Goal: Task Accomplishment & Management: Complete application form

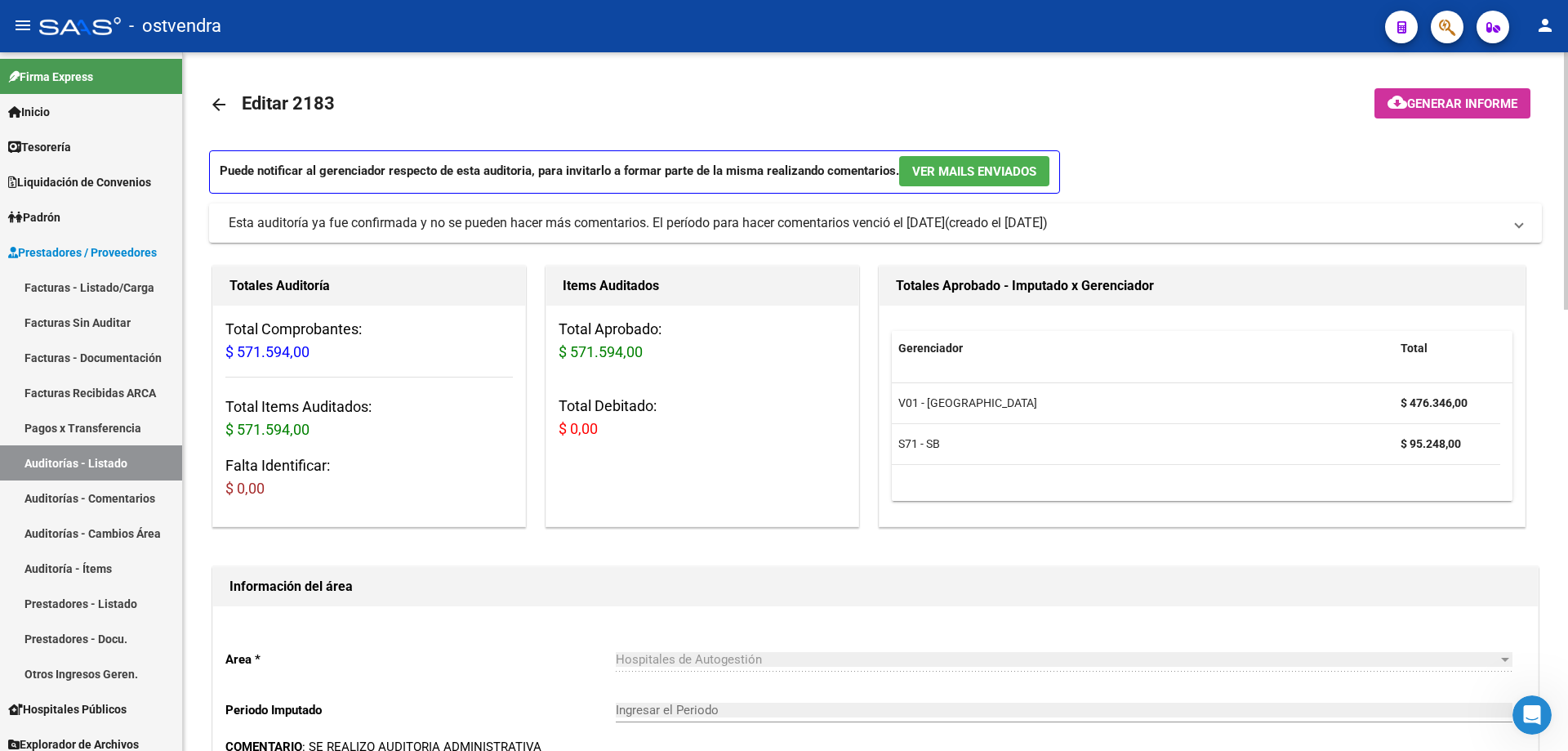
scroll to position [626, 0]
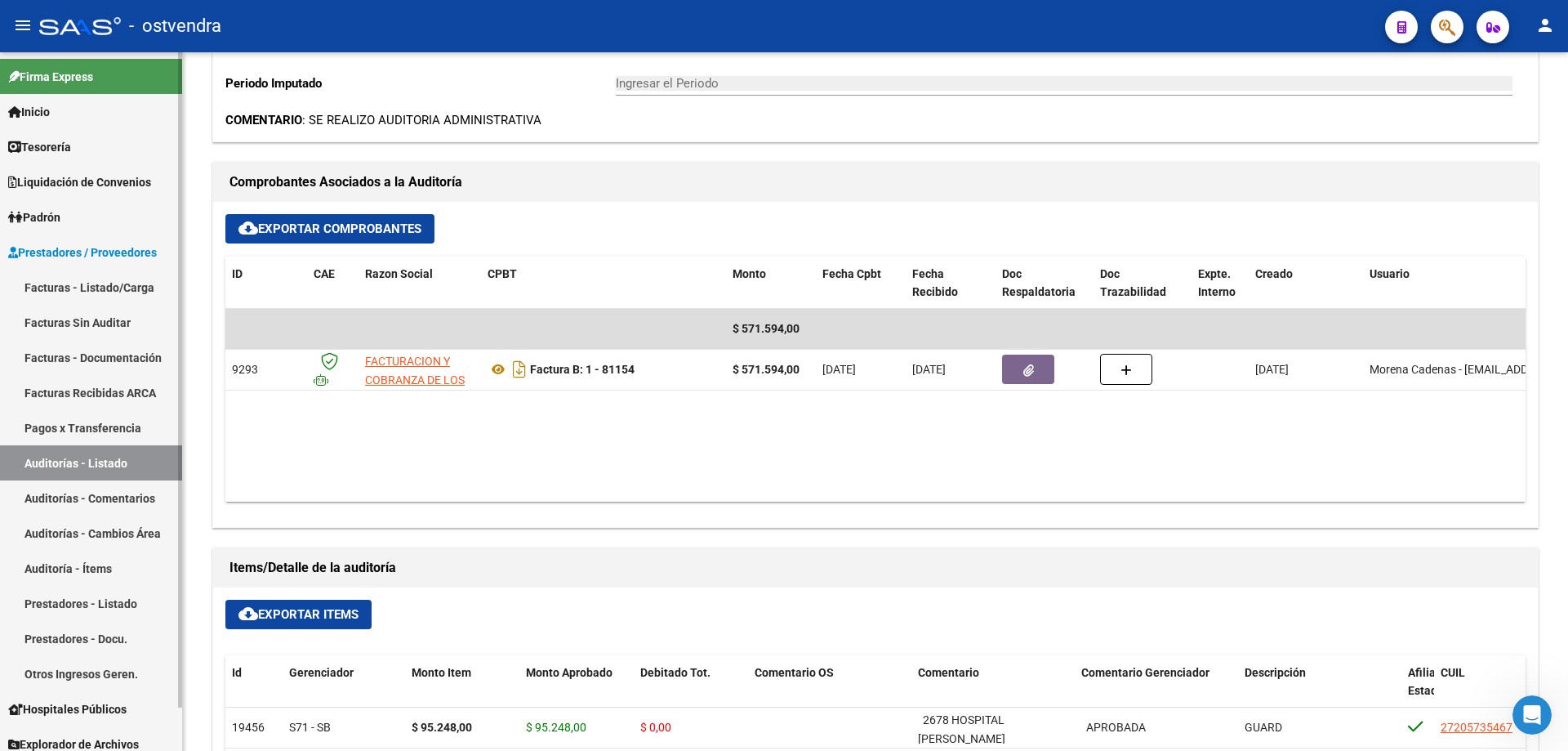
click at [101, 282] on link "Facturas - Listado/Carga" at bounding box center [91, 286] width 182 height 35
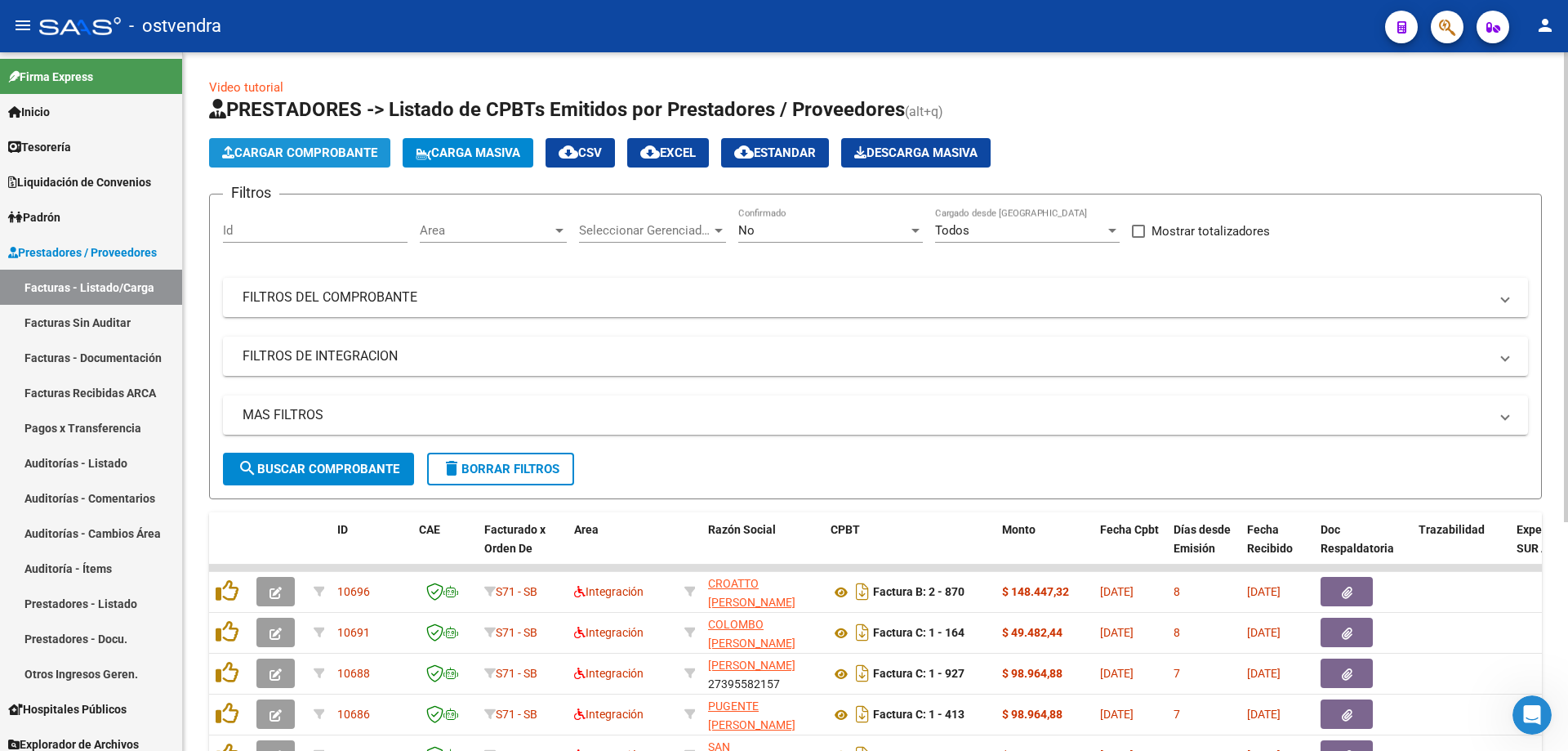
click at [249, 160] on button "Cargar Comprobante" at bounding box center [299, 153] width 181 height 29
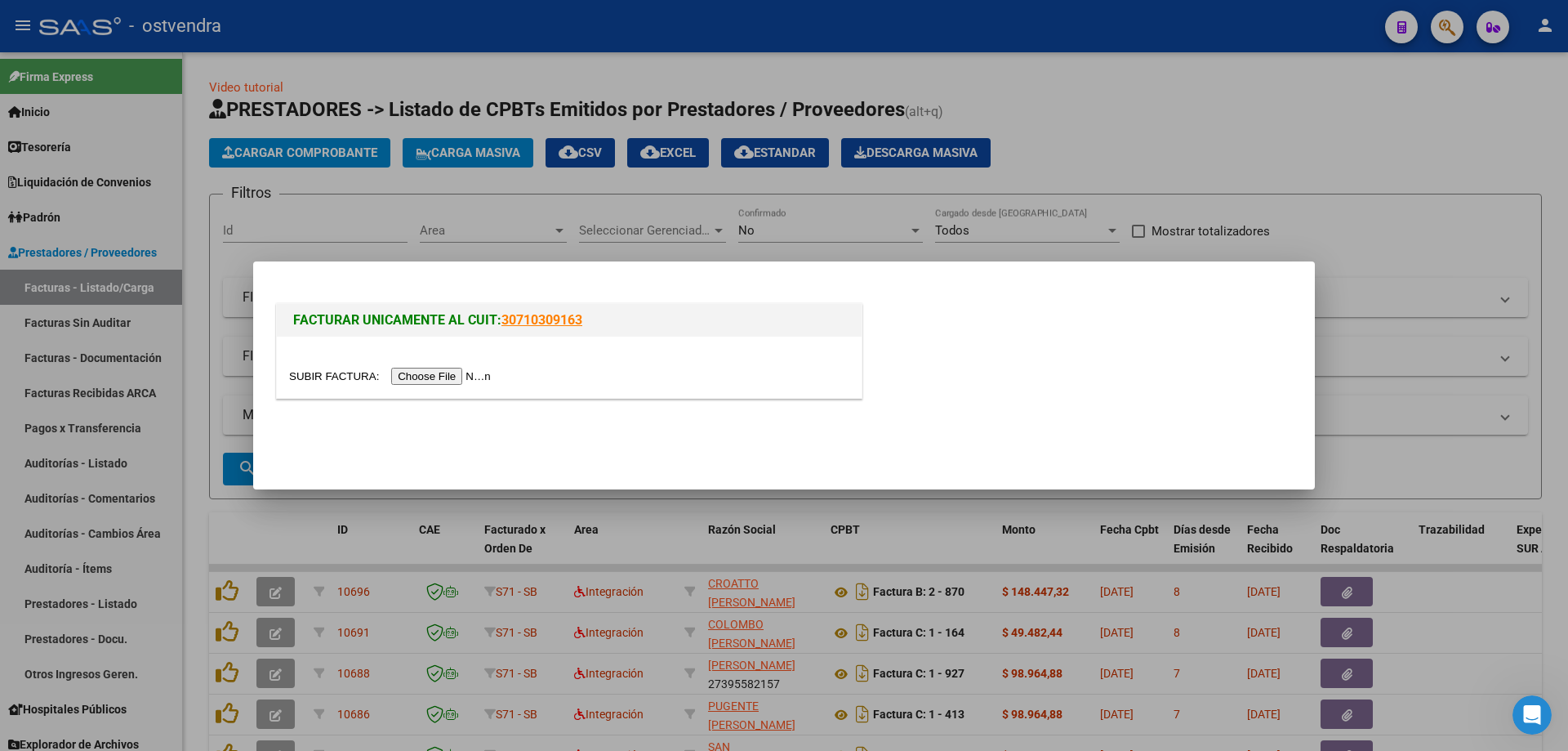
click at [444, 382] on input "file" at bounding box center [392, 376] width 206 height 17
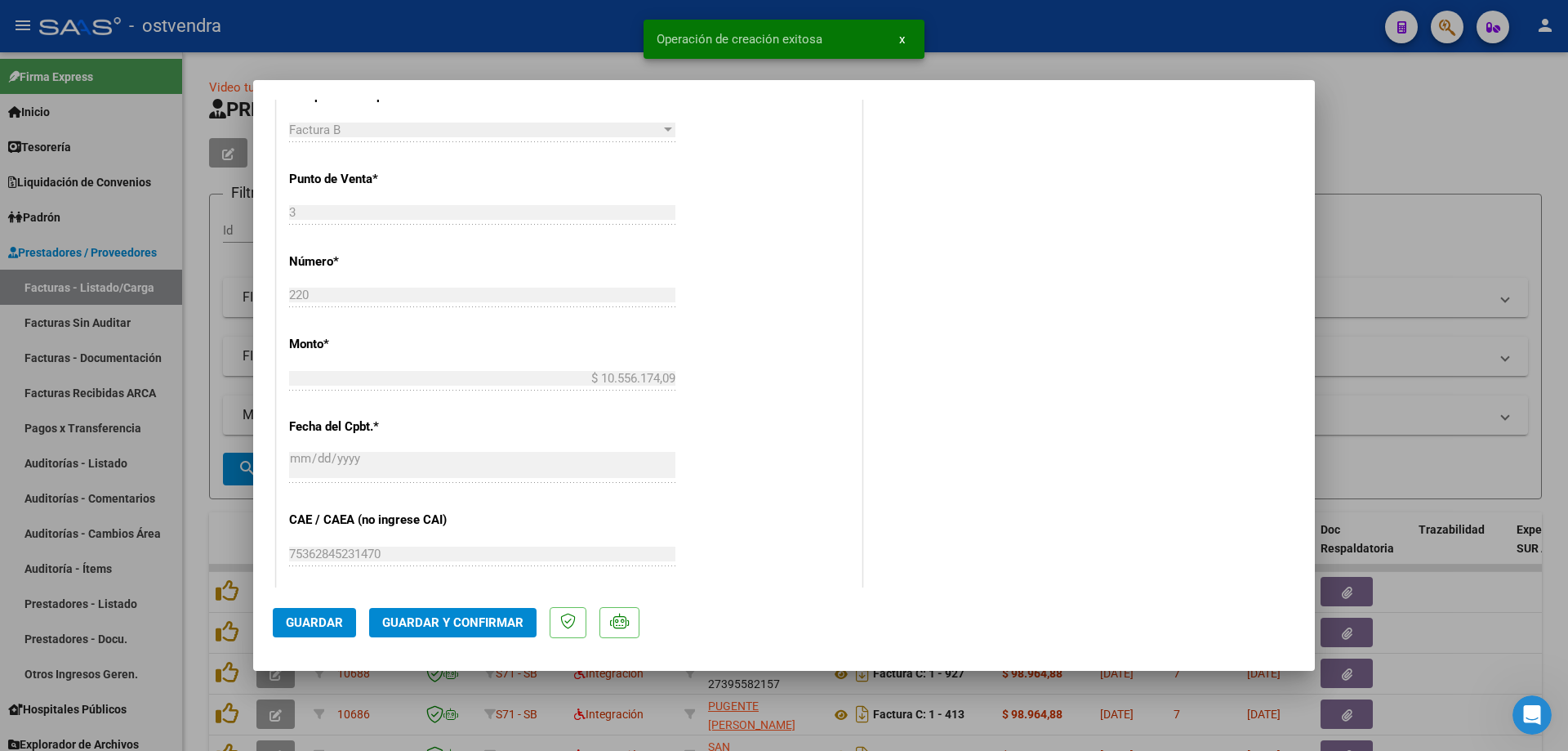
scroll to position [816, 0]
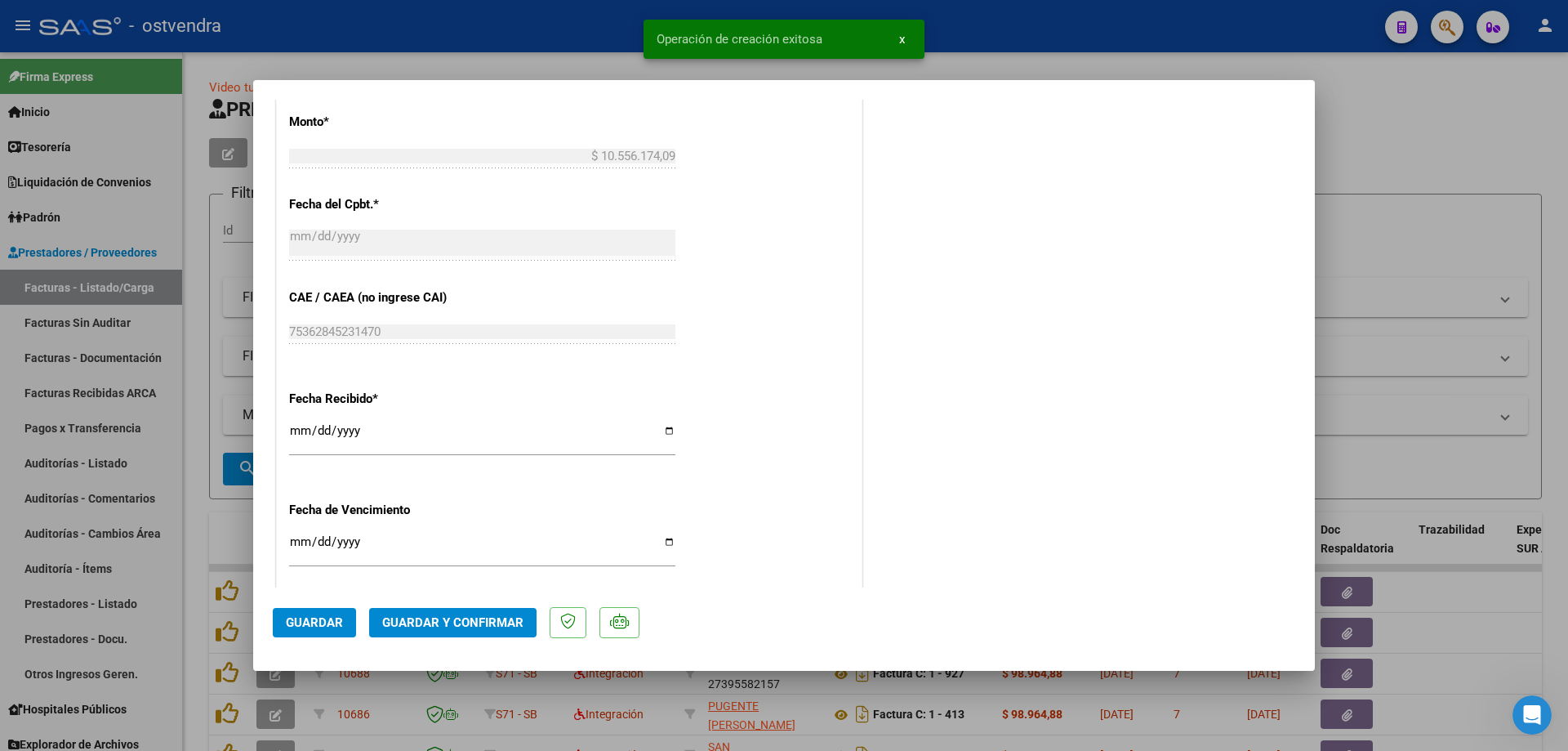
click at [474, 607] on button "Guardar y Confirmar" at bounding box center [453, 622] width 167 height 29
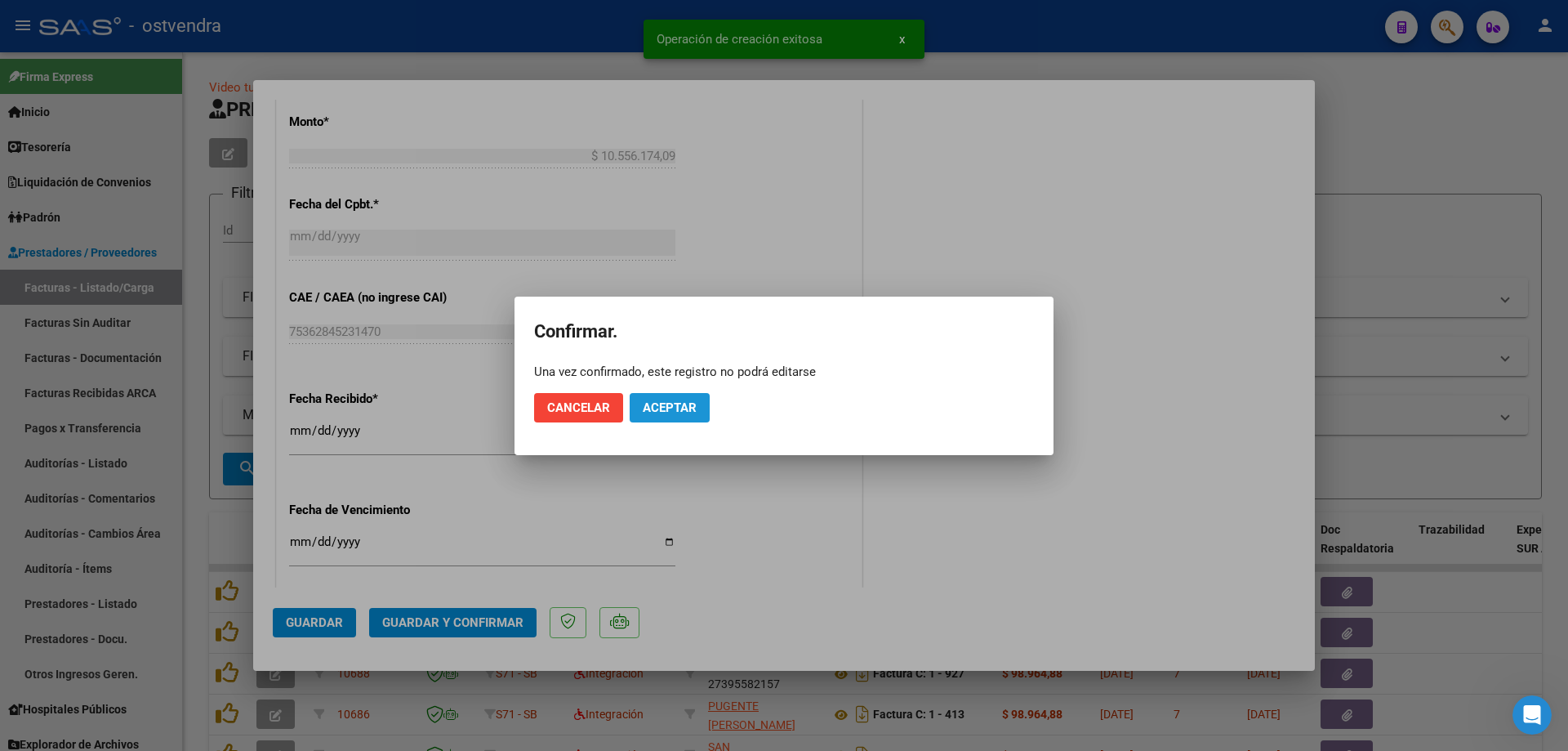
click at [679, 415] on span "Aceptar" at bounding box center [669, 407] width 54 height 15
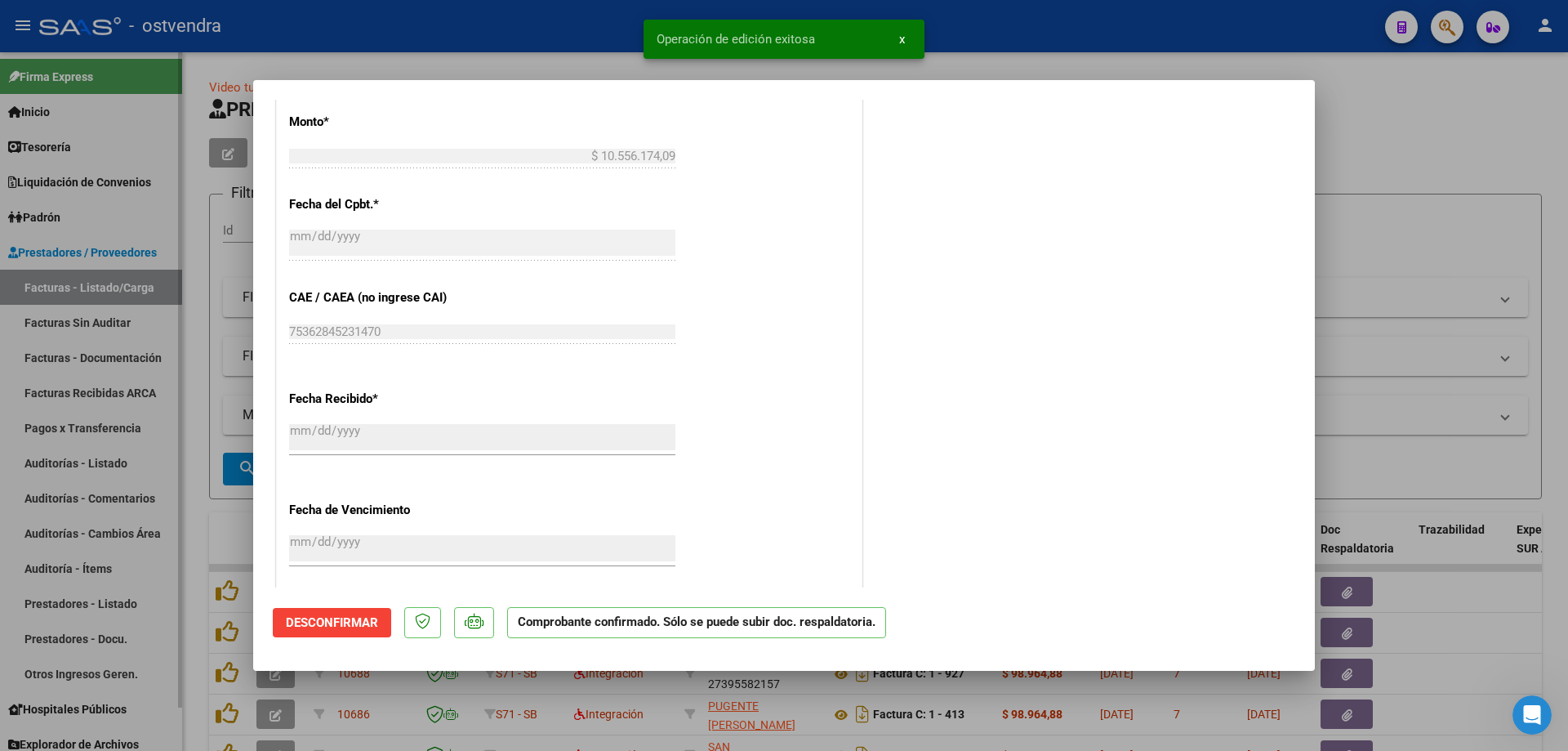
drag, startPoint x: 102, startPoint y: 412, endPoint x: 94, endPoint y: 315, distance: 97.3
click at [102, 409] on div at bounding box center [784, 376] width 1568 height 751
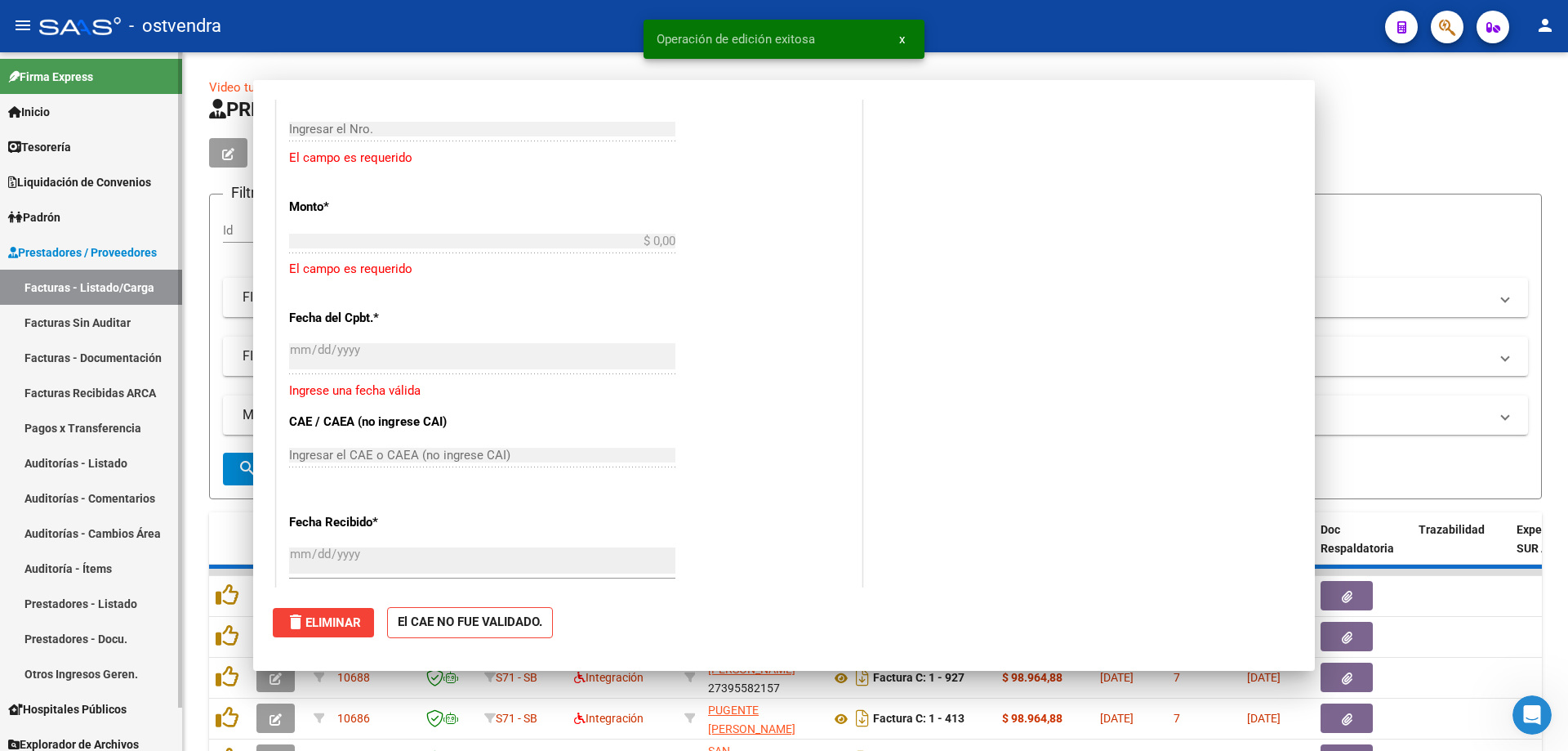
scroll to position [0, 0]
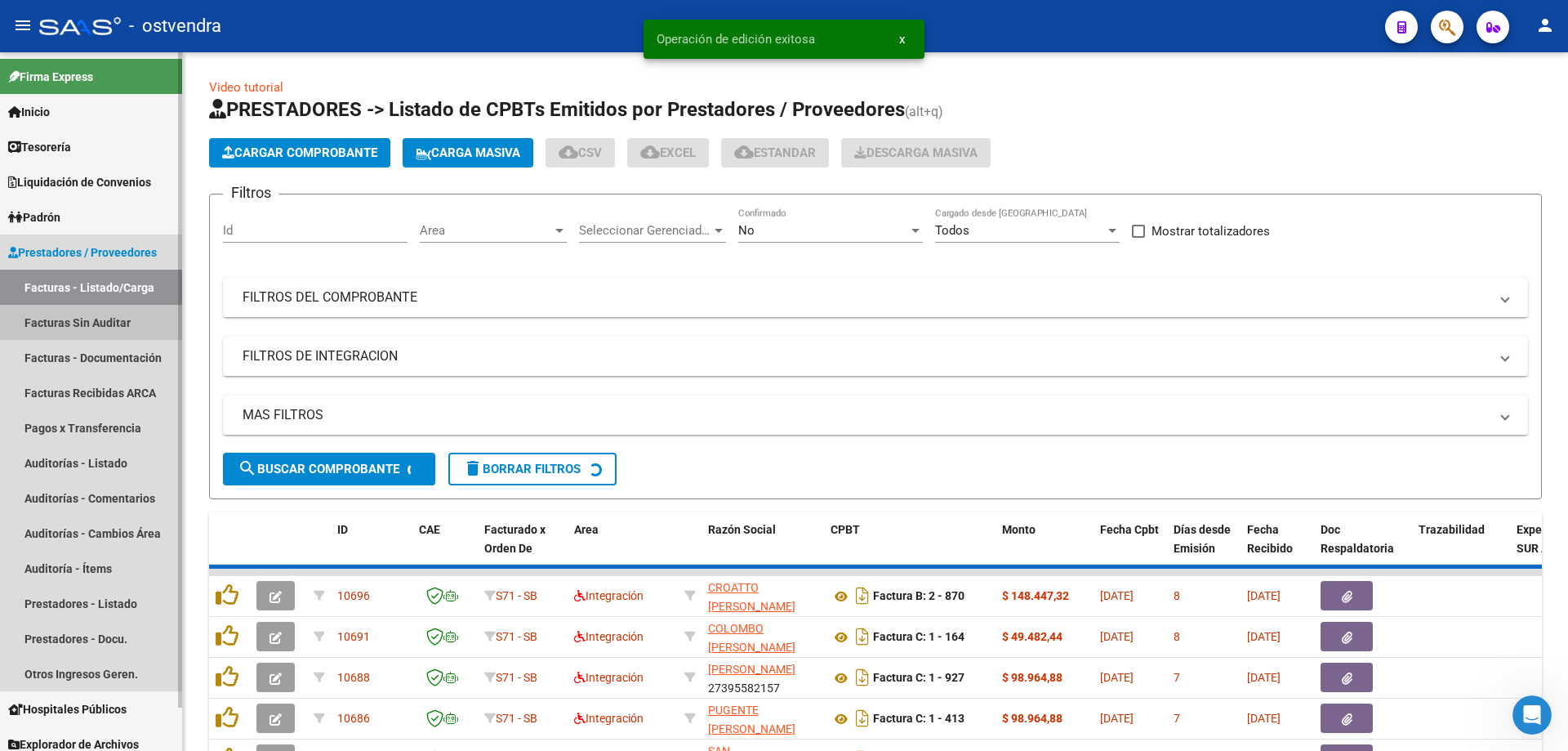
click at [94, 317] on link "Facturas Sin Auditar" at bounding box center [91, 322] width 182 height 35
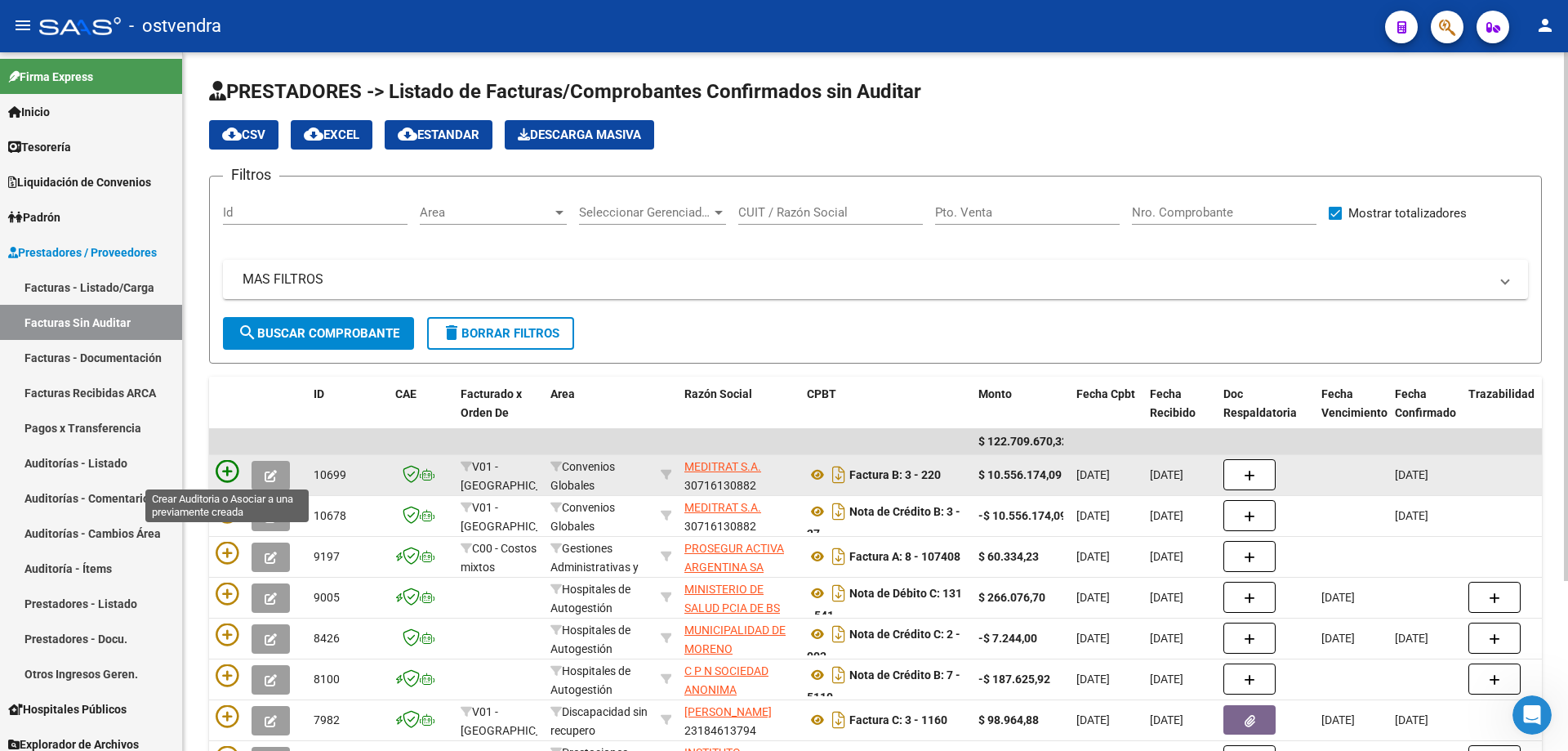
click at [229, 470] on icon at bounding box center [226, 471] width 23 height 23
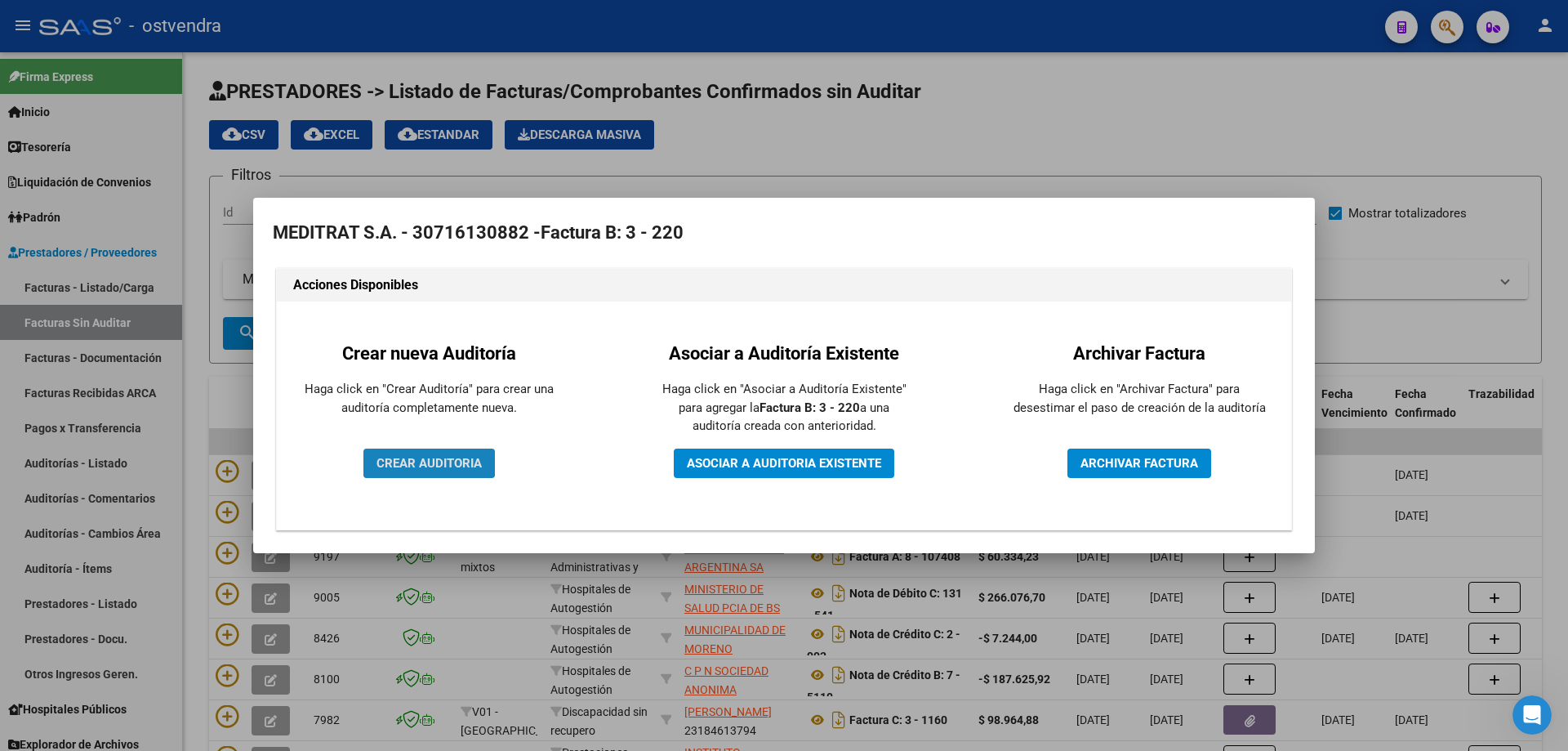
click at [430, 455] on button "CREAR AUDITORIA" at bounding box center [429, 463] width 132 height 29
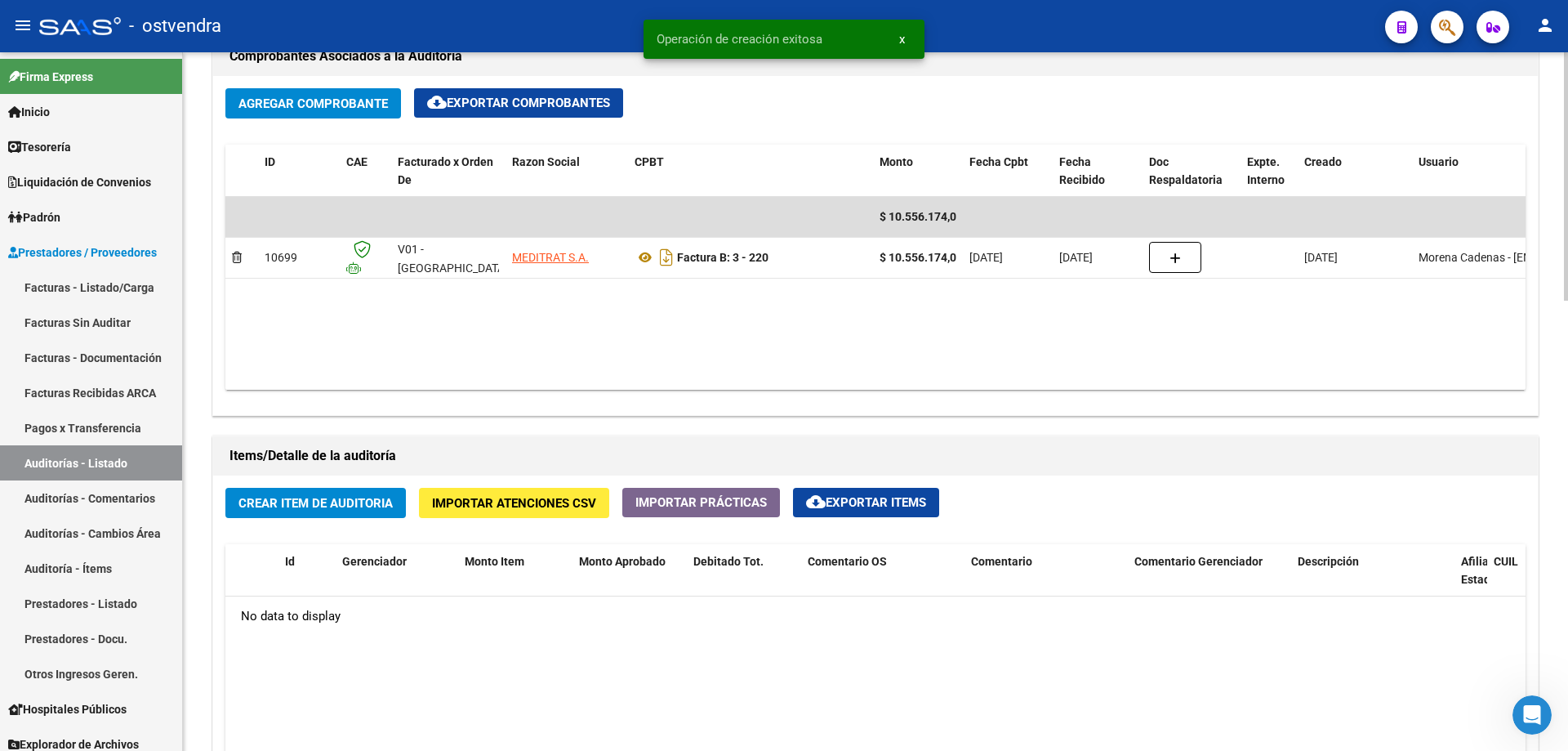
scroll to position [736, 0]
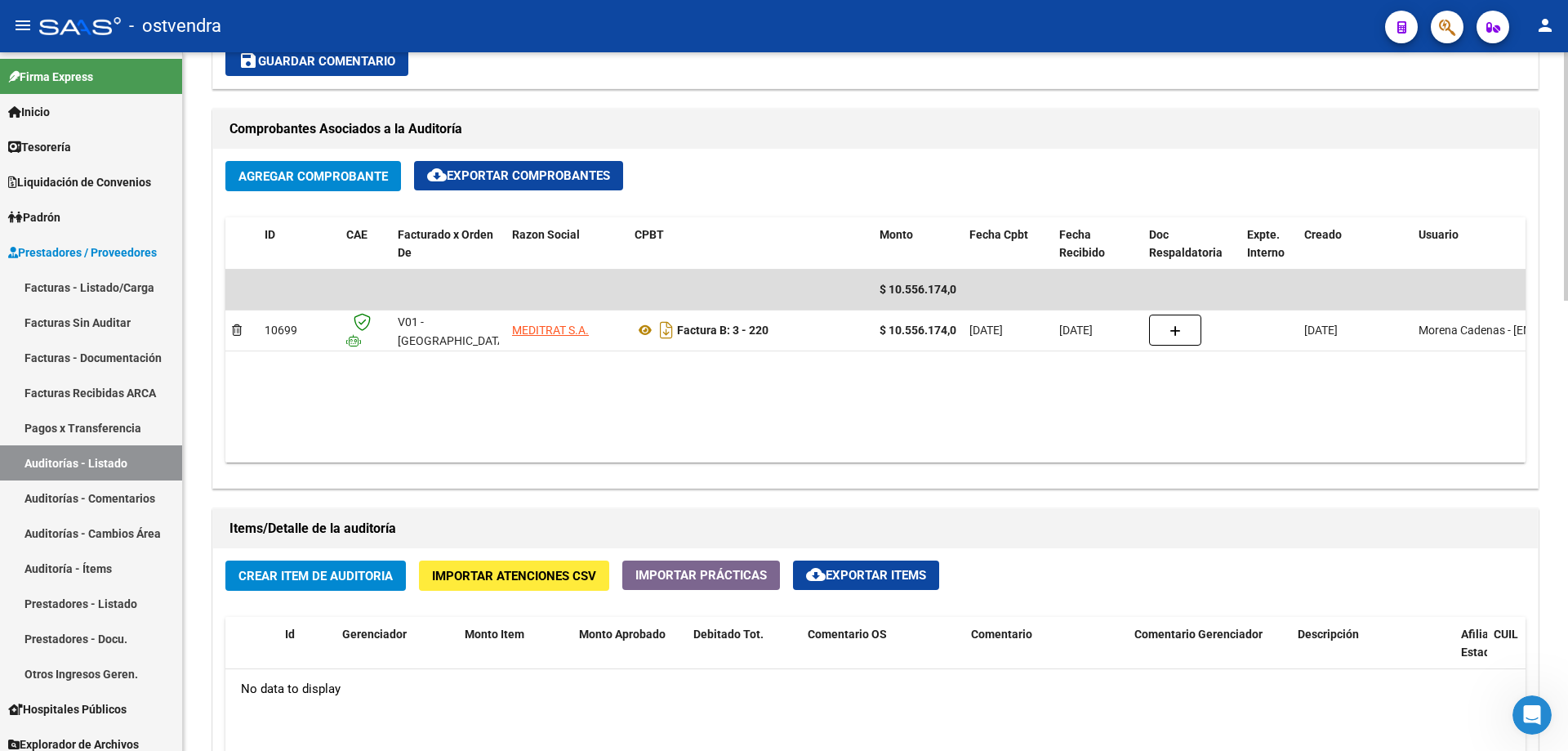
click at [278, 178] on span "Agregar Comprobante" at bounding box center [313, 176] width 149 height 15
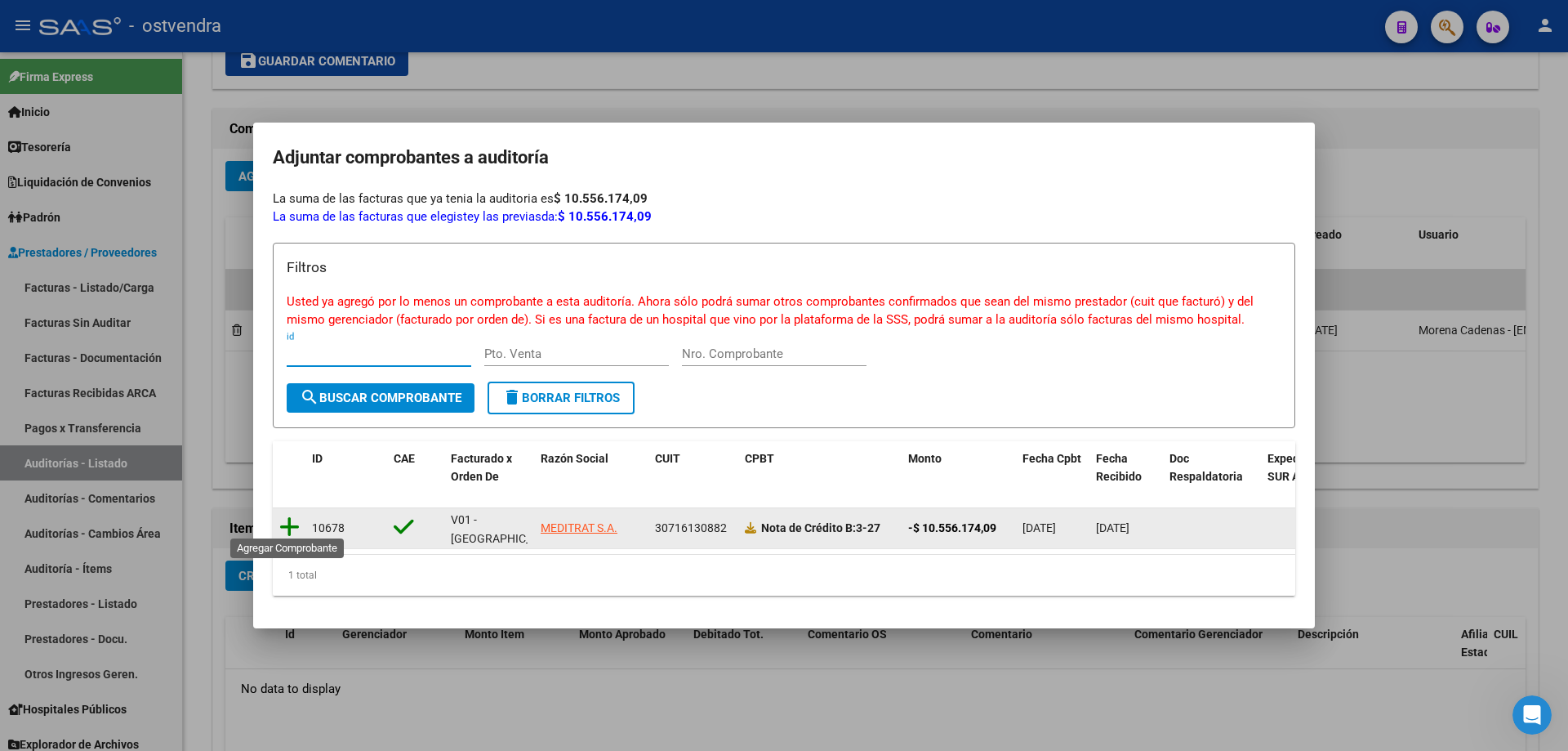
click at [293, 523] on icon at bounding box center [289, 526] width 20 height 23
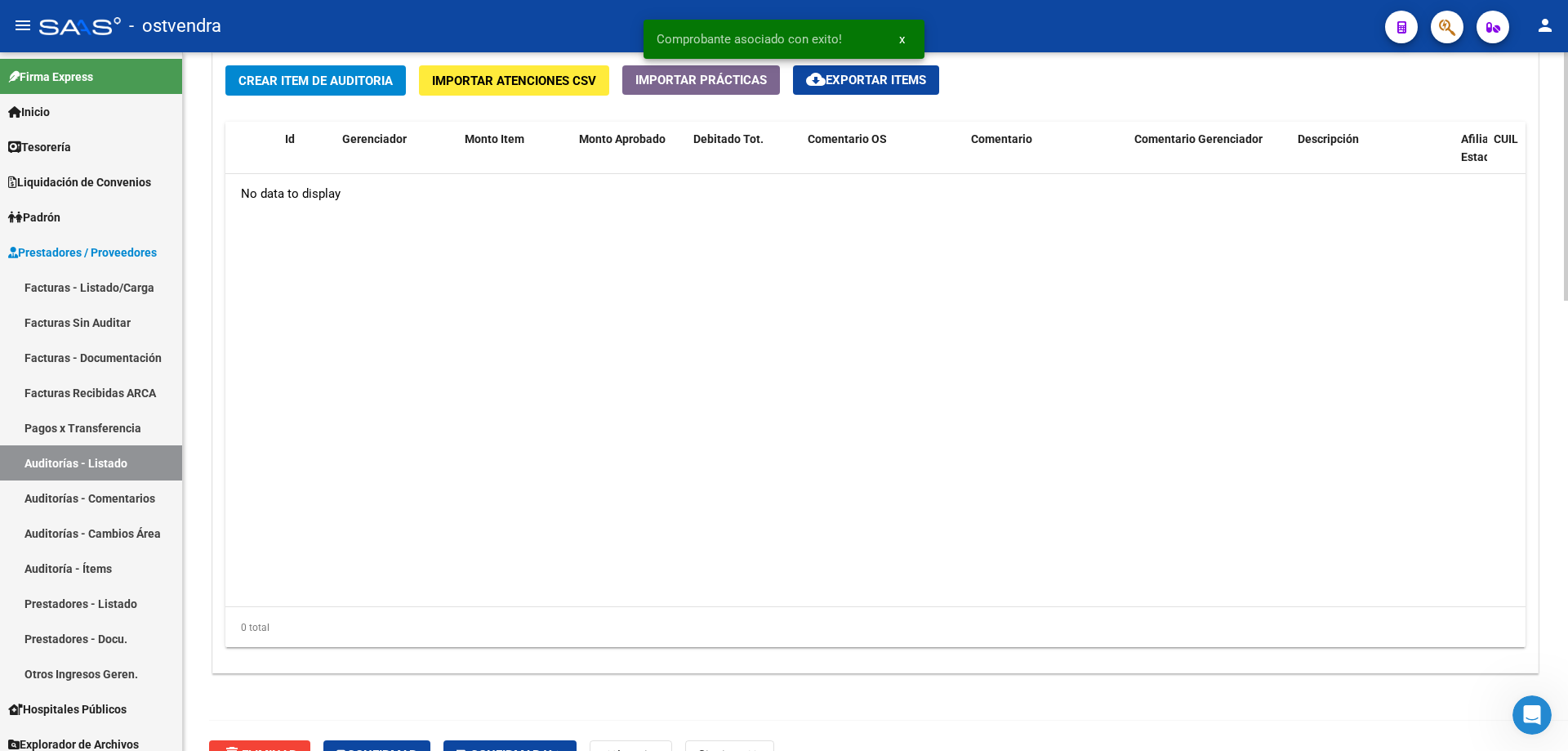
scroll to position [1187, 0]
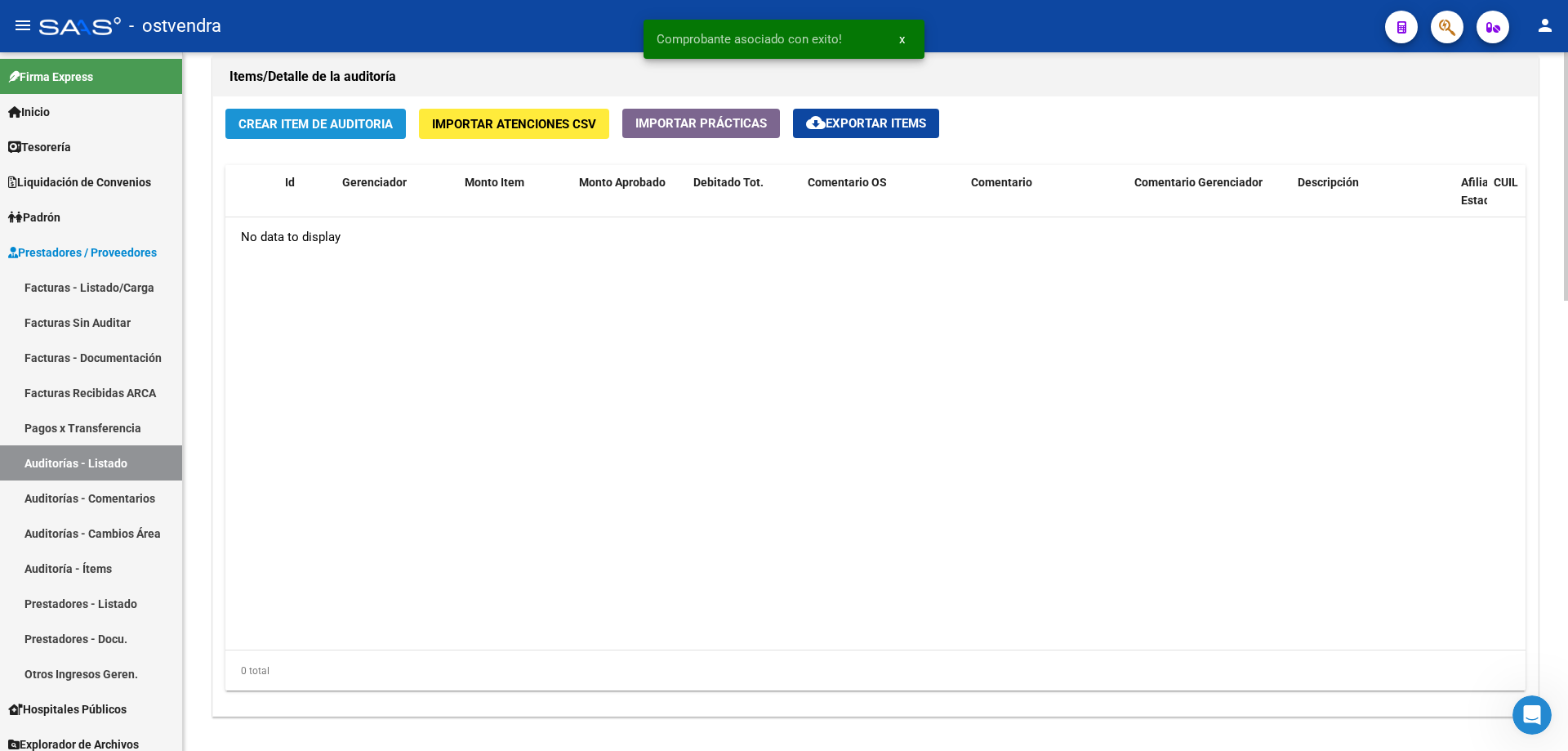
click at [286, 135] on button "Crear Item de Auditoria" at bounding box center [315, 123] width 181 height 30
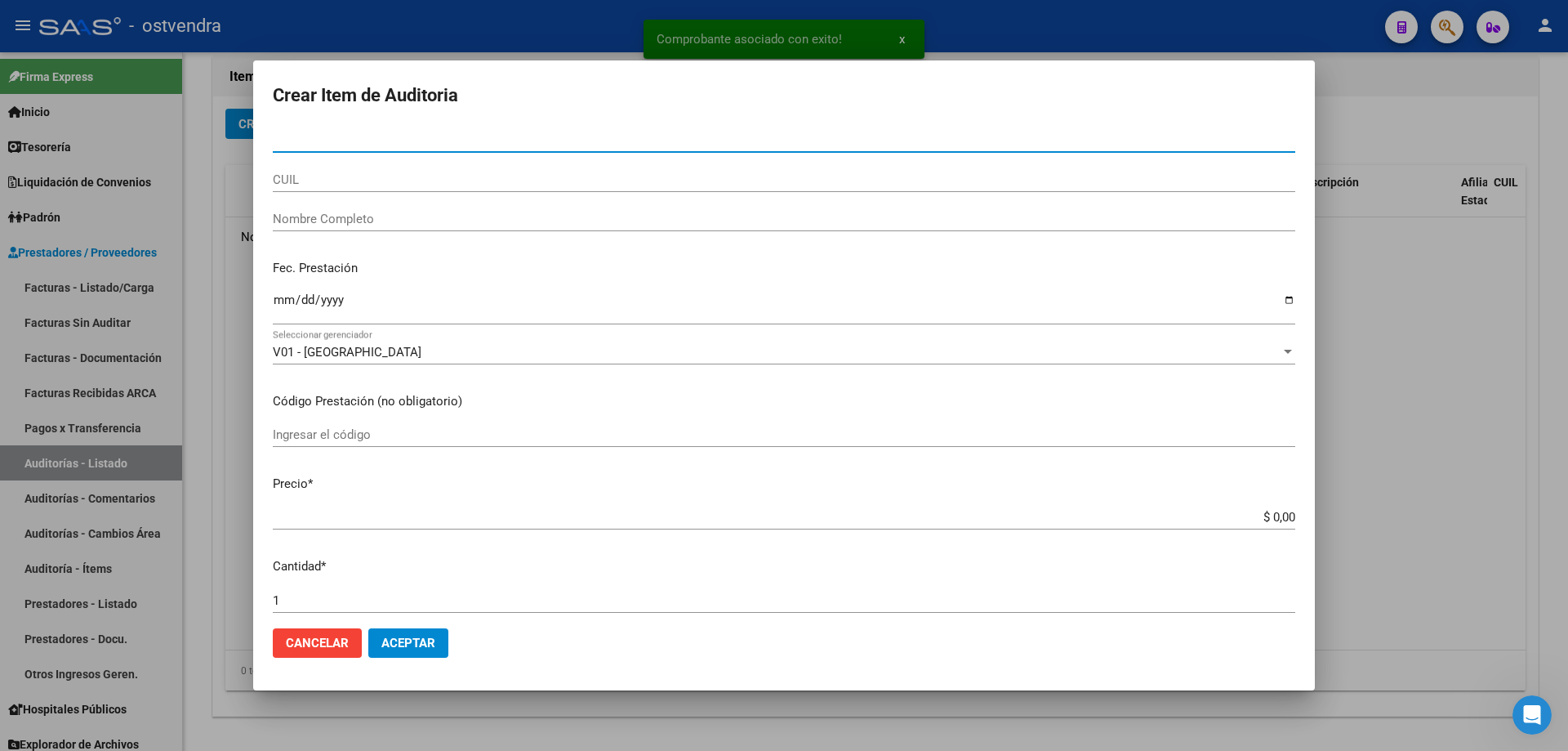
click at [399, 626] on mat-dialog-actions "Cancelar Aceptar" at bounding box center [784, 643] width 1023 height 55
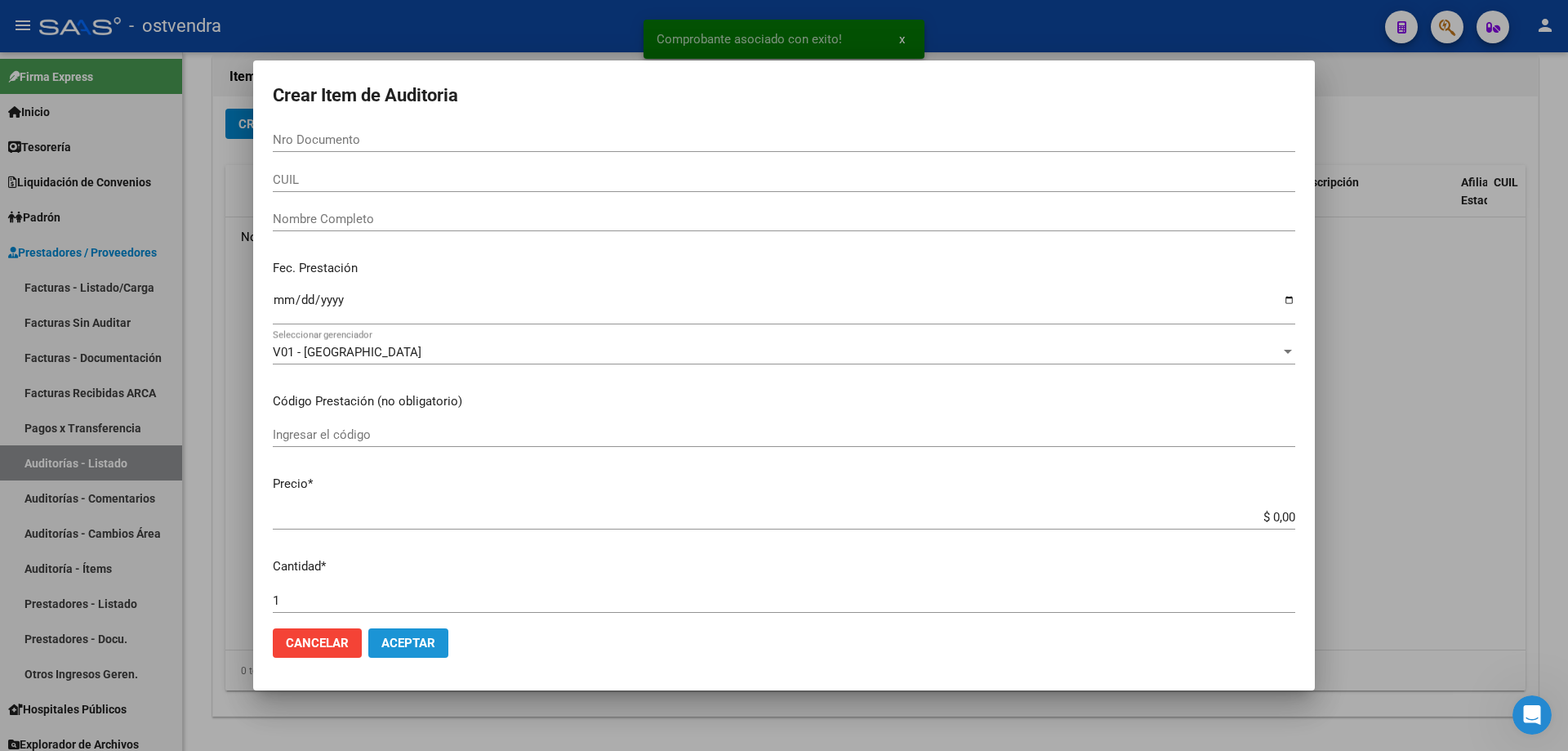
click at [403, 637] on span "Aceptar" at bounding box center [408, 643] width 54 height 15
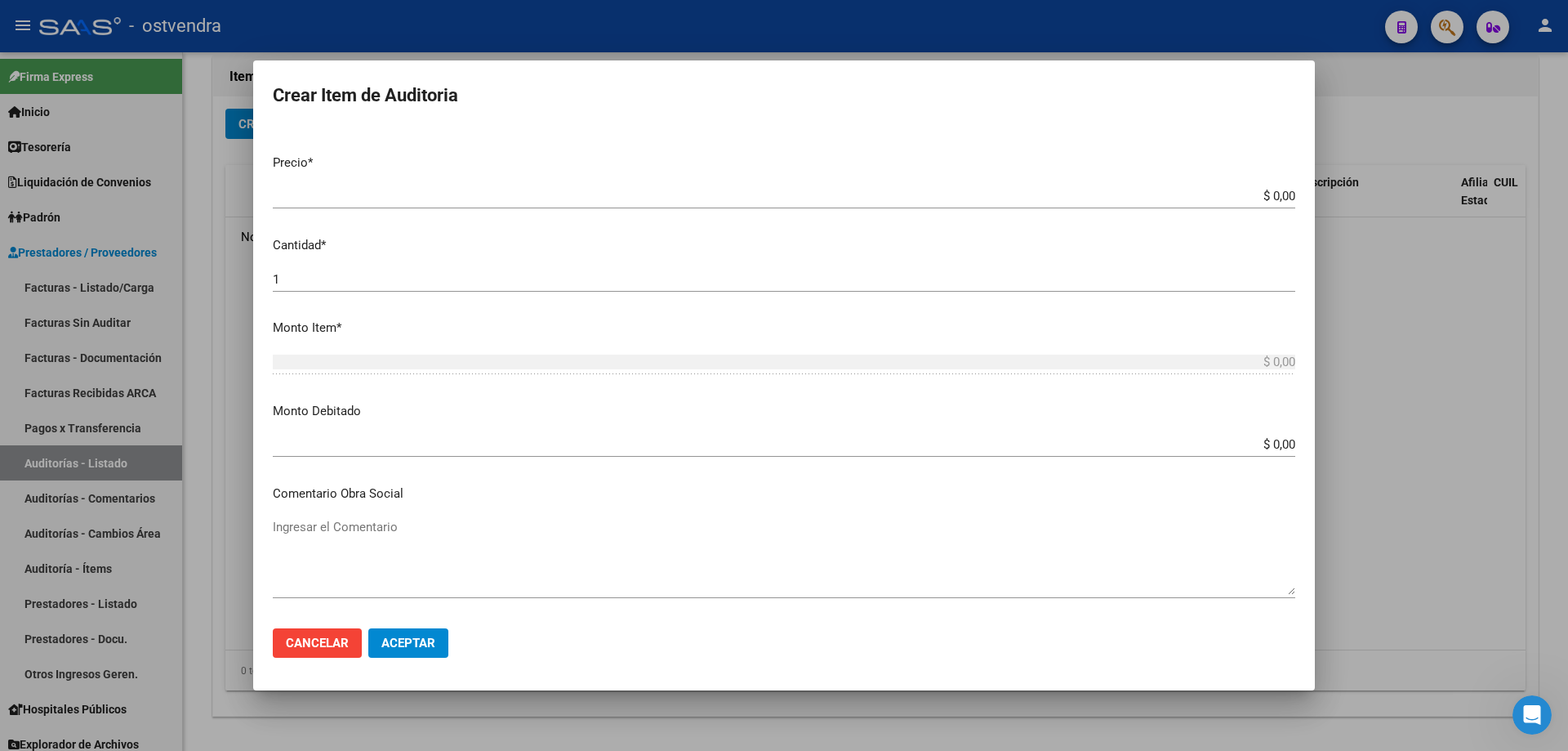
scroll to position [326, 0]
click at [404, 648] on span "Aceptar" at bounding box center [408, 643] width 54 height 15
click at [404, 650] on span "Aceptar" at bounding box center [408, 643] width 54 height 15
click at [438, 696] on div at bounding box center [784, 376] width 1568 height 751
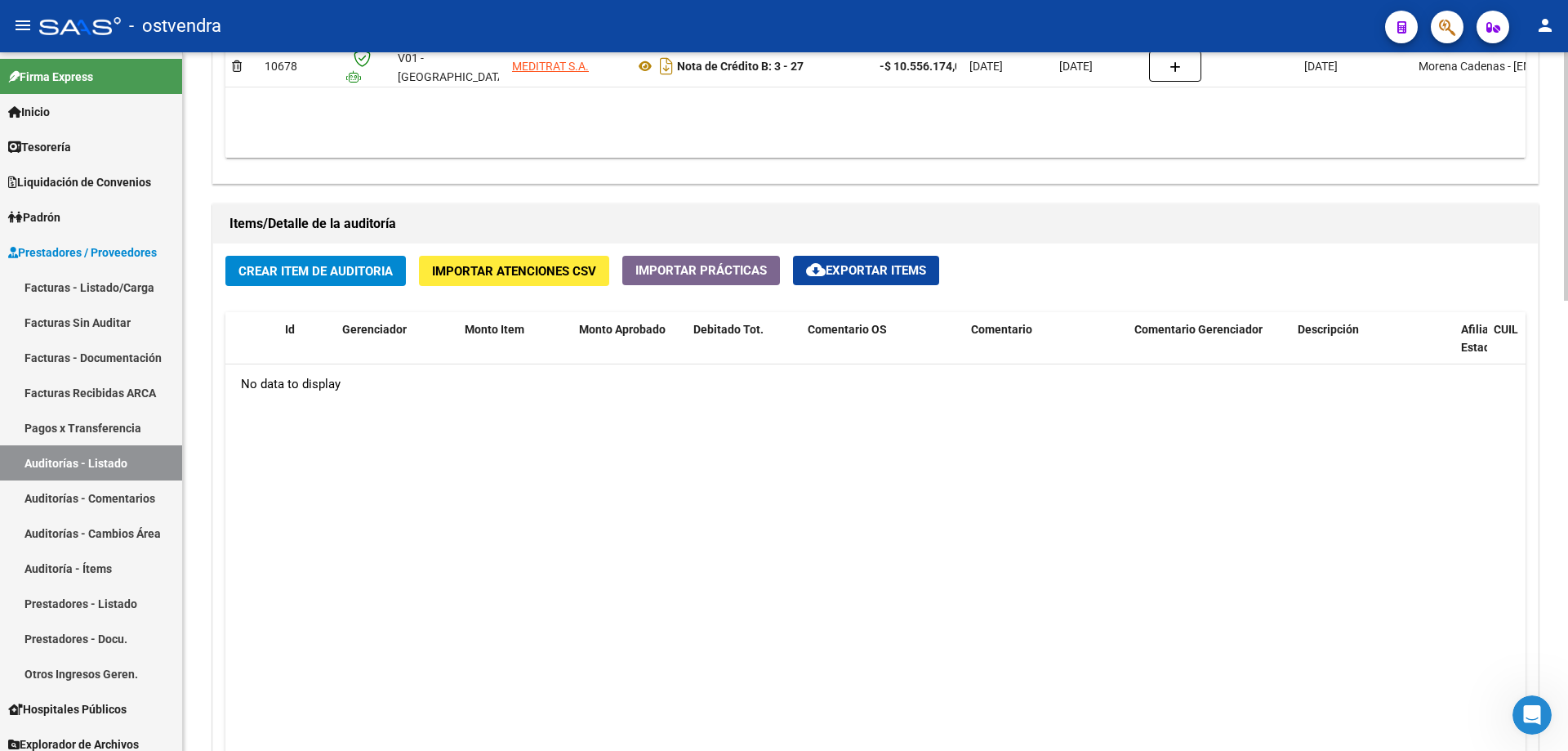
scroll to position [1024, 0]
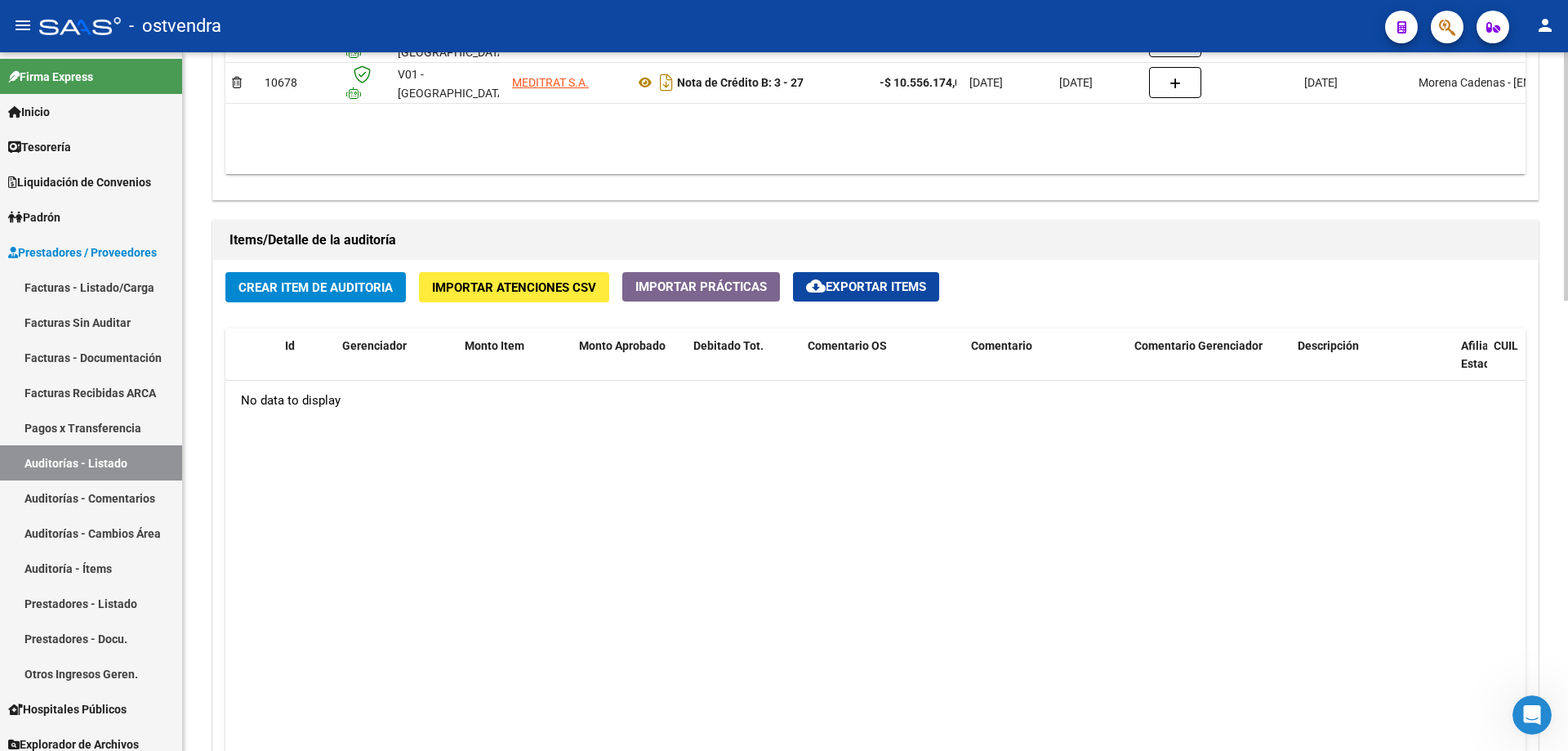
click at [280, 296] on button "Crear Item de Auditoria" at bounding box center [315, 286] width 181 height 30
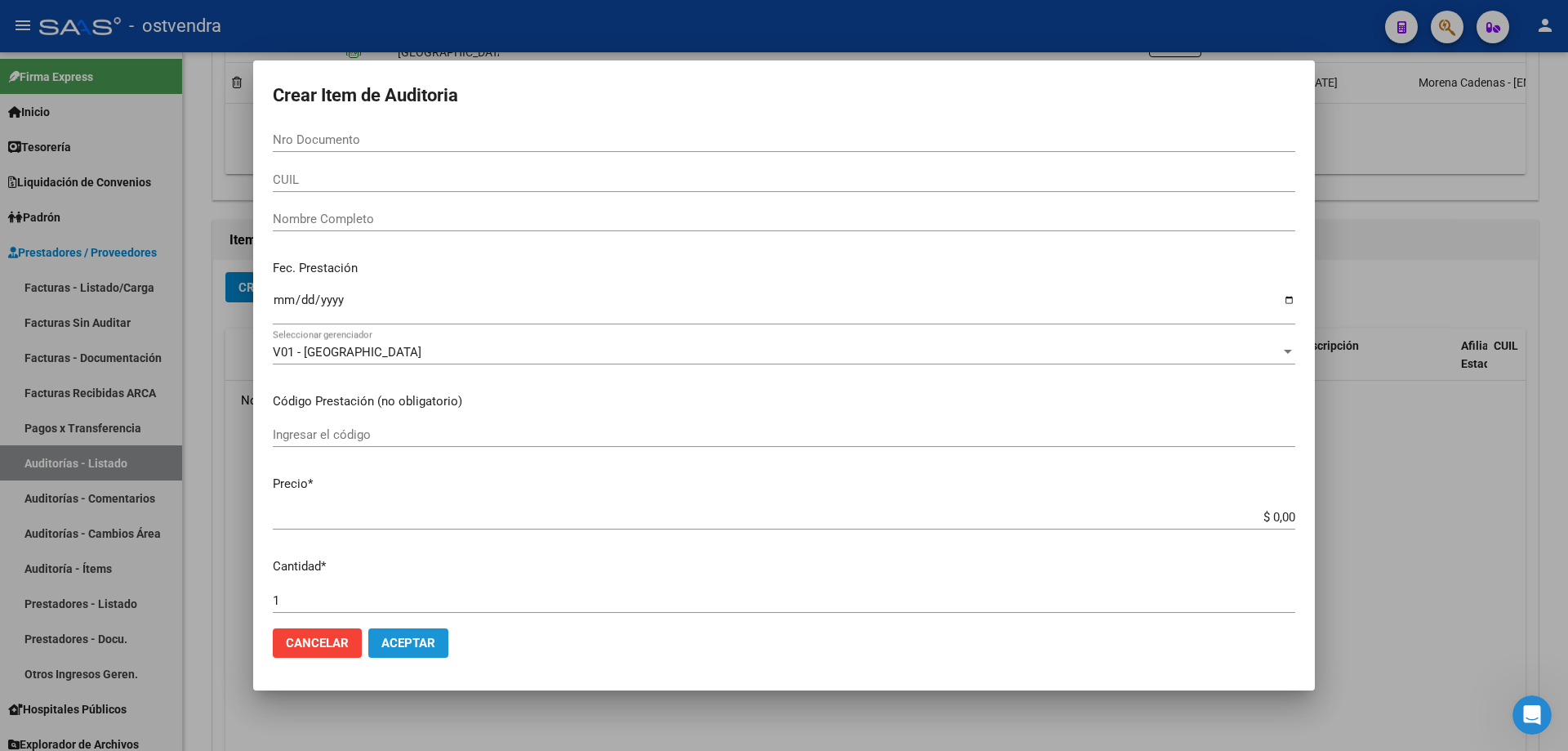
click at [395, 647] on span "Aceptar" at bounding box center [408, 643] width 54 height 15
click at [395, 646] on span "Aceptar" at bounding box center [408, 643] width 54 height 15
click at [394, 641] on span "Aceptar" at bounding box center [408, 643] width 54 height 15
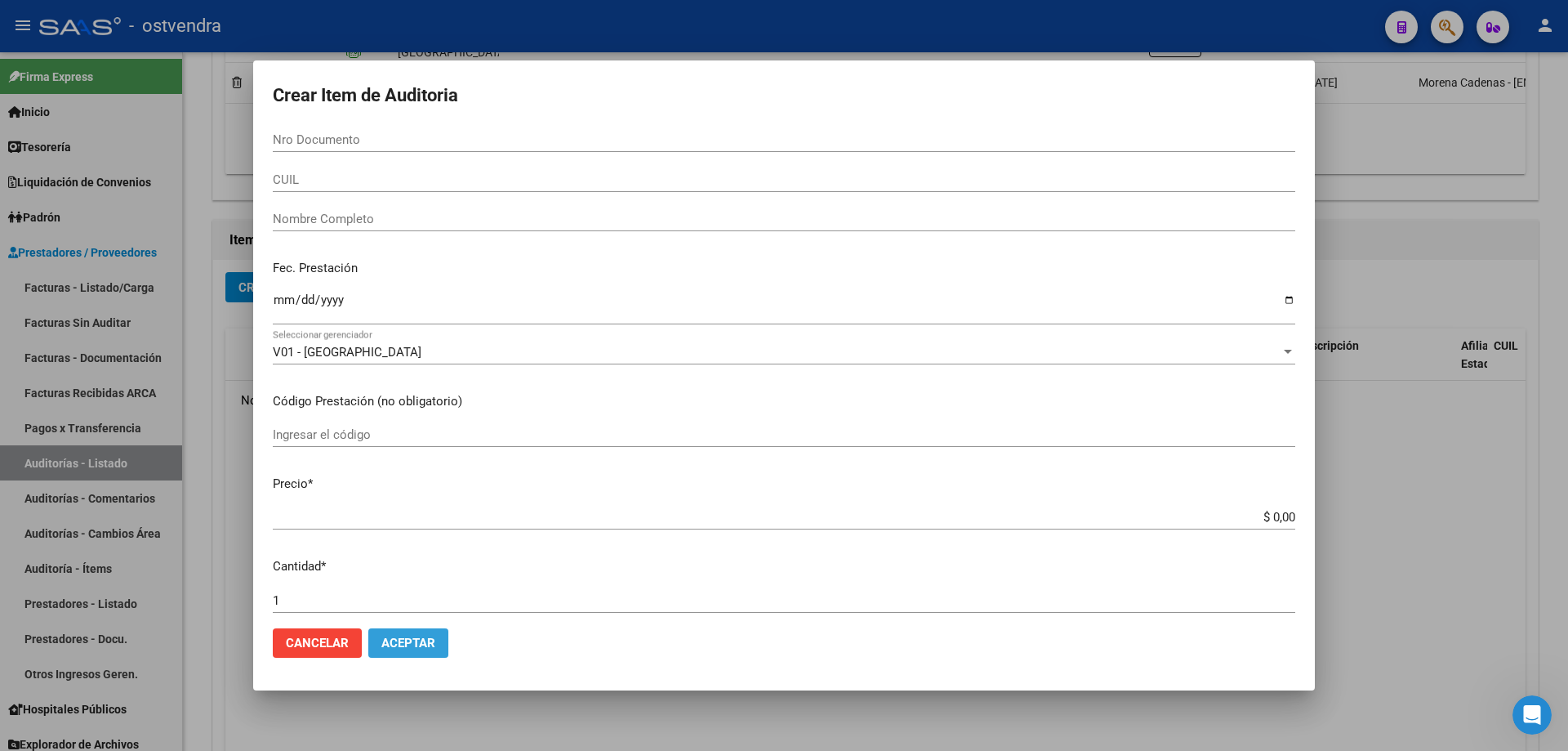
click at [393, 641] on span "Aceptar" at bounding box center [408, 643] width 54 height 15
click at [392, 641] on span "Aceptar" at bounding box center [408, 643] width 54 height 15
click at [391, 641] on span "Aceptar" at bounding box center [408, 643] width 54 height 15
click at [391, 644] on span "Aceptar" at bounding box center [408, 643] width 54 height 15
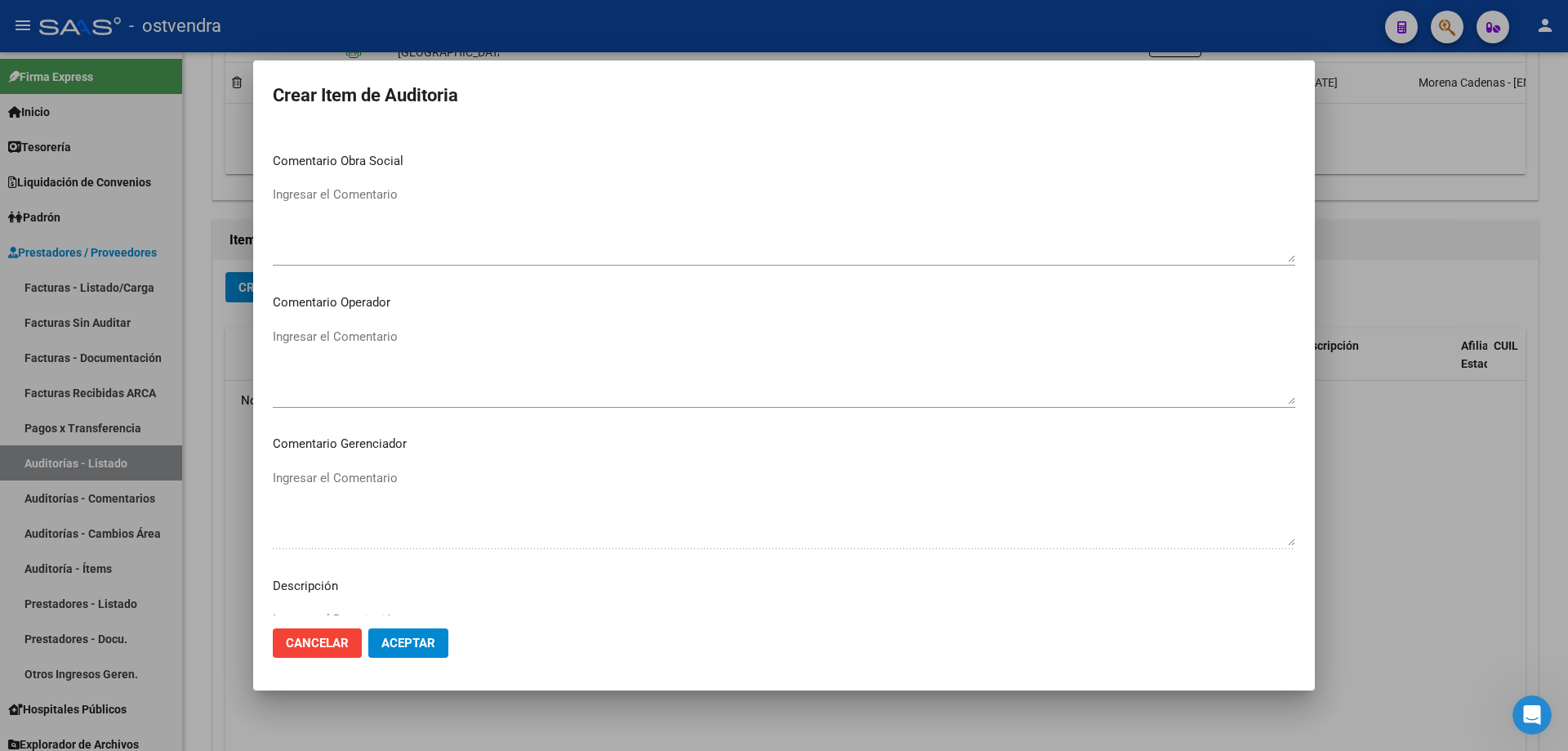
click at [413, 584] on p "Descripción" at bounding box center [784, 586] width 1023 height 19
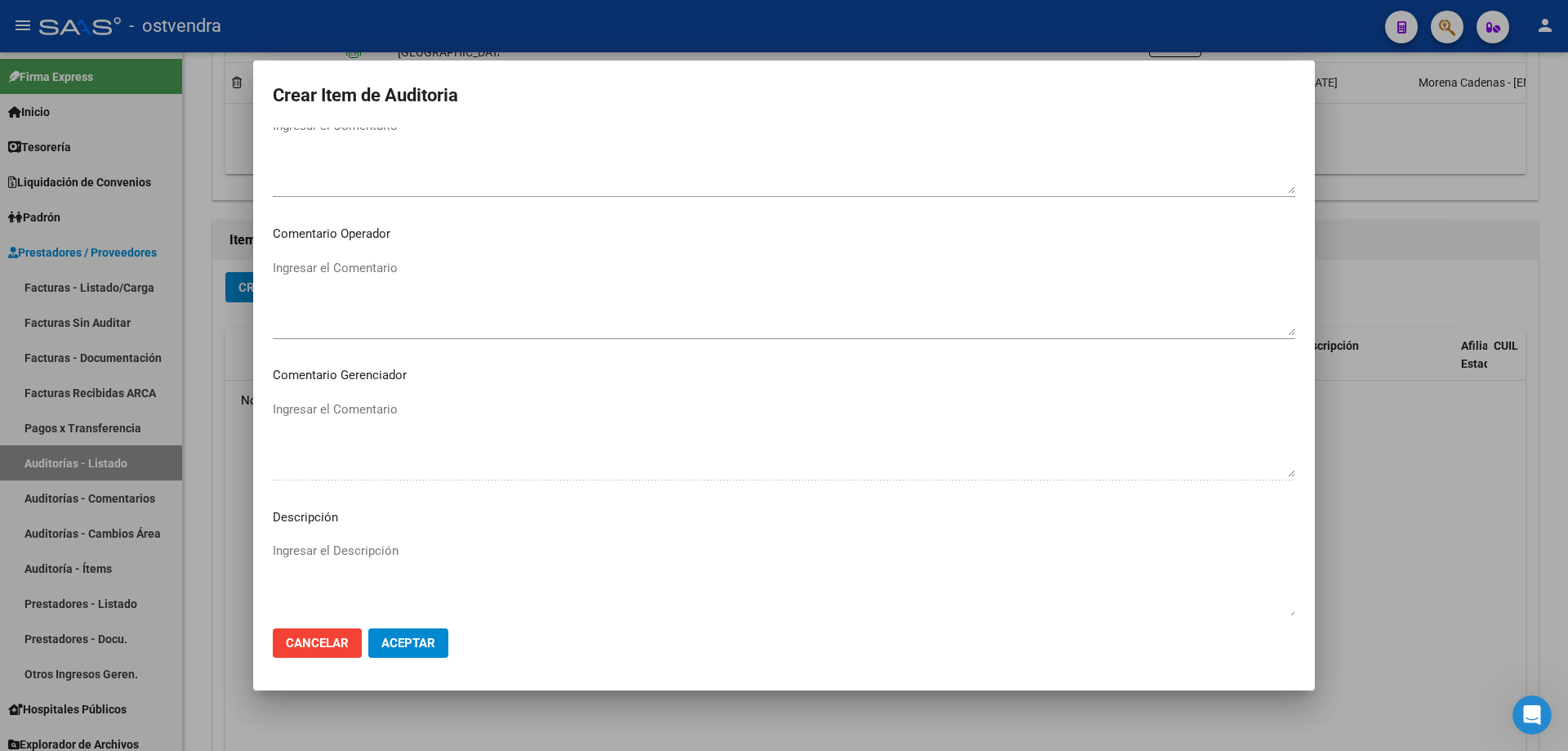
scroll to position [909, 0]
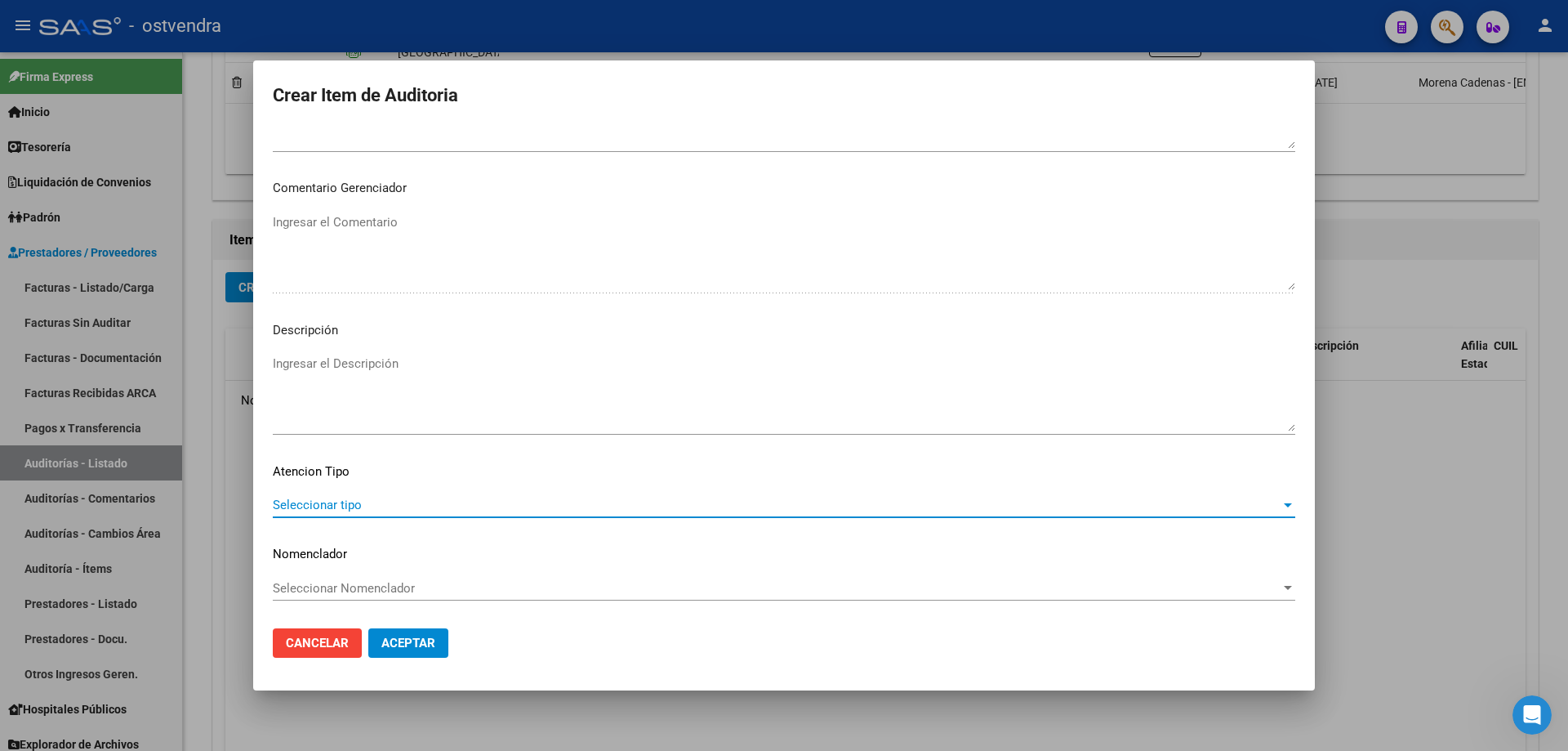
click at [427, 516] on div "Seleccionar tipo Seleccionar tipo" at bounding box center [784, 505] width 1023 height 25
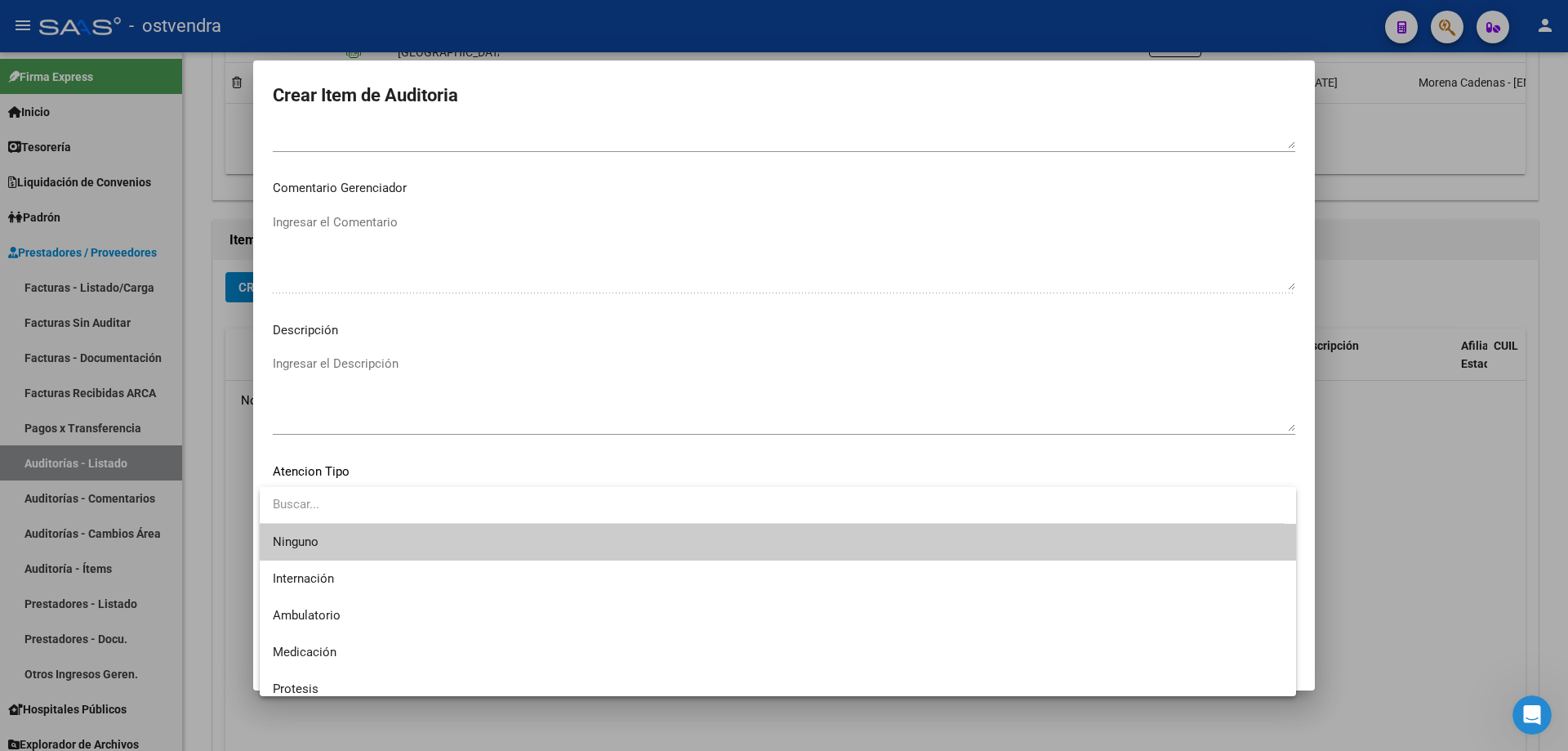
click at [464, 439] on div at bounding box center [784, 376] width 1568 height 751
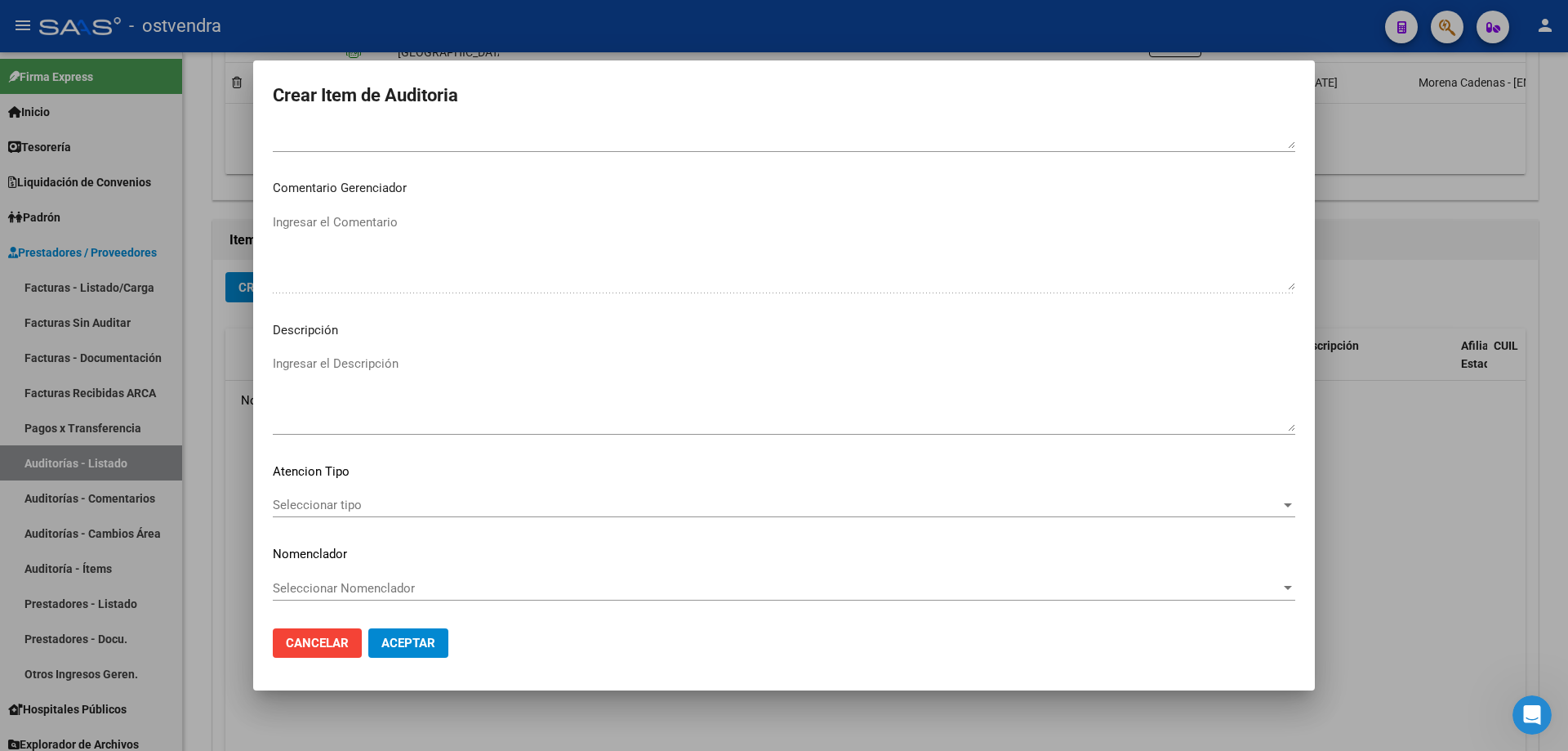
click at [411, 637] on button "Aceptar" at bounding box center [408, 643] width 80 height 29
click at [411, 639] on span "Aceptar" at bounding box center [408, 643] width 54 height 15
drag, startPoint x: 412, startPoint y: 637, endPoint x: 420, endPoint y: 632, distance: 9.4
click at [413, 636] on span "Aceptar" at bounding box center [408, 643] width 54 height 15
click at [1406, 382] on div at bounding box center [784, 376] width 1568 height 751
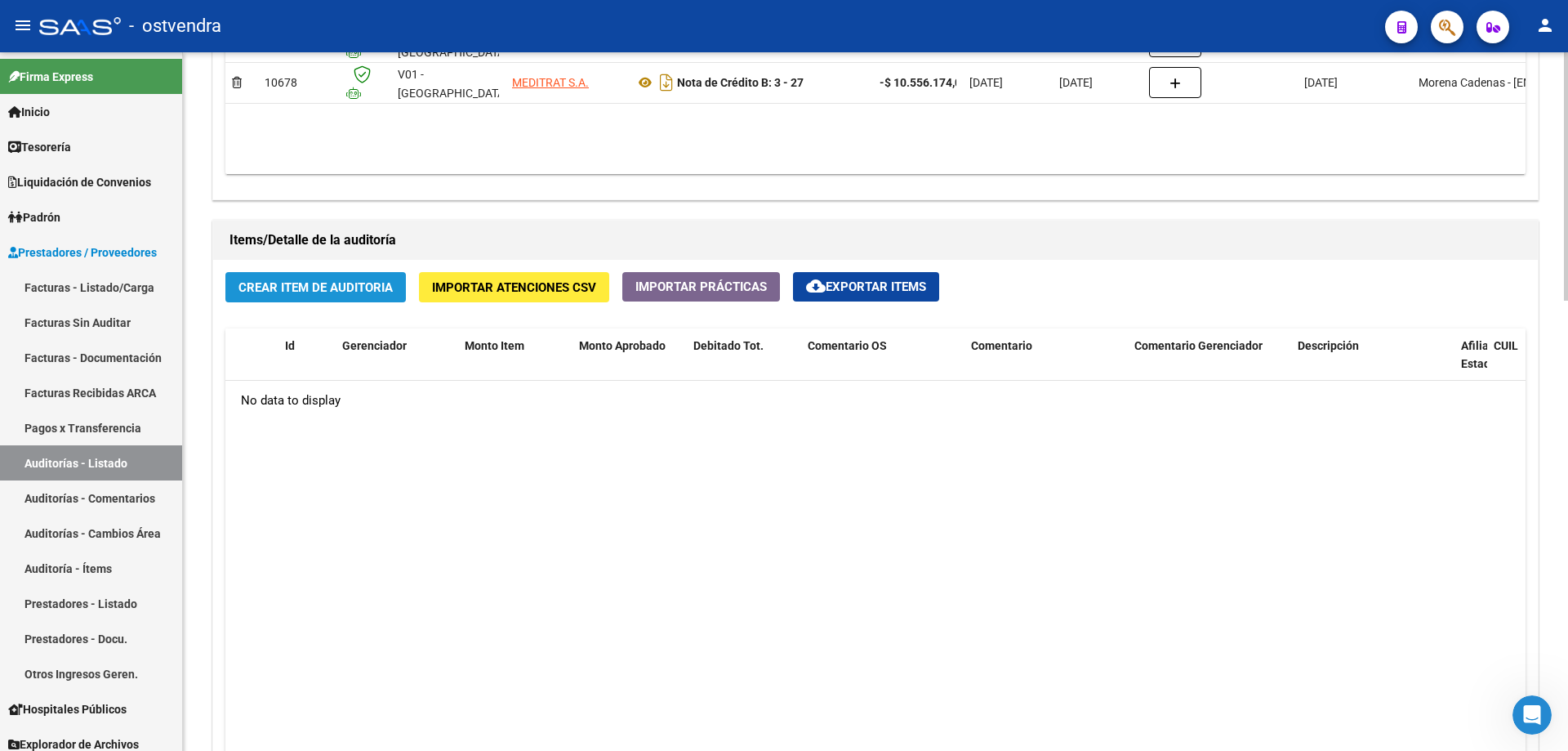
click at [295, 294] on span "Crear Item de Auditoria" at bounding box center [315, 287] width 155 height 15
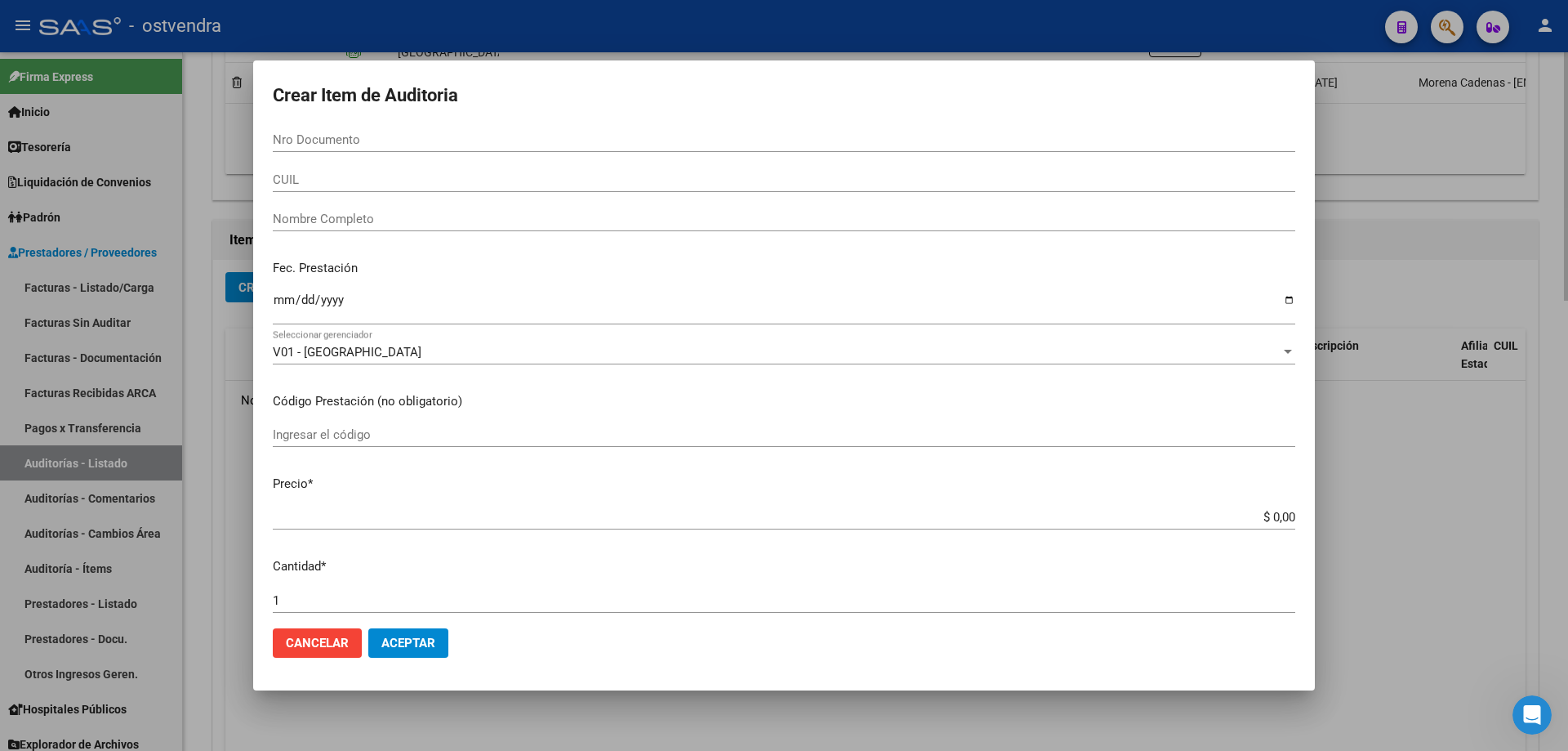
click at [294, 292] on div "Crear Item de Auditoria Nro Documento CUIL Nombre Completo Fec. Prestación Ingr…" at bounding box center [784, 375] width 1062 height 630
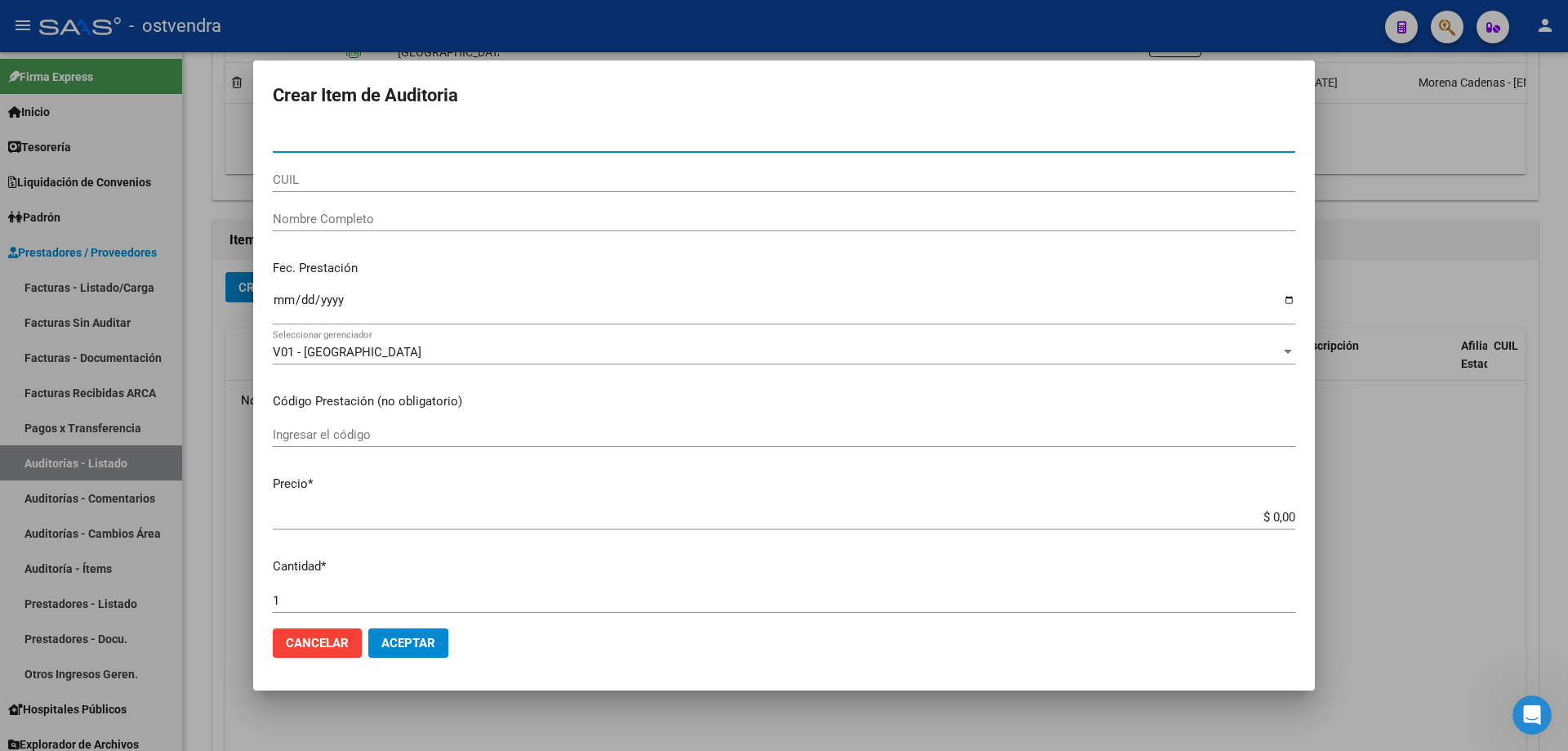
click at [384, 356] on div "V01 - [GEOGRAPHIC_DATA]" at bounding box center [776, 352] width 1008 height 15
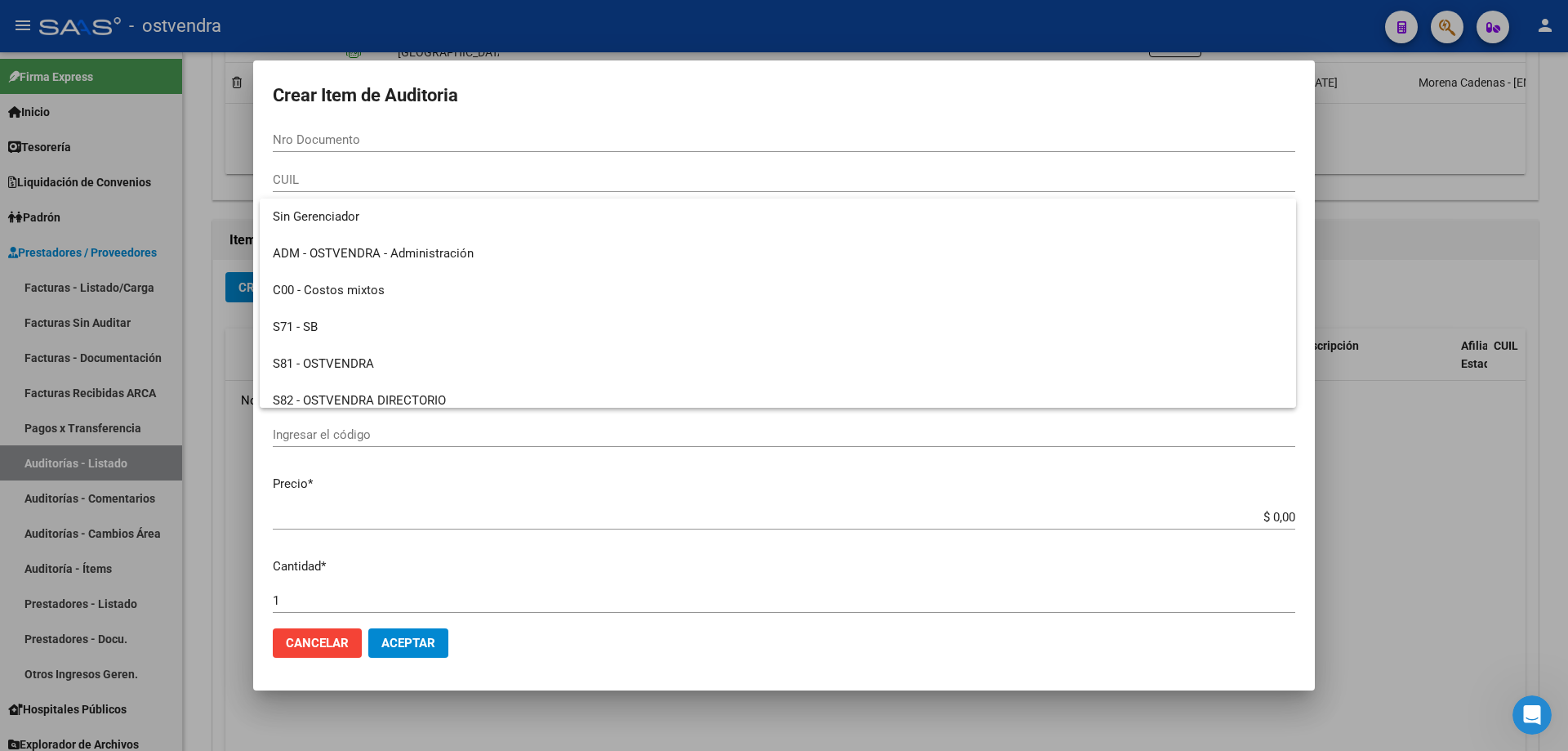
scroll to position [122, 0]
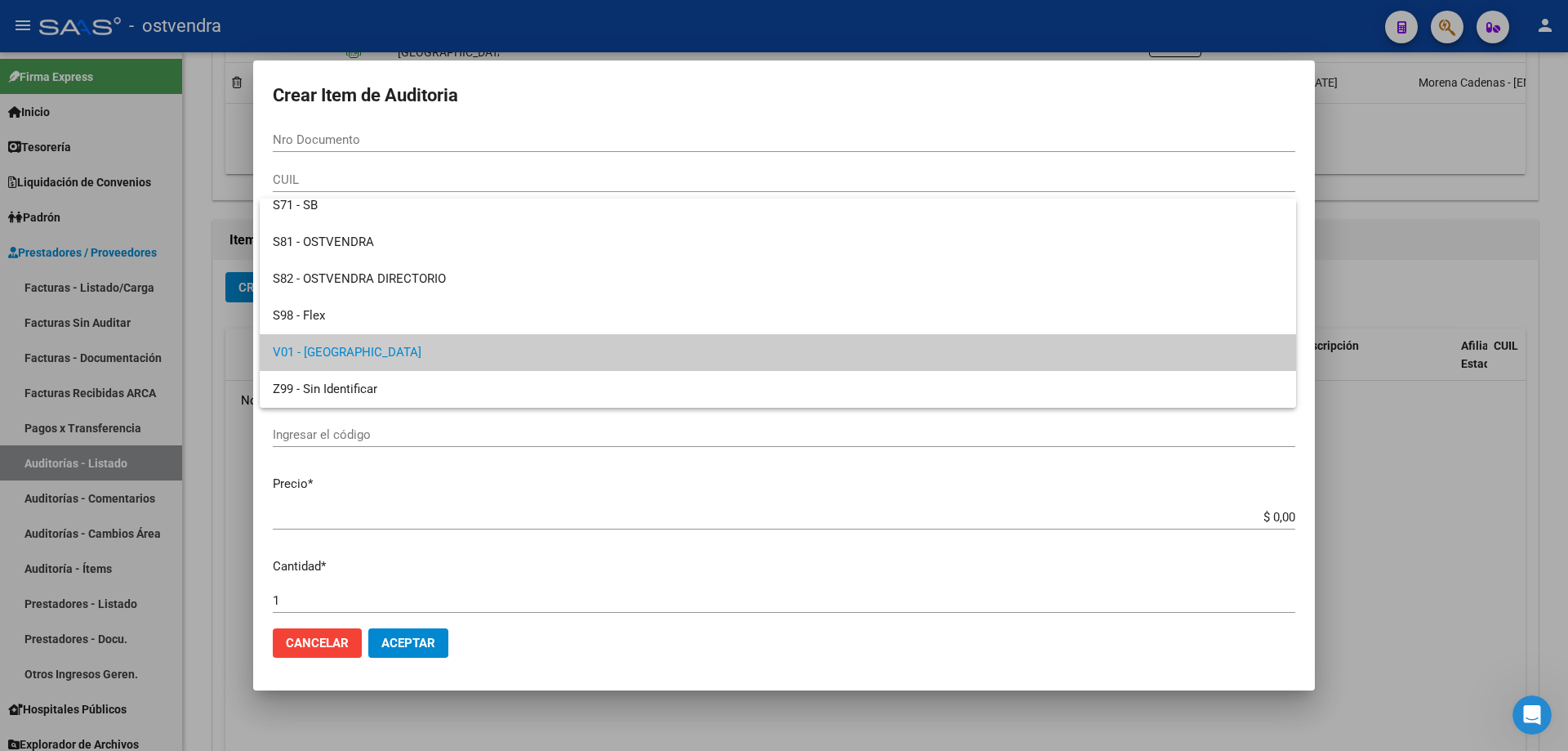
click at [392, 348] on span "V01 - [GEOGRAPHIC_DATA]" at bounding box center [777, 352] width 1010 height 36
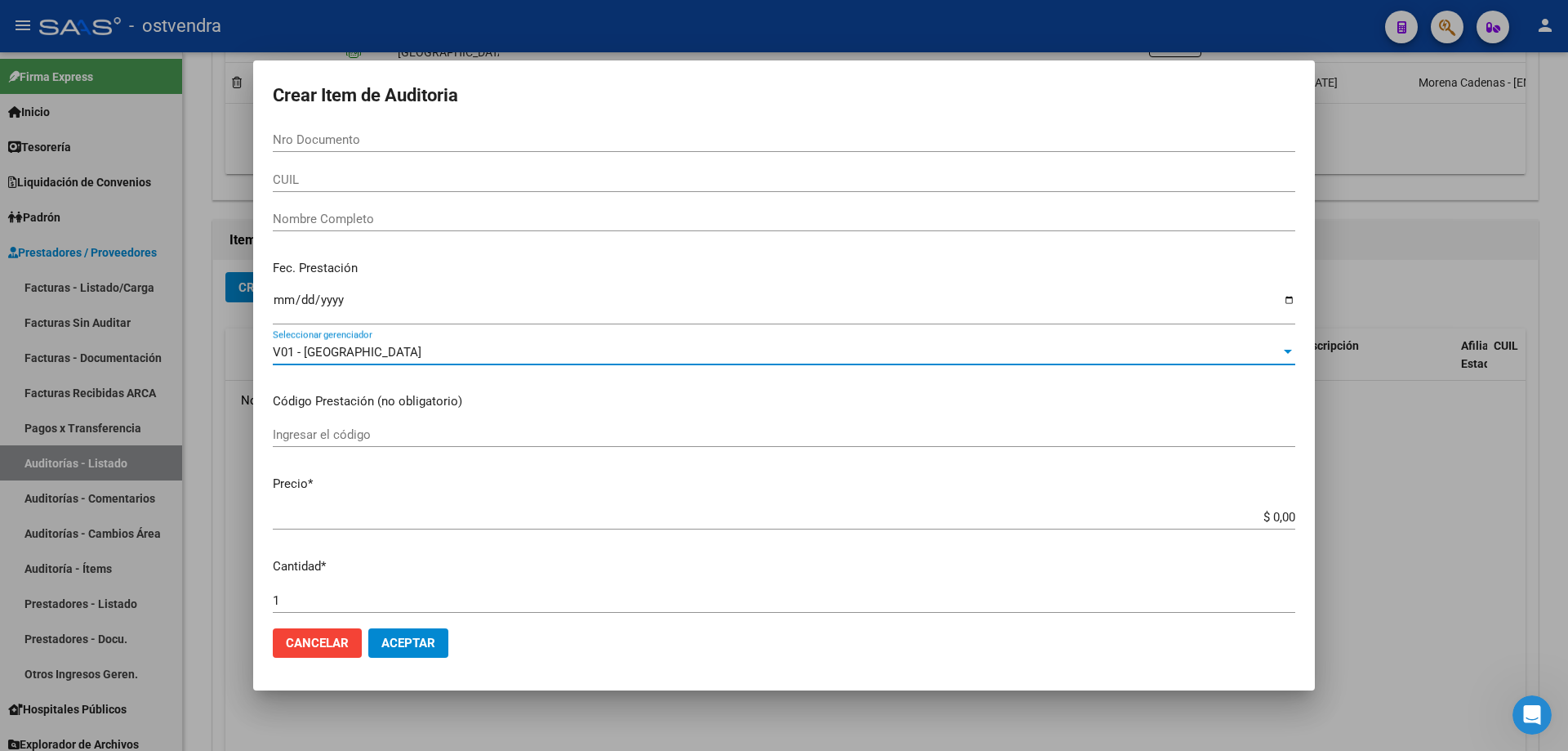
click at [1258, 513] on input "$ 0,00" at bounding box center [784, 517] width 1023 height 15
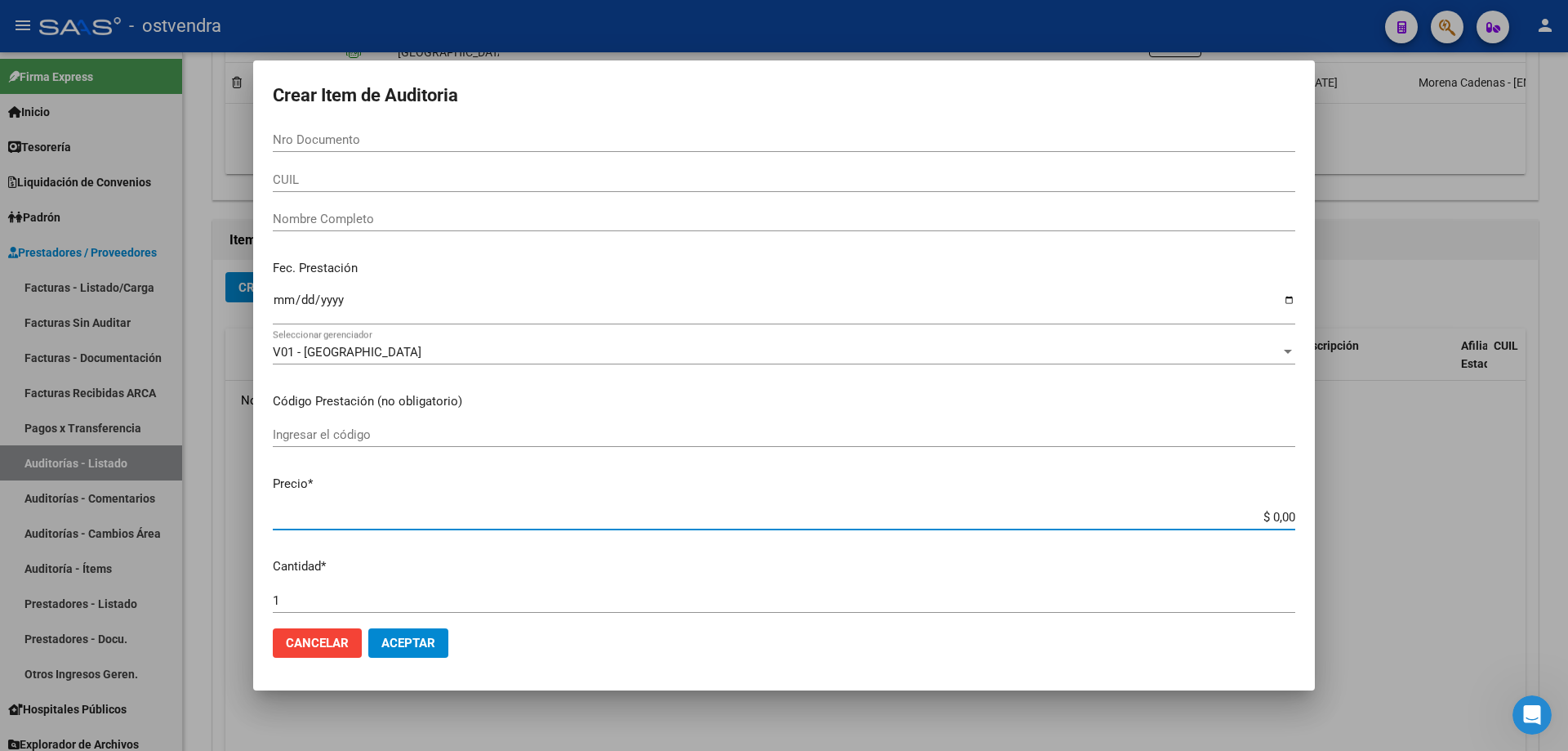
drag, startPoint x: 1262, startPoint y: 512, endPoint x: 1271, endPoint y: 511, distance: 9.1
click at [1271, 511] on input "$ 0,00" at bounding box center [784, 517] width 1023 height 15
click at [1405, 446] on div at bounding box center [784, 376] width 1568 height 751
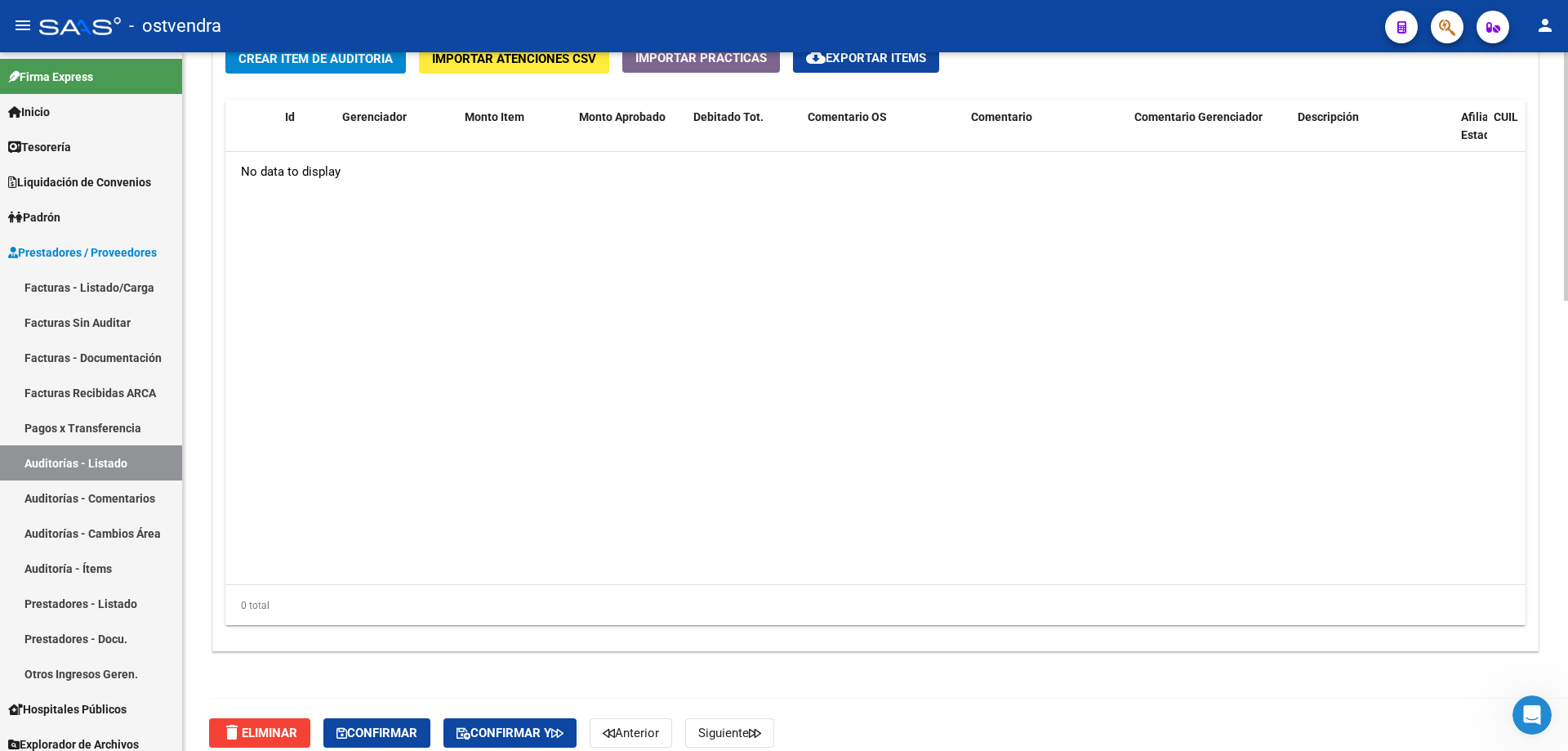
scroll to position [1268, 0]
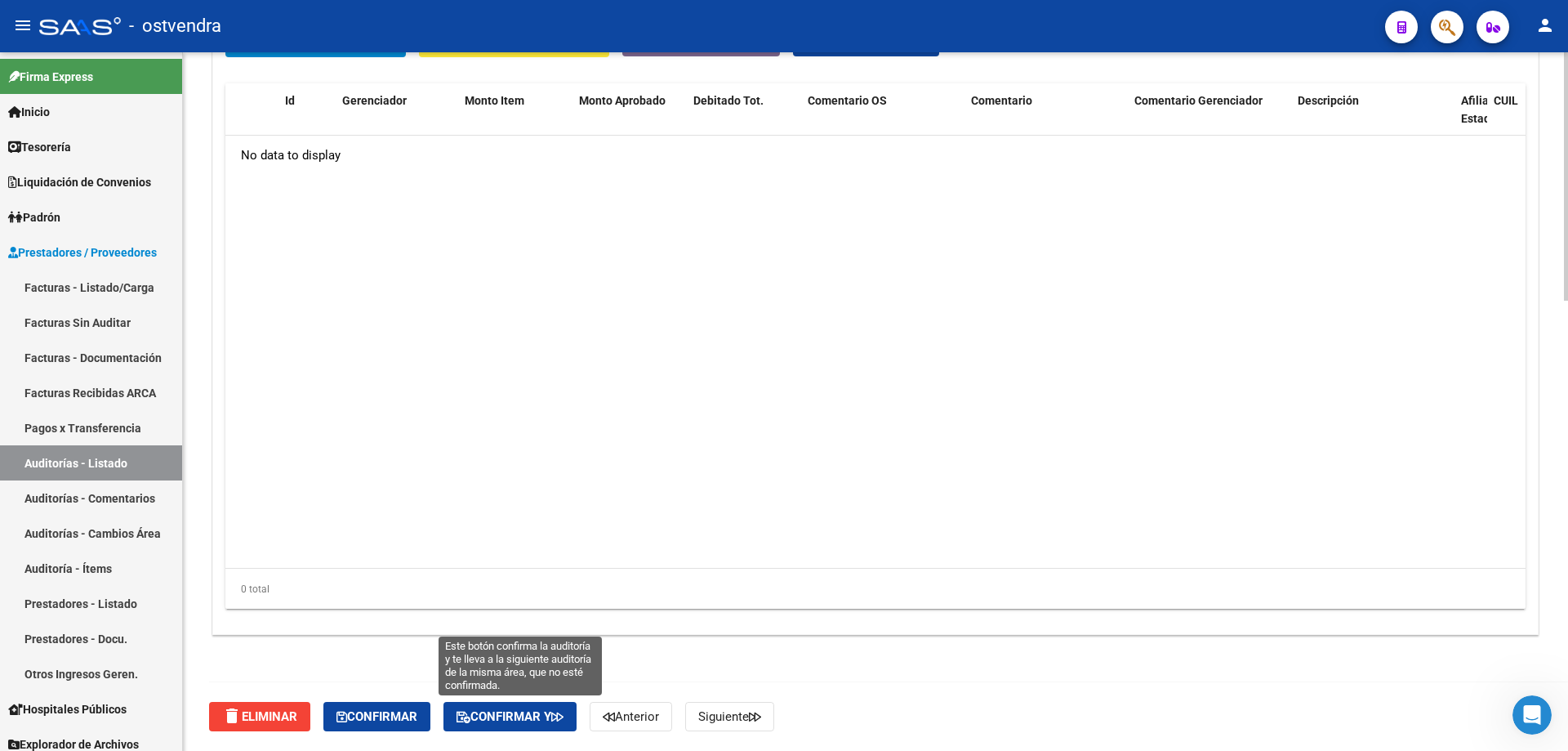
click at [502, 712] on span "Confirmar y" at bounding box center [510, 716] width 107 height 15
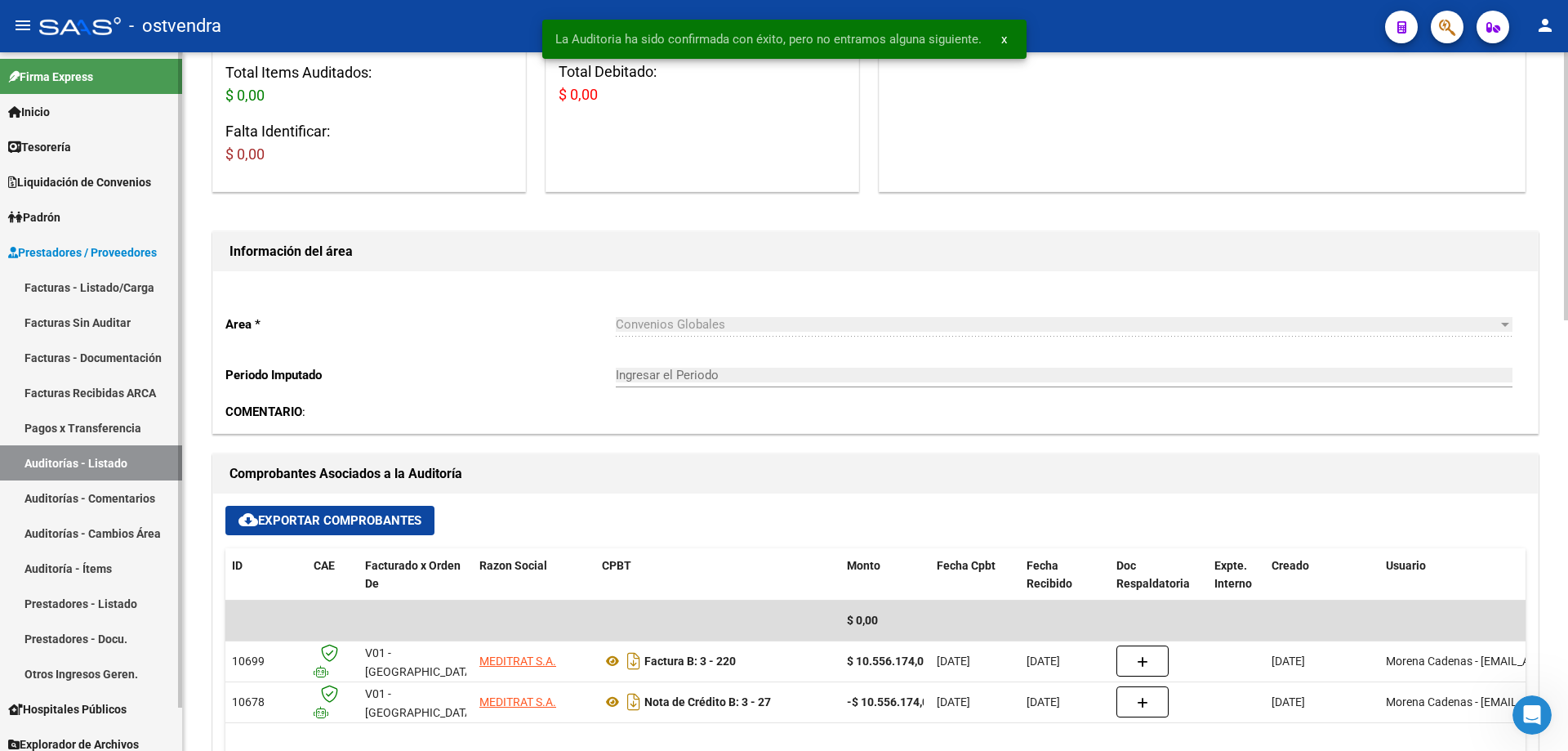
scroll to position [225, 0]
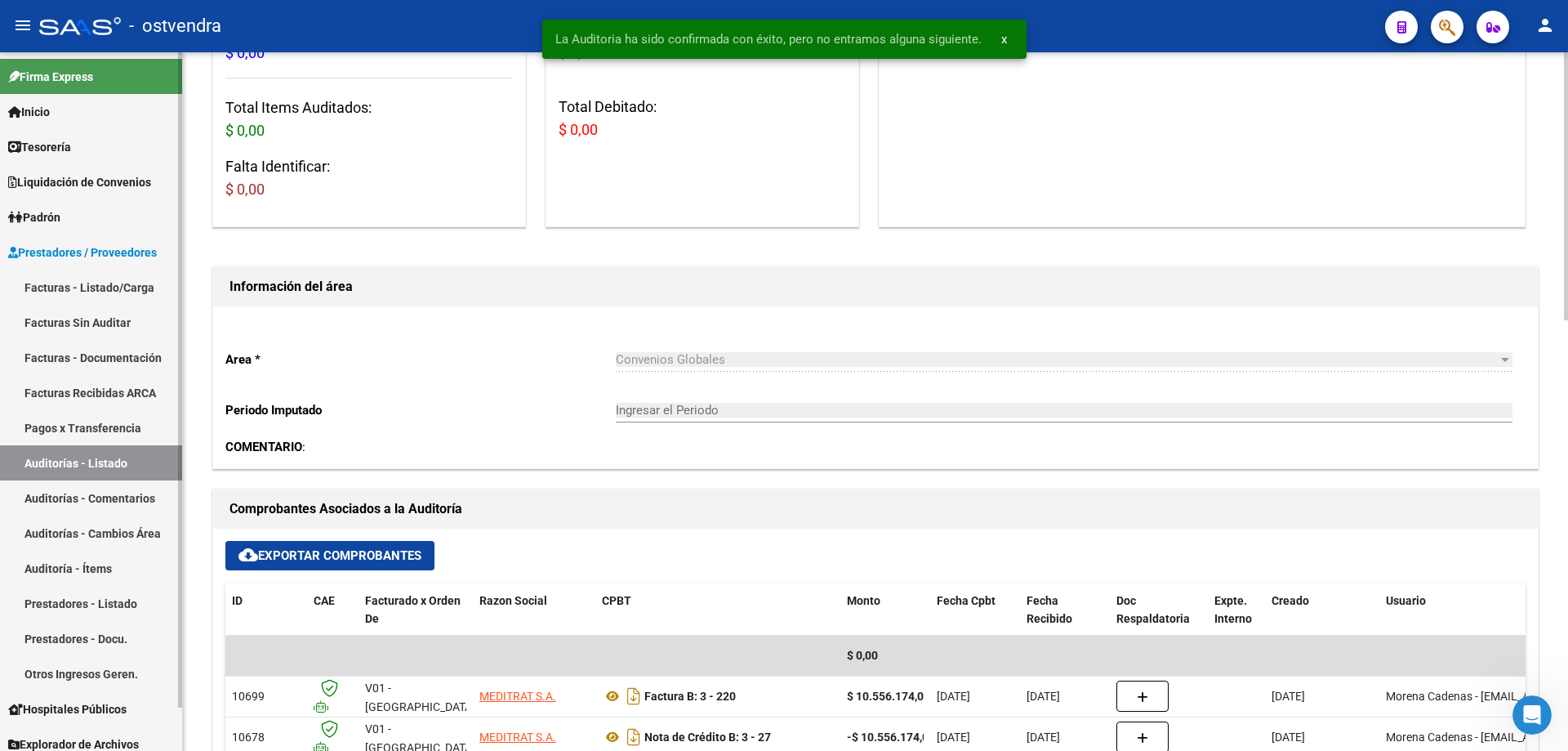
click at [84, 131] on link "Tesorería" at bounding box center [91, 146] width 182 height 35
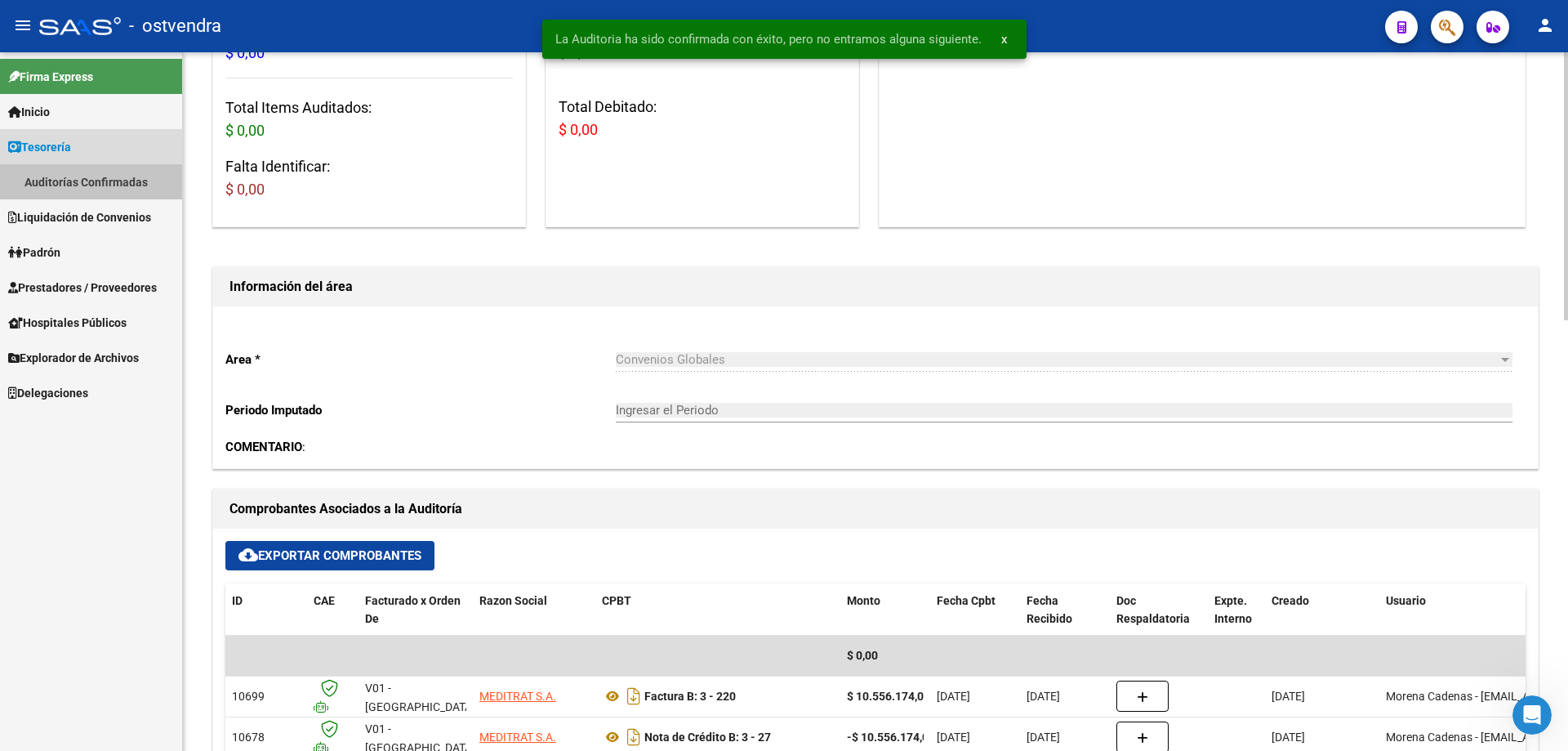
click at [94, 175] on link "Auditorías Confirmadas" at bounding box center [91, 182] width 182 height 35
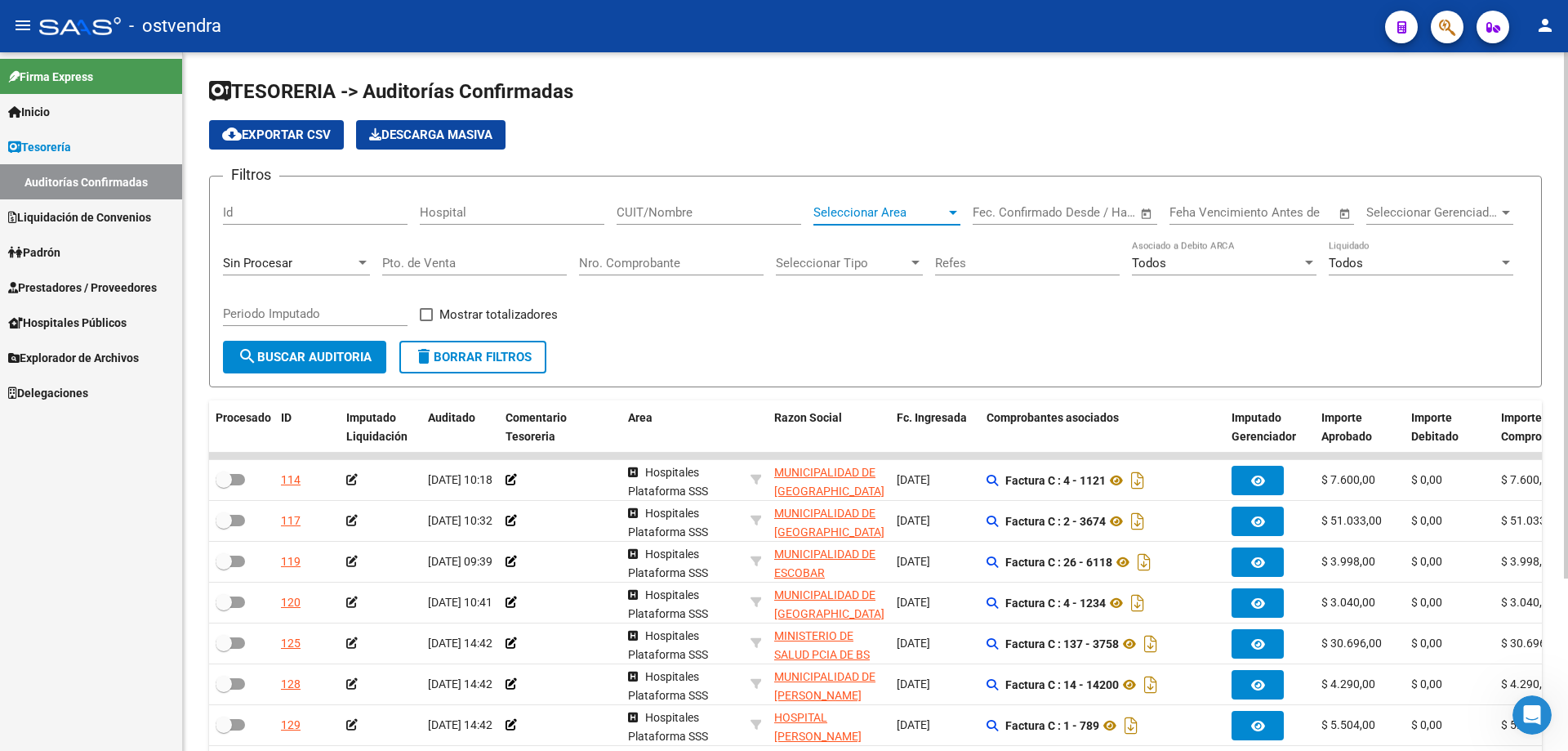
click at [883, 218] on span "Seleccionar Area" at bounding box center [880, 213] width 133 height 15
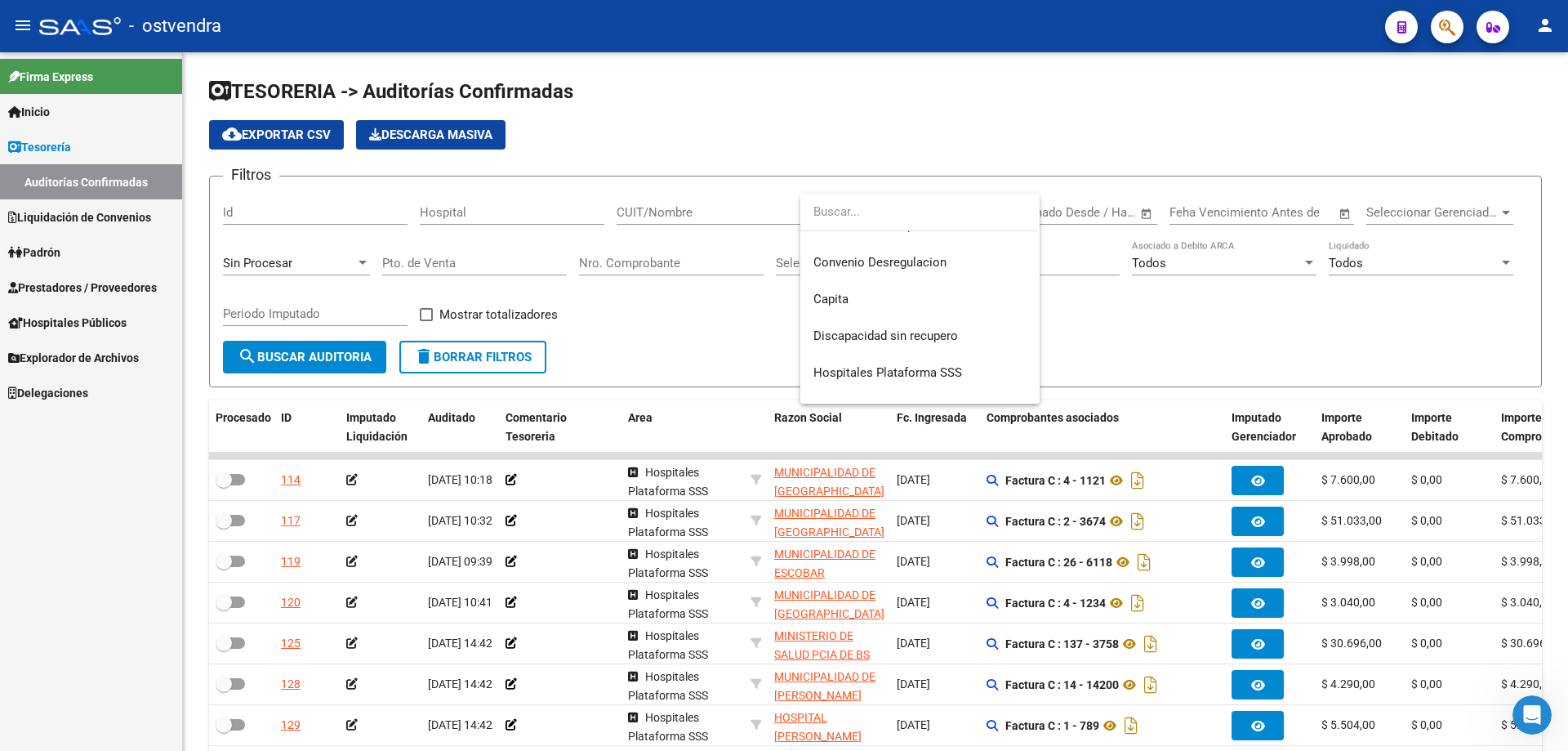
scroll to position [342, 0]
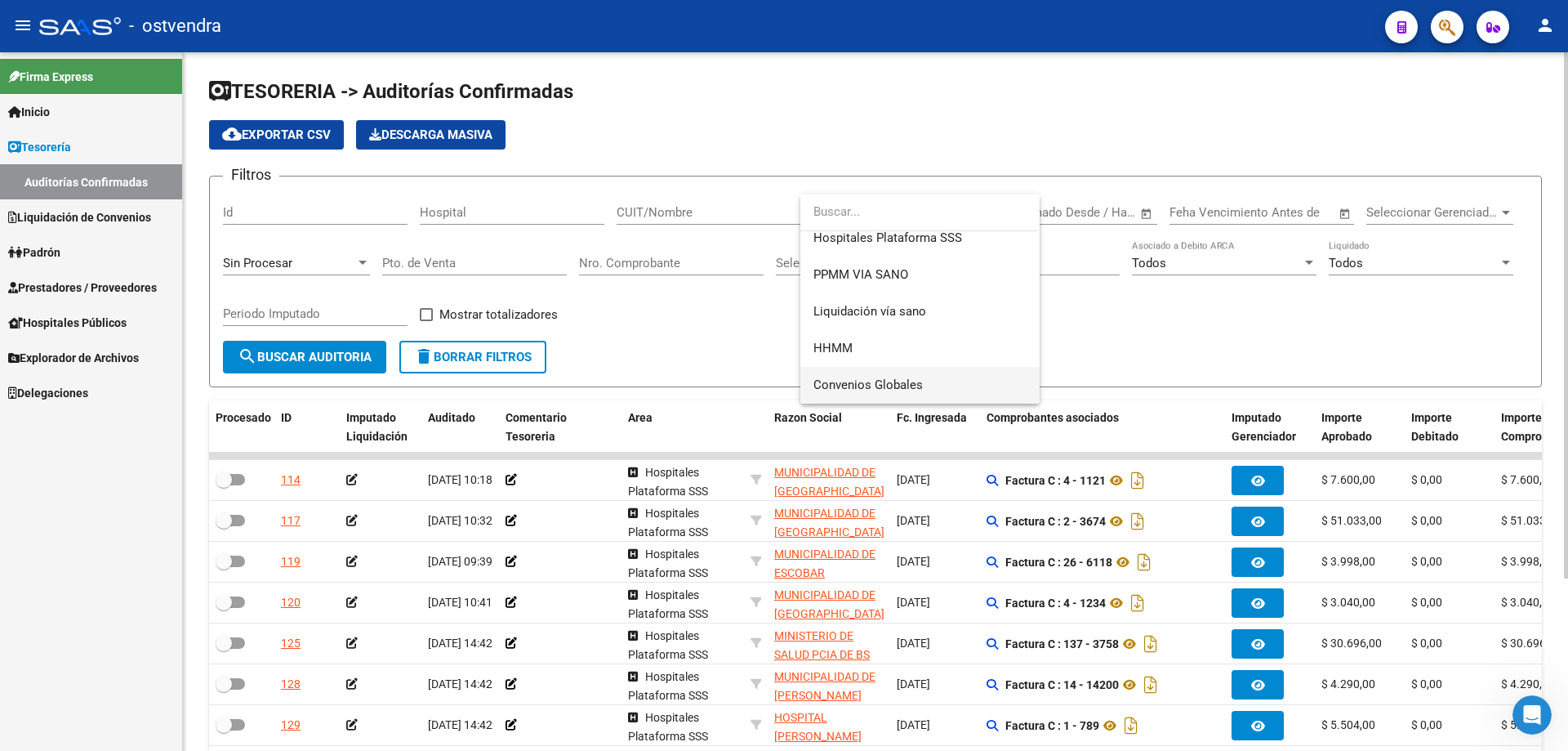
click at [840, 367] on span "Convenios Globales" at bounding box center [920, 385] width 213 height 36
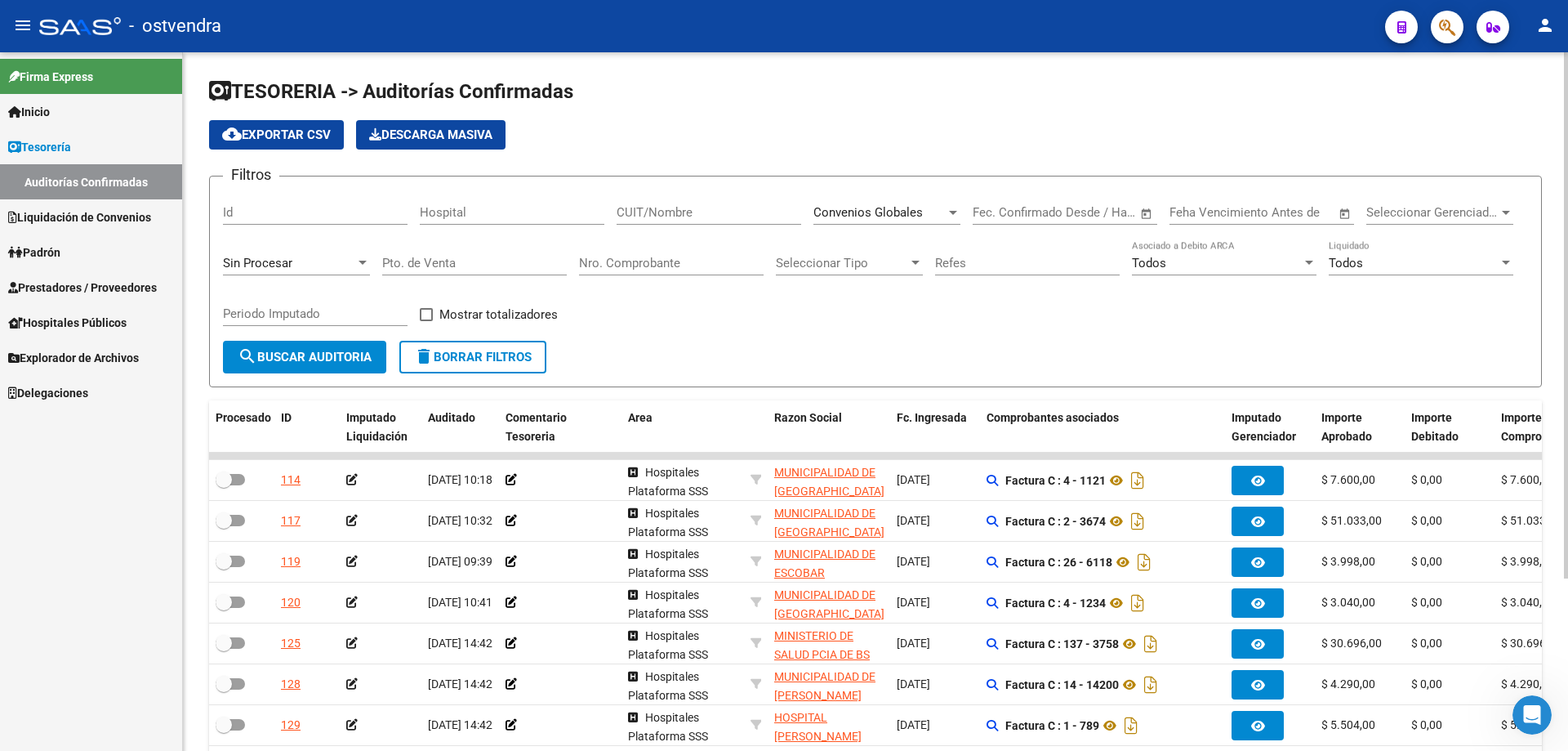
click at [211, 347] on form "Filtros Id Hospital CUIT/Nombre Convenios Globales Seleccionar Area Fecha inici…" at bounding box center [875, 281] width 1333 height 212
drag, startPoint x: 257, startPoint y: 352, endPoint x: 285, endPoint y: 352, distance: 28.0
click at [258, 352] on span "search Buscar Auditoria" at bounding box center [304, 357] width 134 height 15
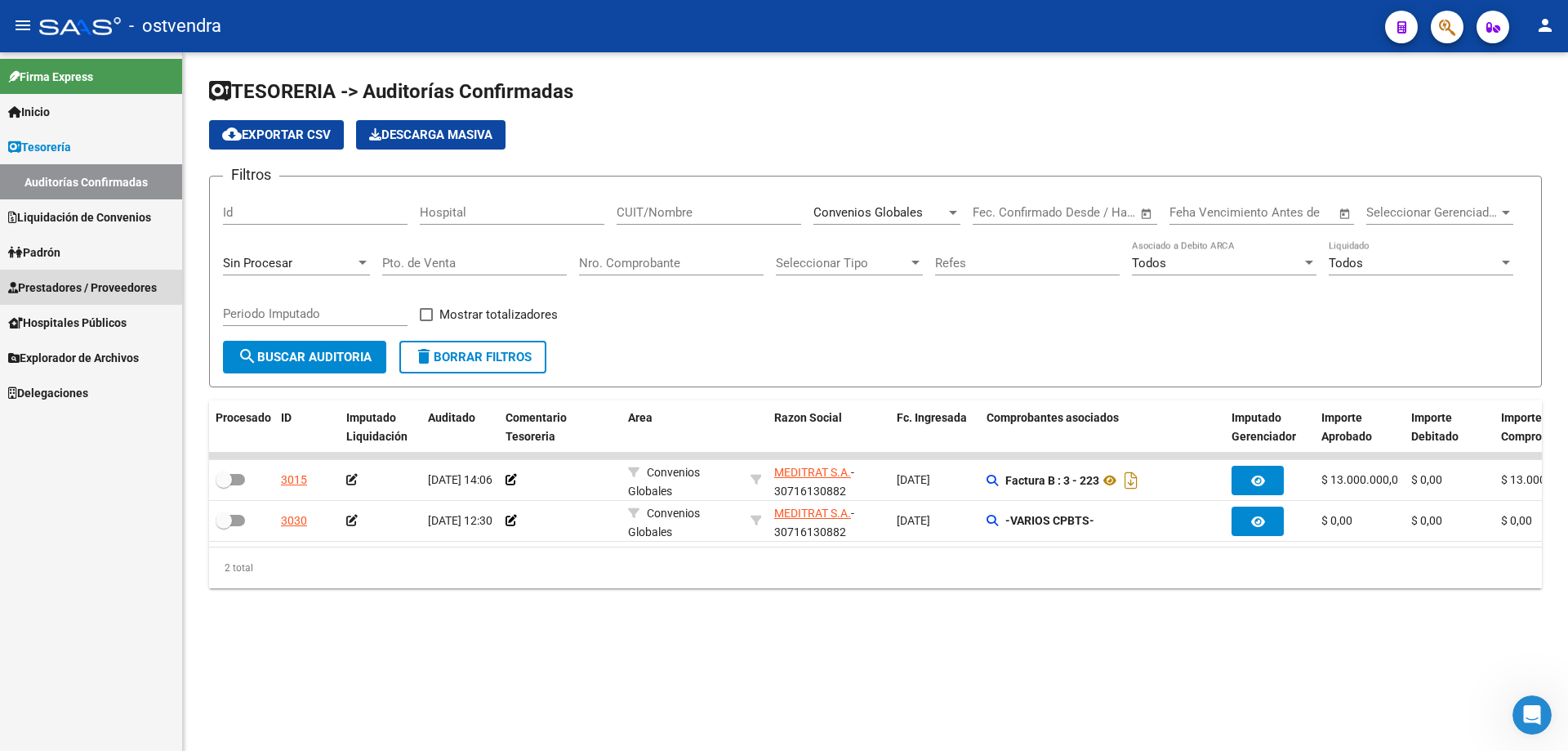
click at [69, 285] on span "Prestadores / Proveedores" at bounding box center [83, 287] width 149 height 18
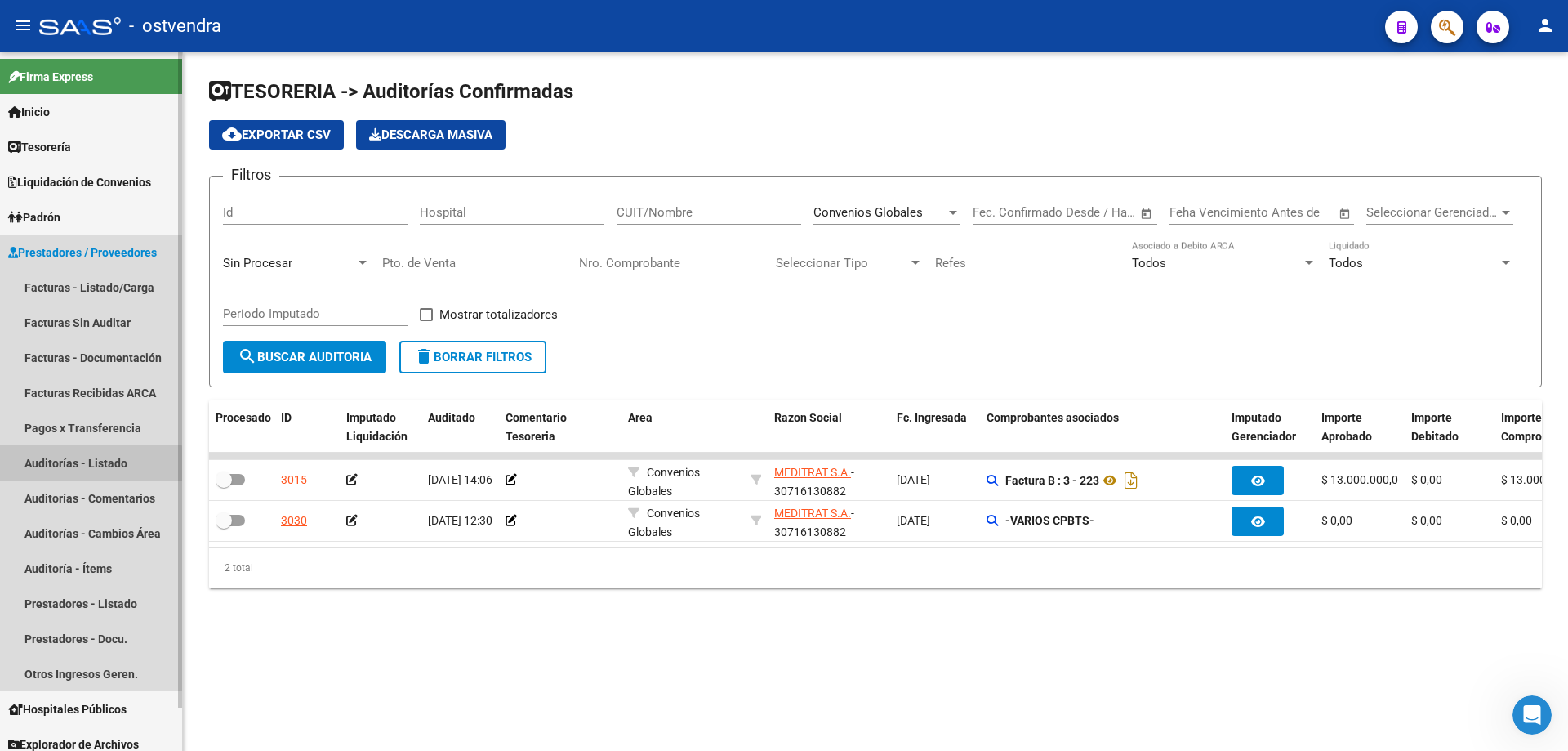
click at [85, 468] on link "Auditorías - Listado" at bounding box center [91, 463] width 182 height 35
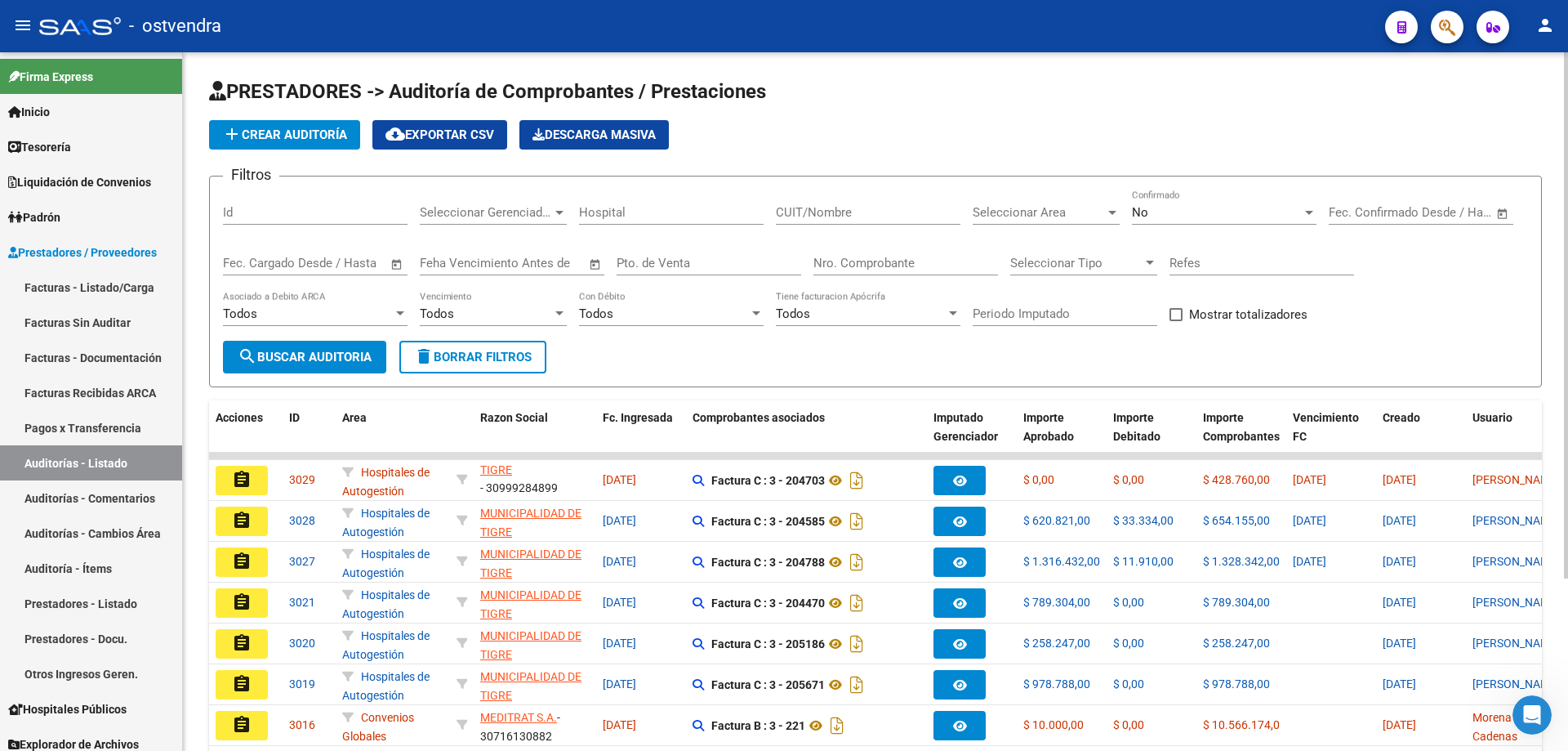
click at [973, 217] on span "Seleccionar Area" at bounding box center [1039, 213] width 133 height 15
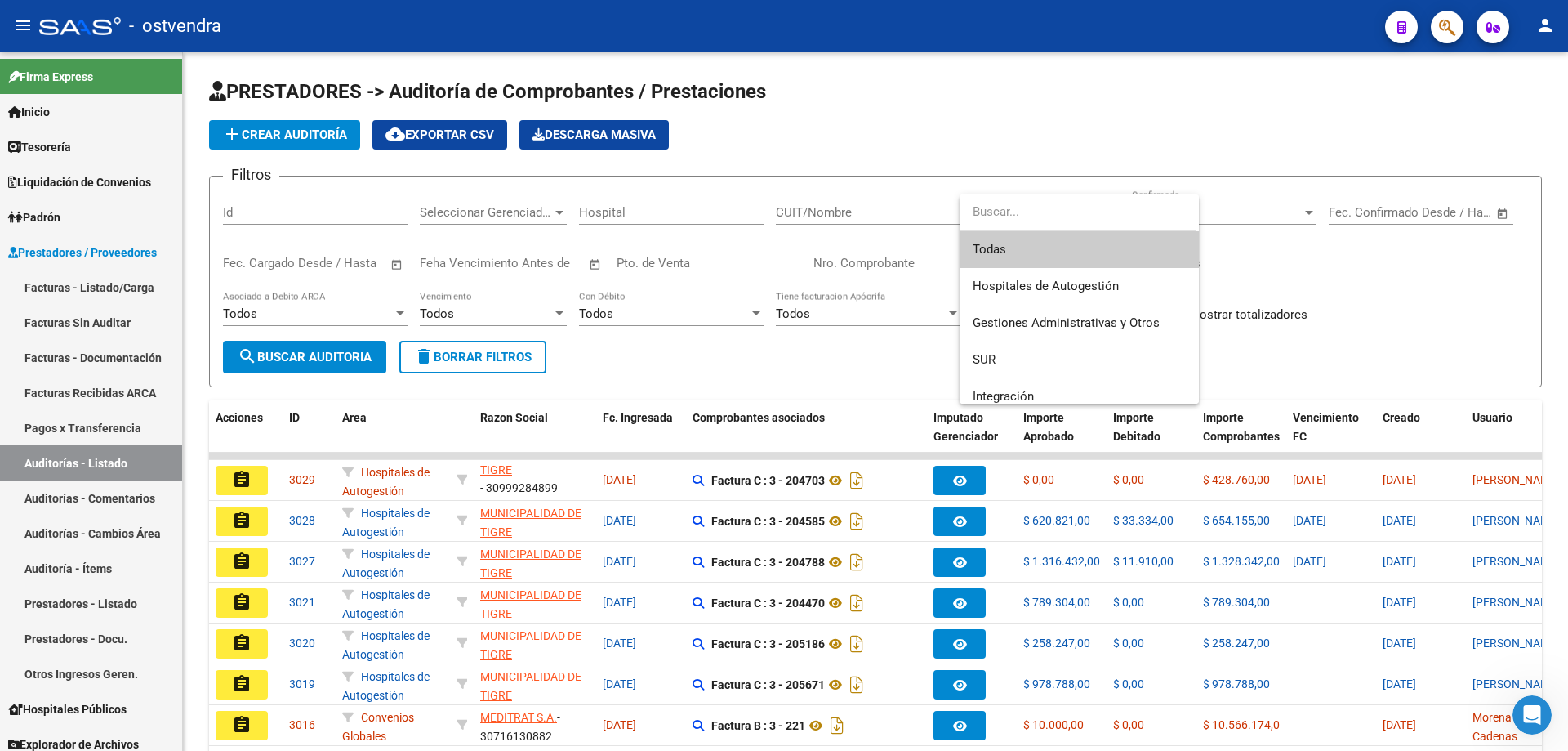
scroll to position [342, 0]
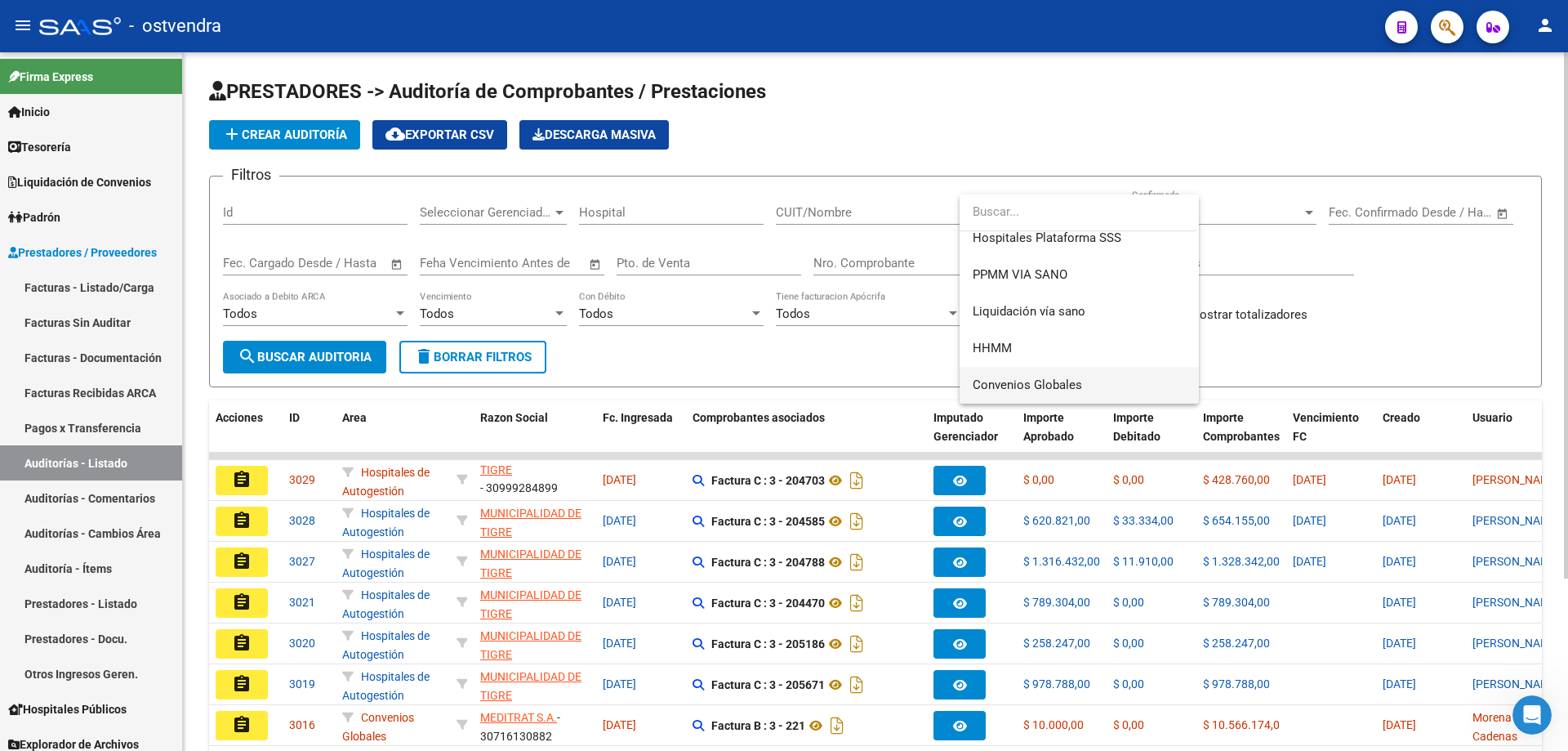
click at [1003, 377] on span "Convenios Globales" at bounding box center [1027, 385] width 109 height 15
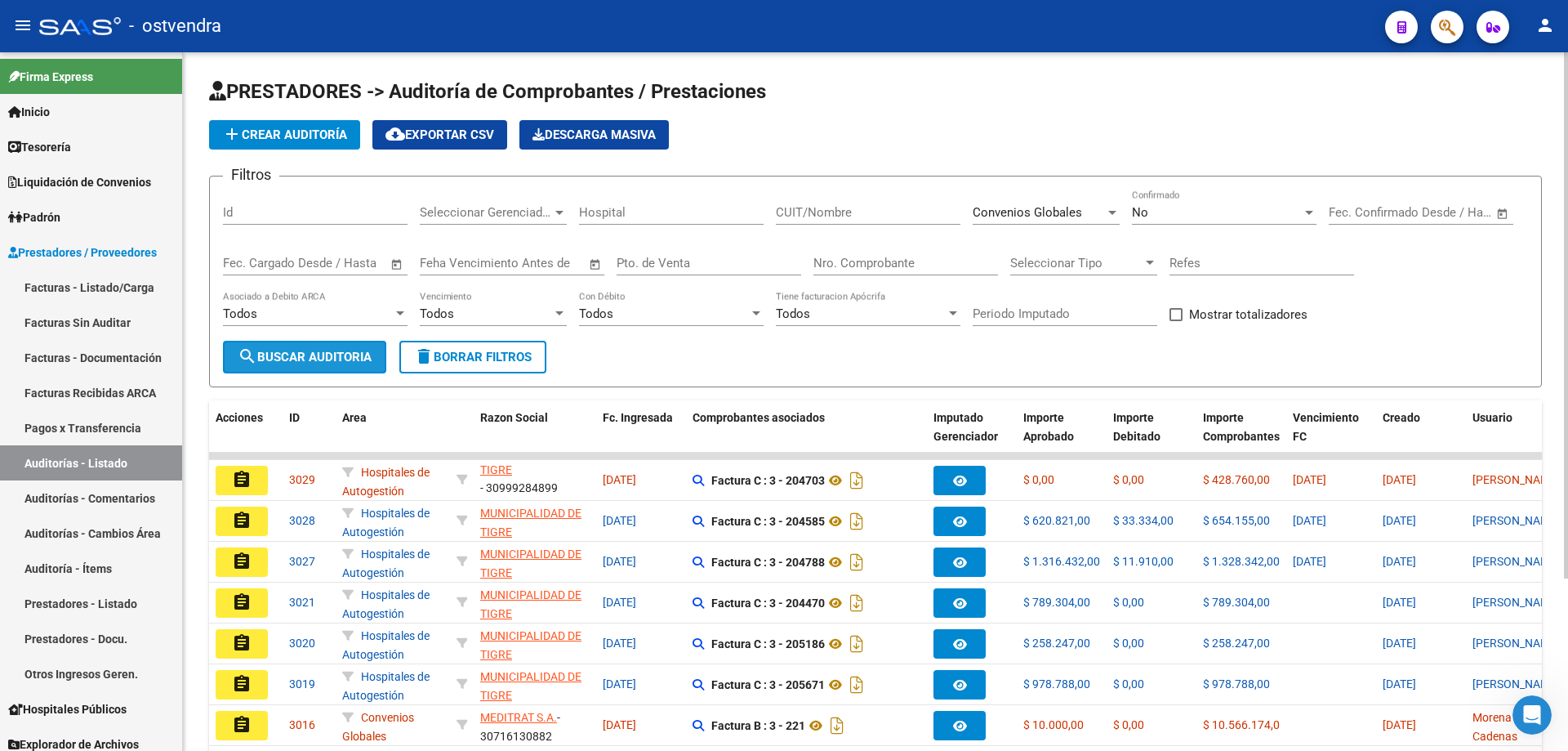
click at [295, 351] on span "search Buscar Auditoria" at bounding box center [304, 357] width 134 height 15
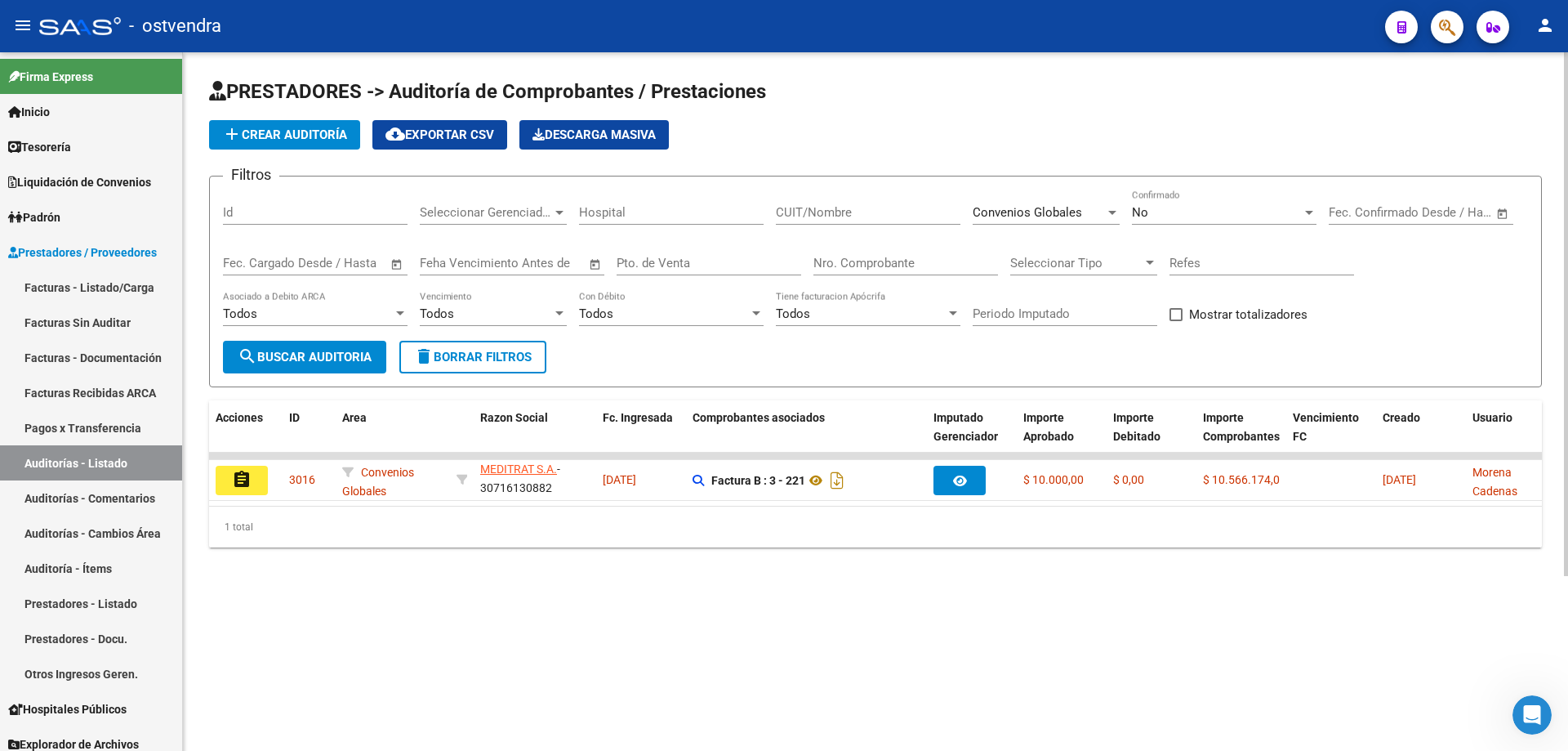
scroll to position [4, 0]
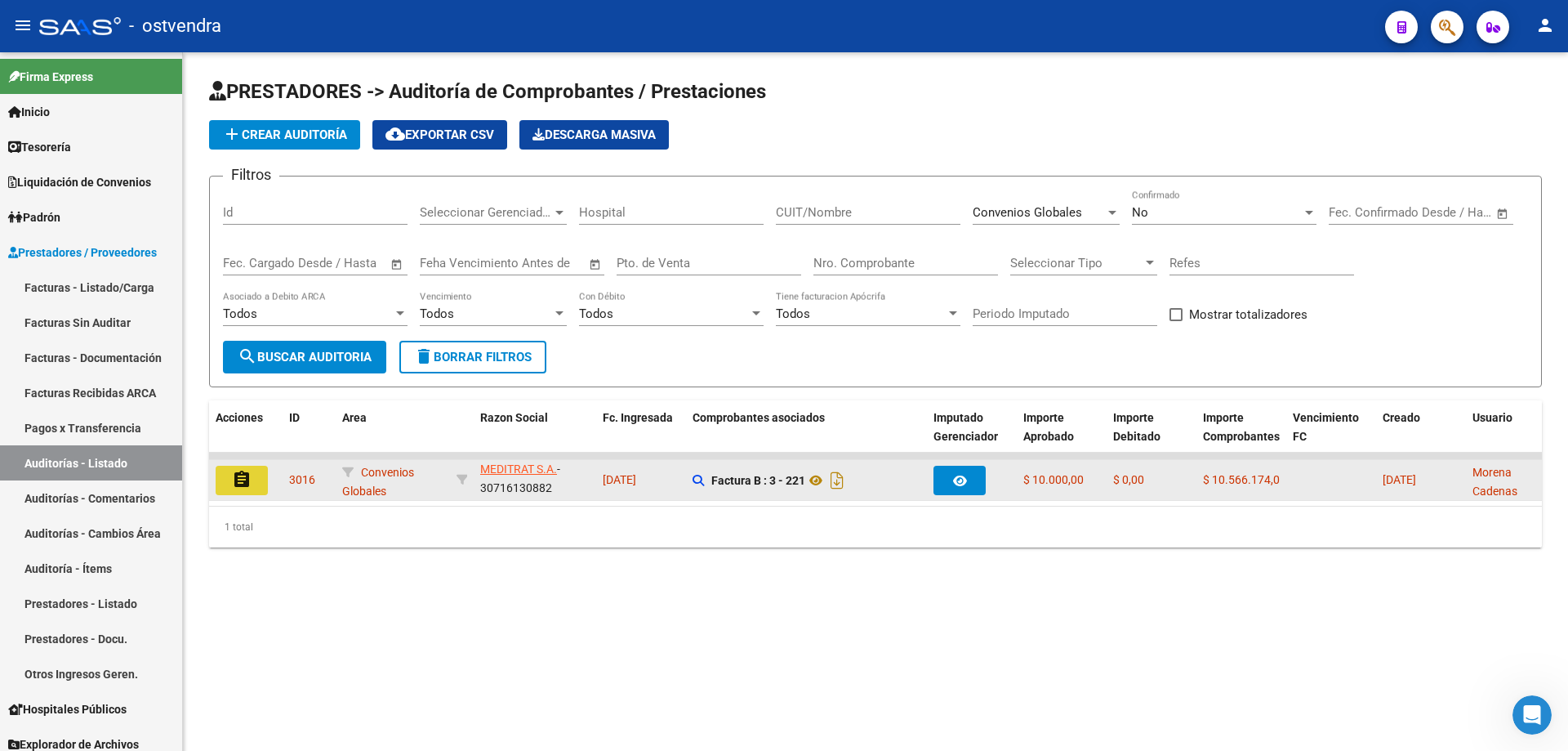
click at [256, 474] on button "assignment" at bounding box center [241, 480] width 52 height 29
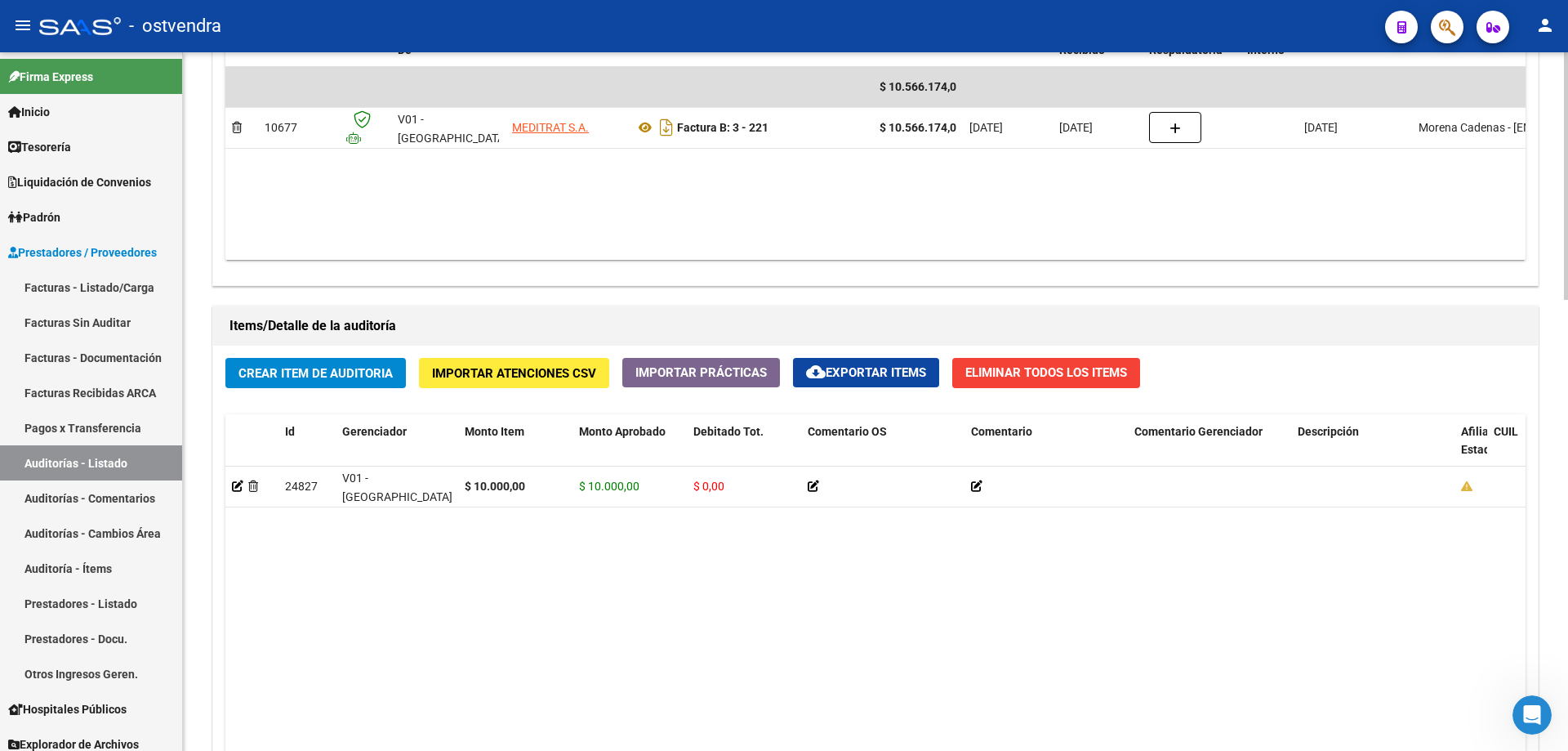
scroll to position [943, 0]
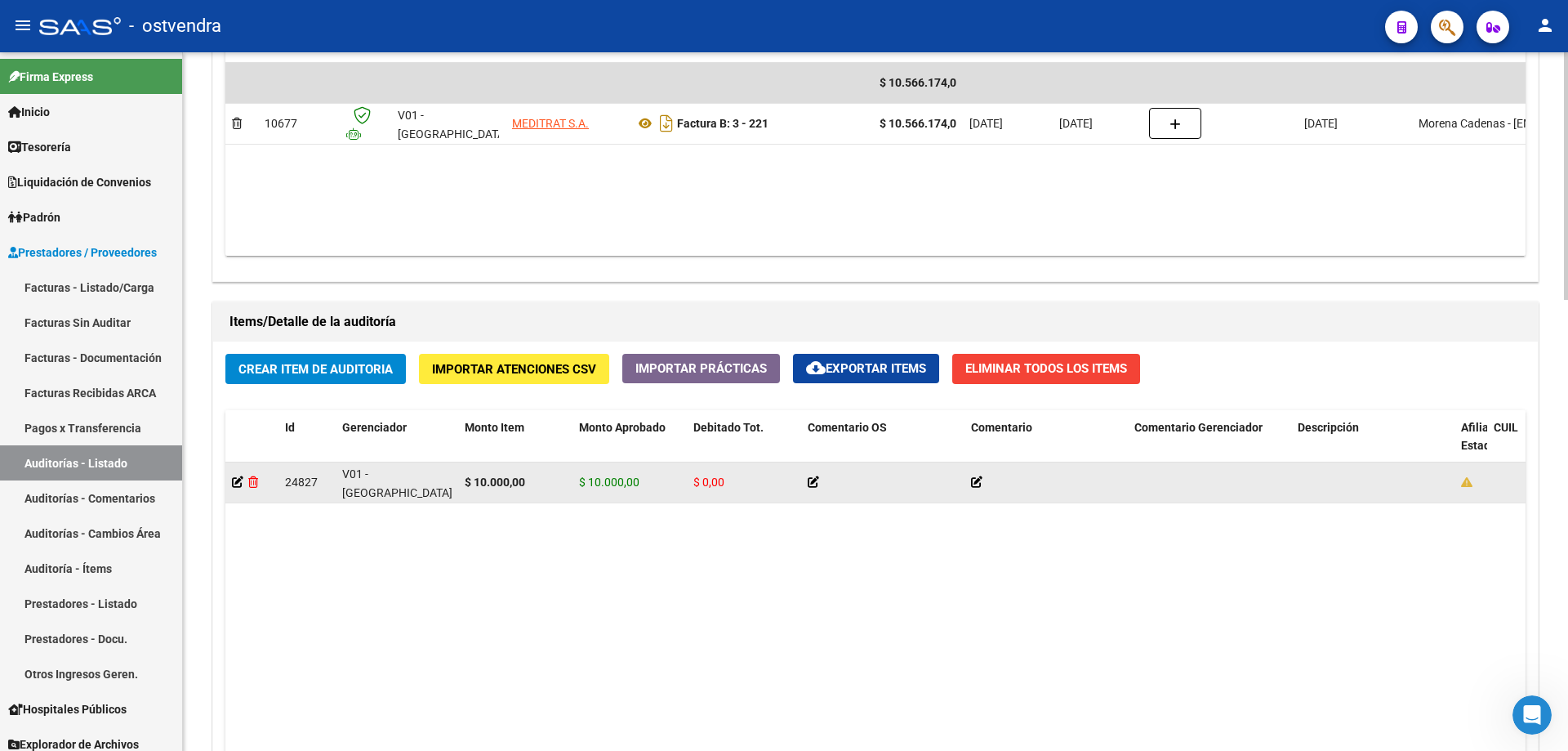
click at [255, 476] on icon at bounding box center [253, 482] width 10 height 12
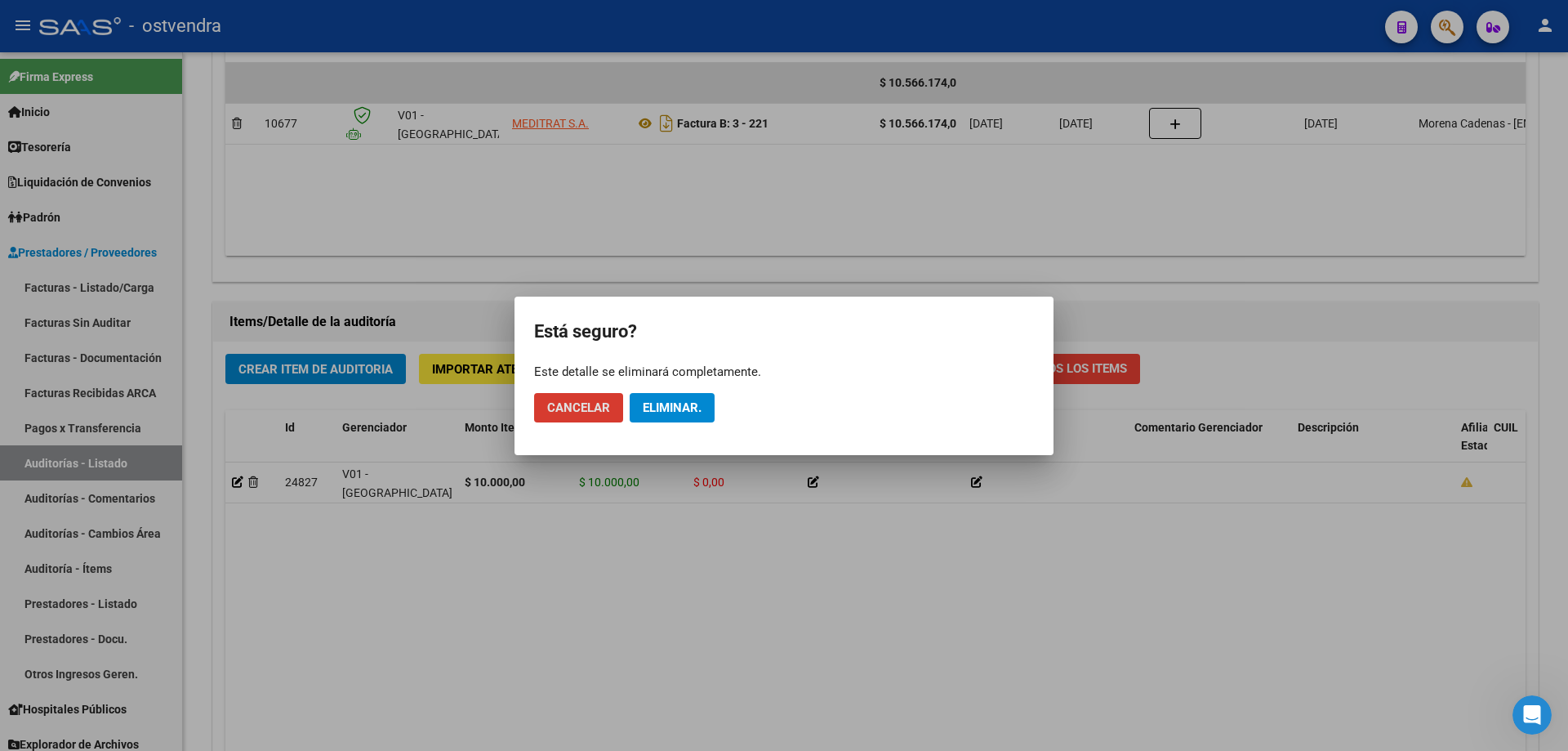
click at [686, 395] on button "Eliminar." at bounding box center [672, 407] width 85 height 29
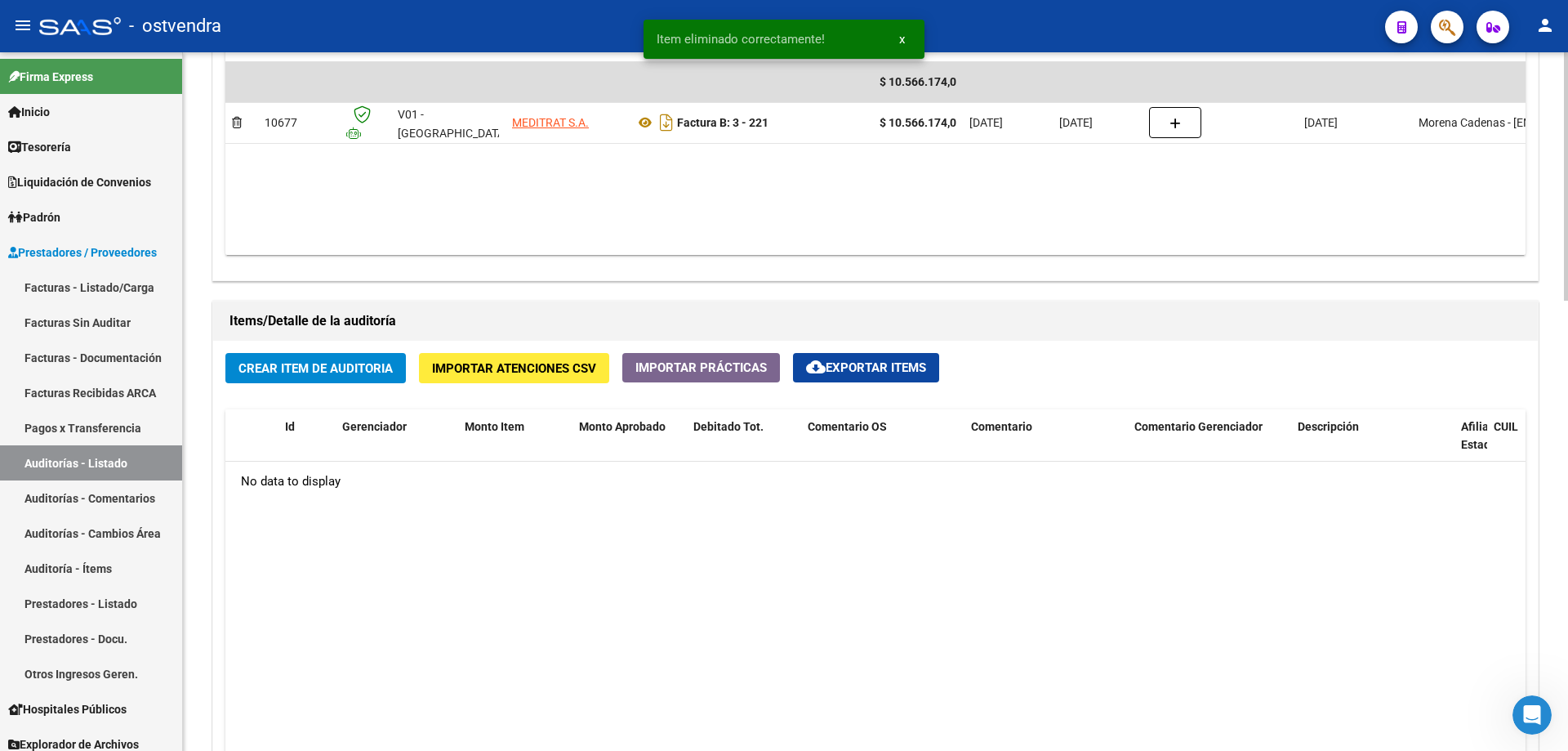
scroll to position [942, 0]
click at [369, 376] on span "Crear Item de Auditoria" at bounding box center [315, 369] width 155 height 15
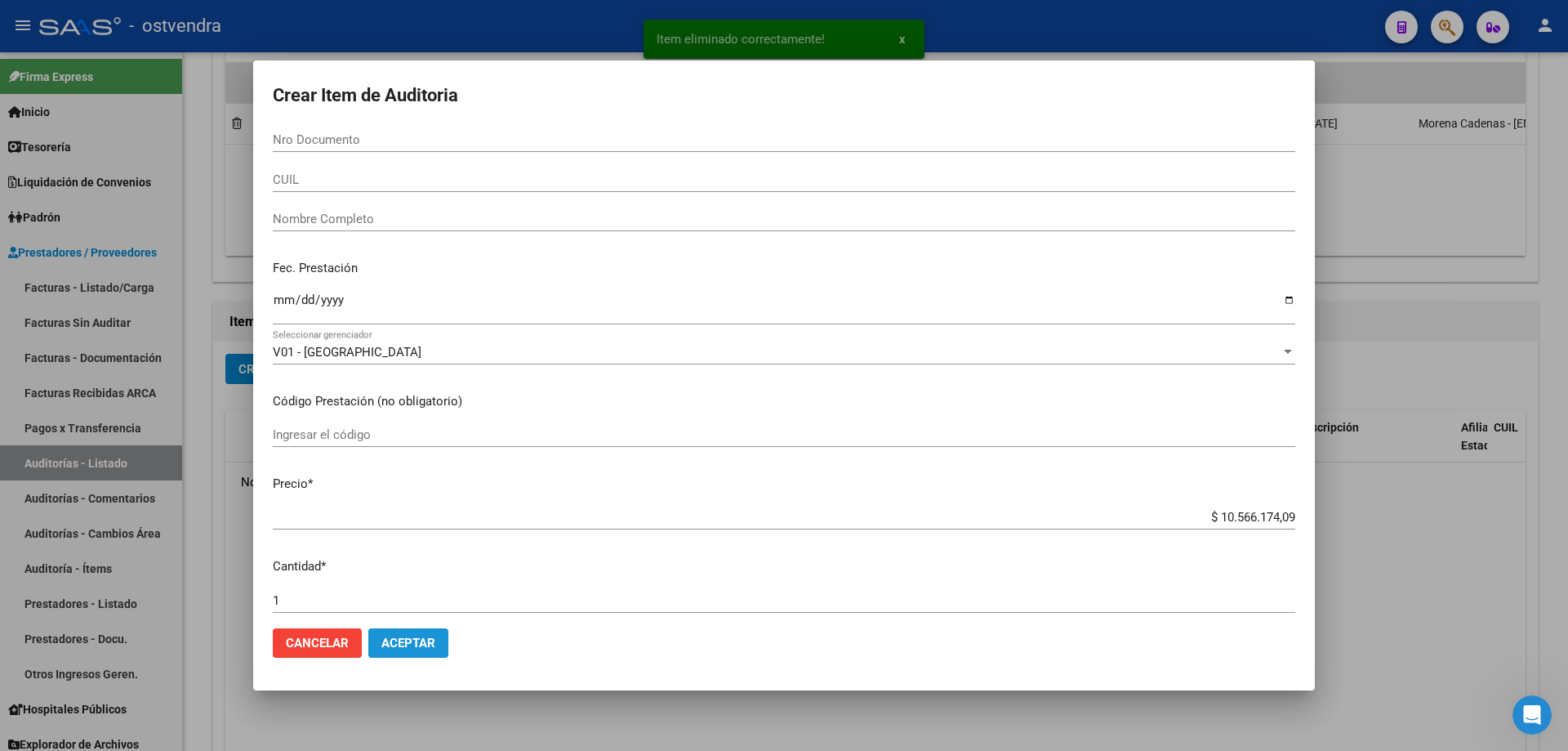
click at [425, 634] on button "Aceptar" at bounding box center [408, 643] width 80 height 29
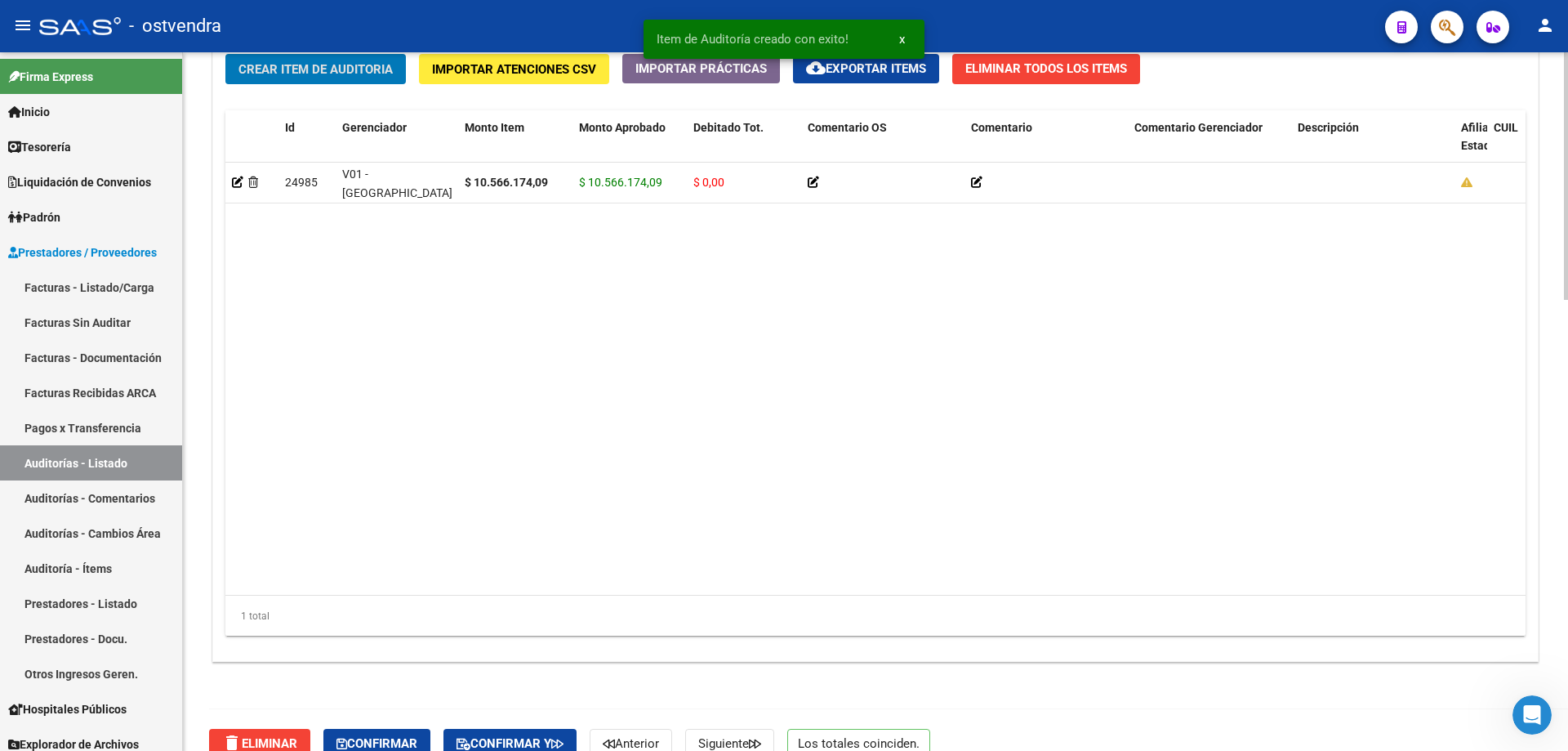
scroll to position [1269, 0]
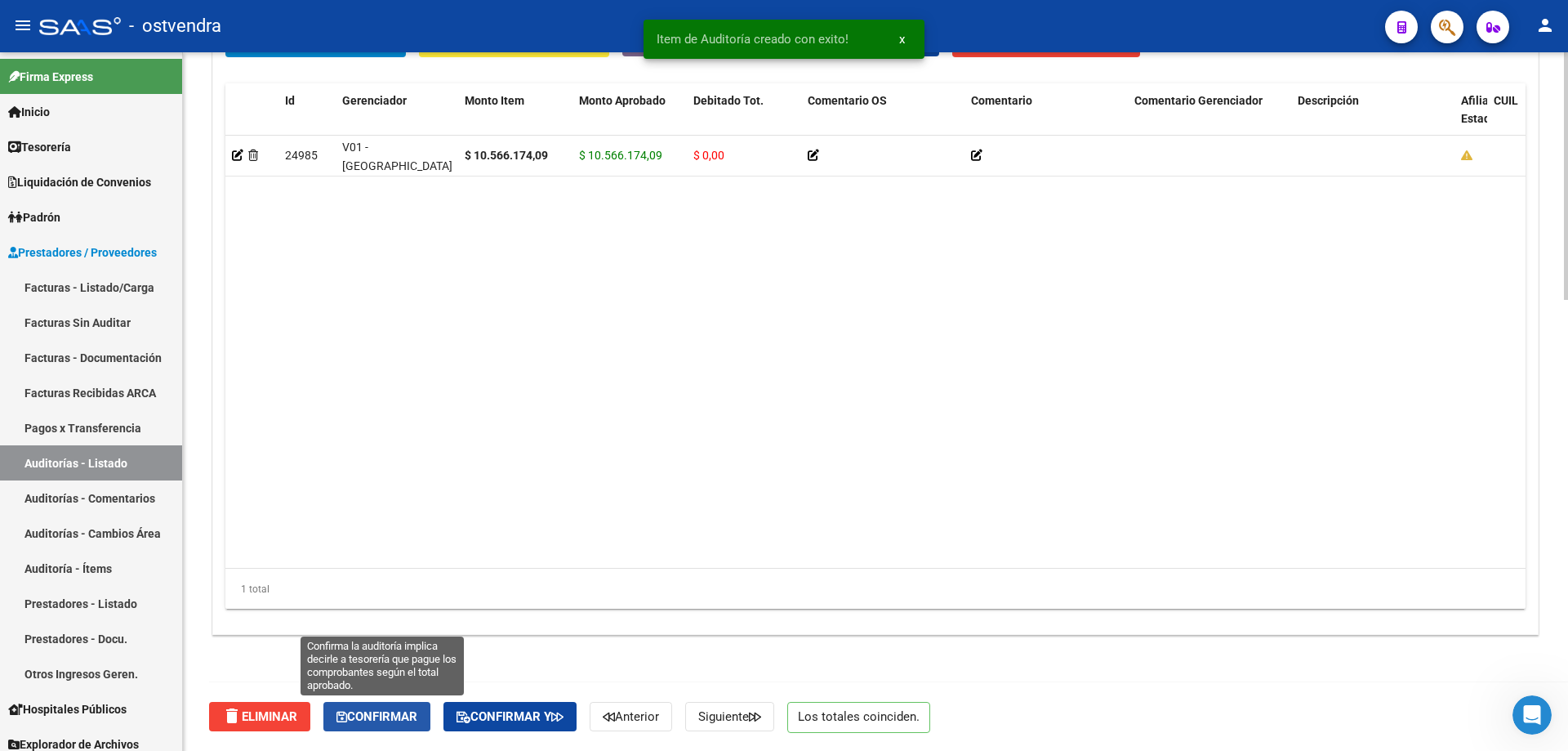
click at [390, 716] on span "Confirmar" at bounding box center [376, 716] width 81 height 15
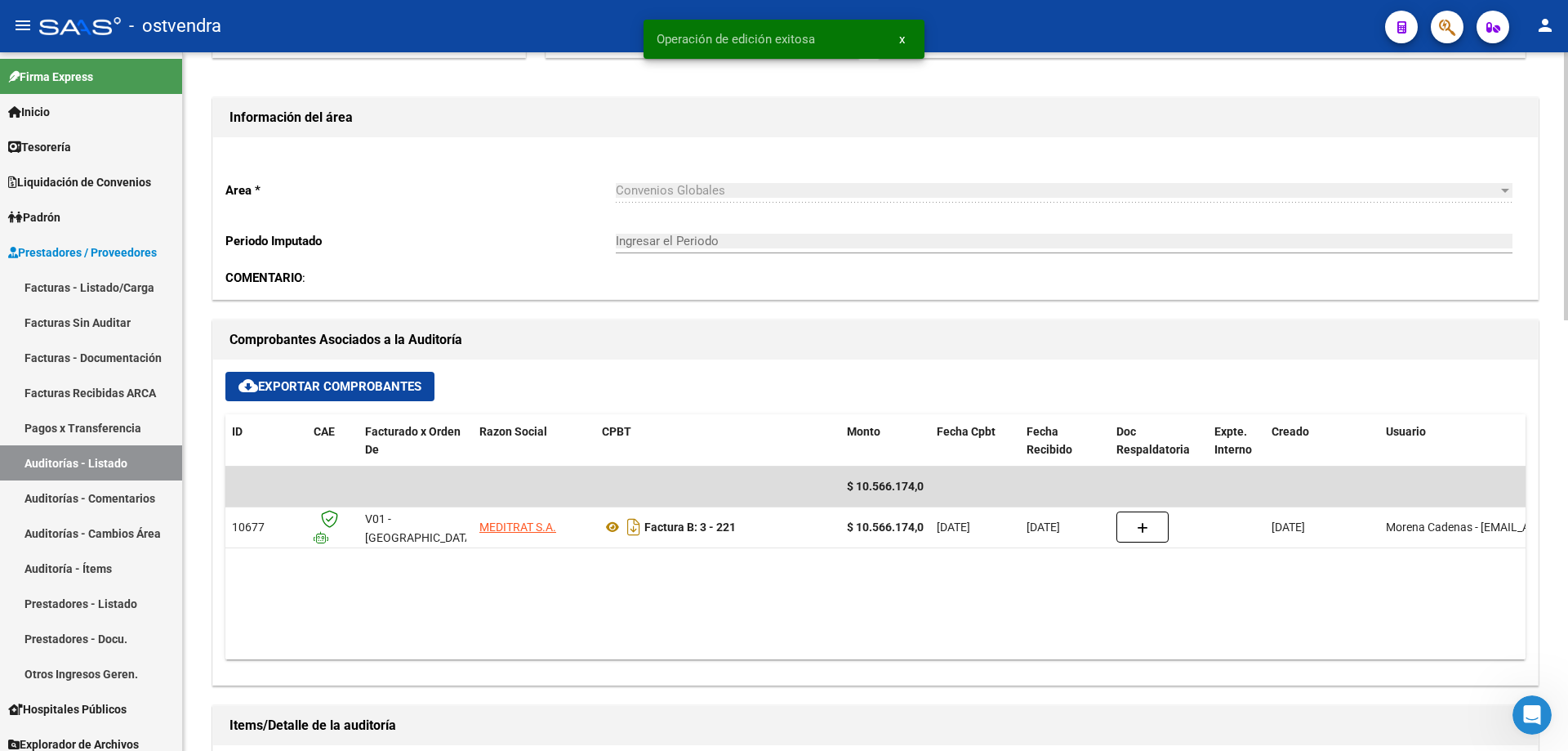
scroll to position [389, 0]
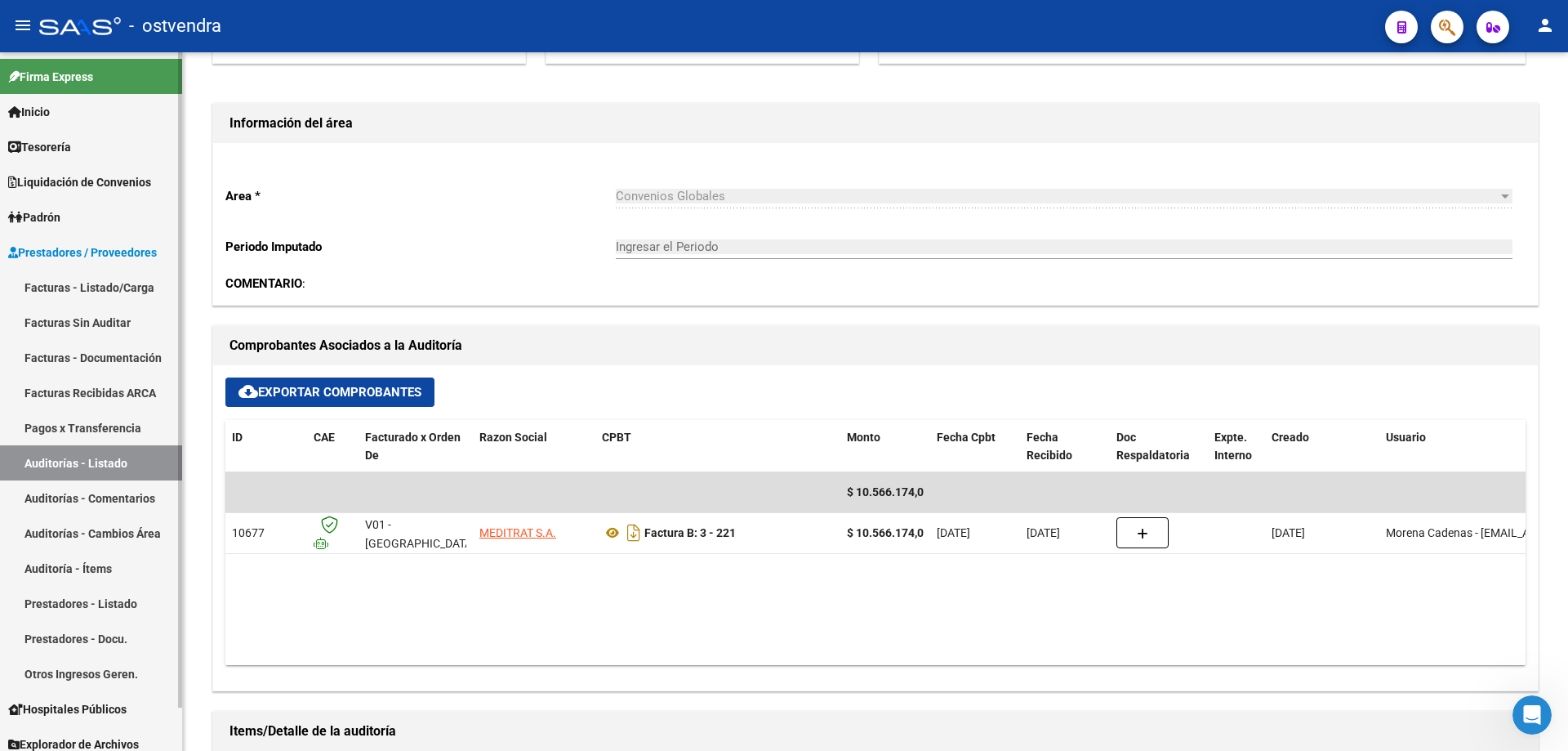
click at [89, 281] on link "Facturas - Listado/Carga" at bounding box center [91, 286] width 182 height 35
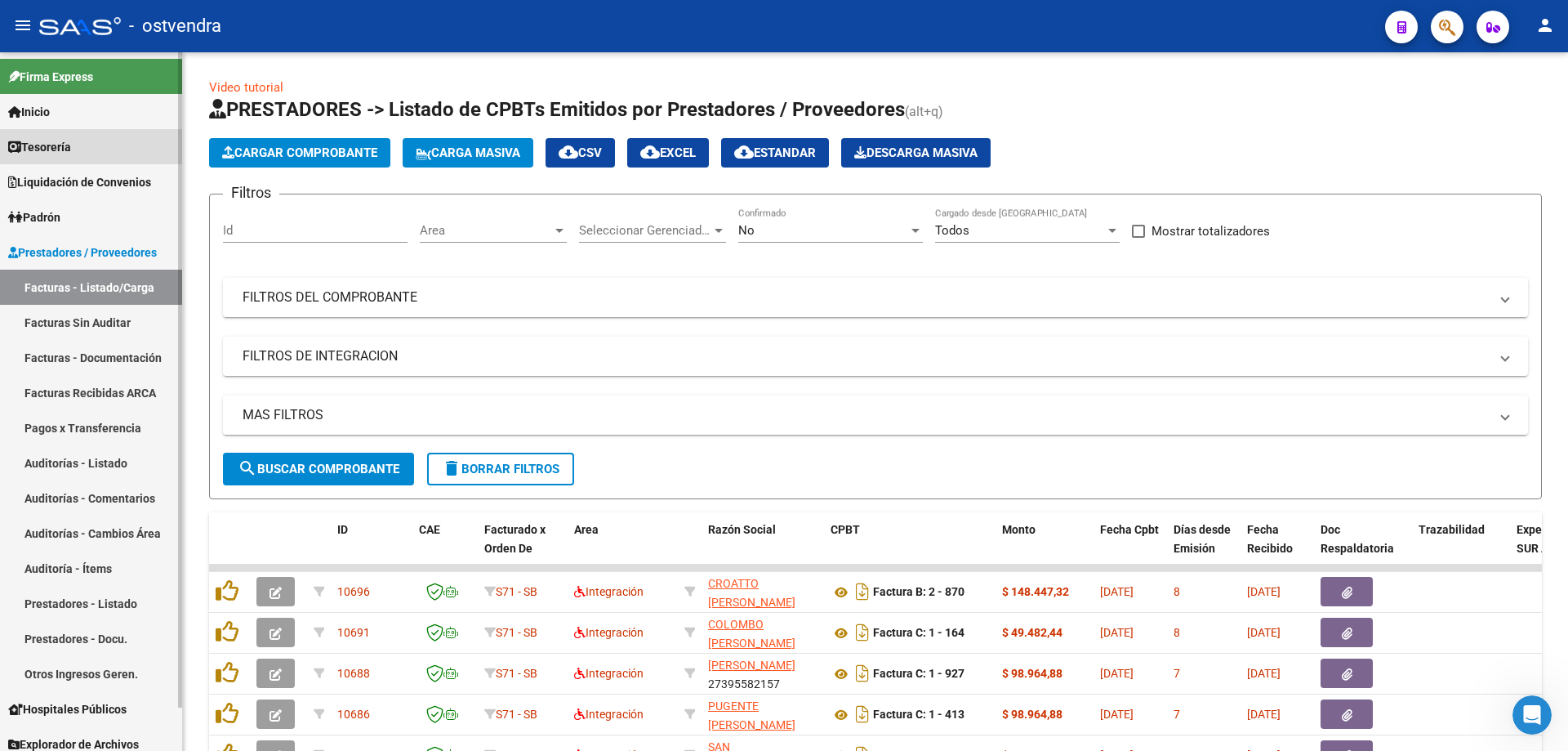
click at [50, 145] on span "Tesorería" at bounding box center [39, 147] width 63 height 18
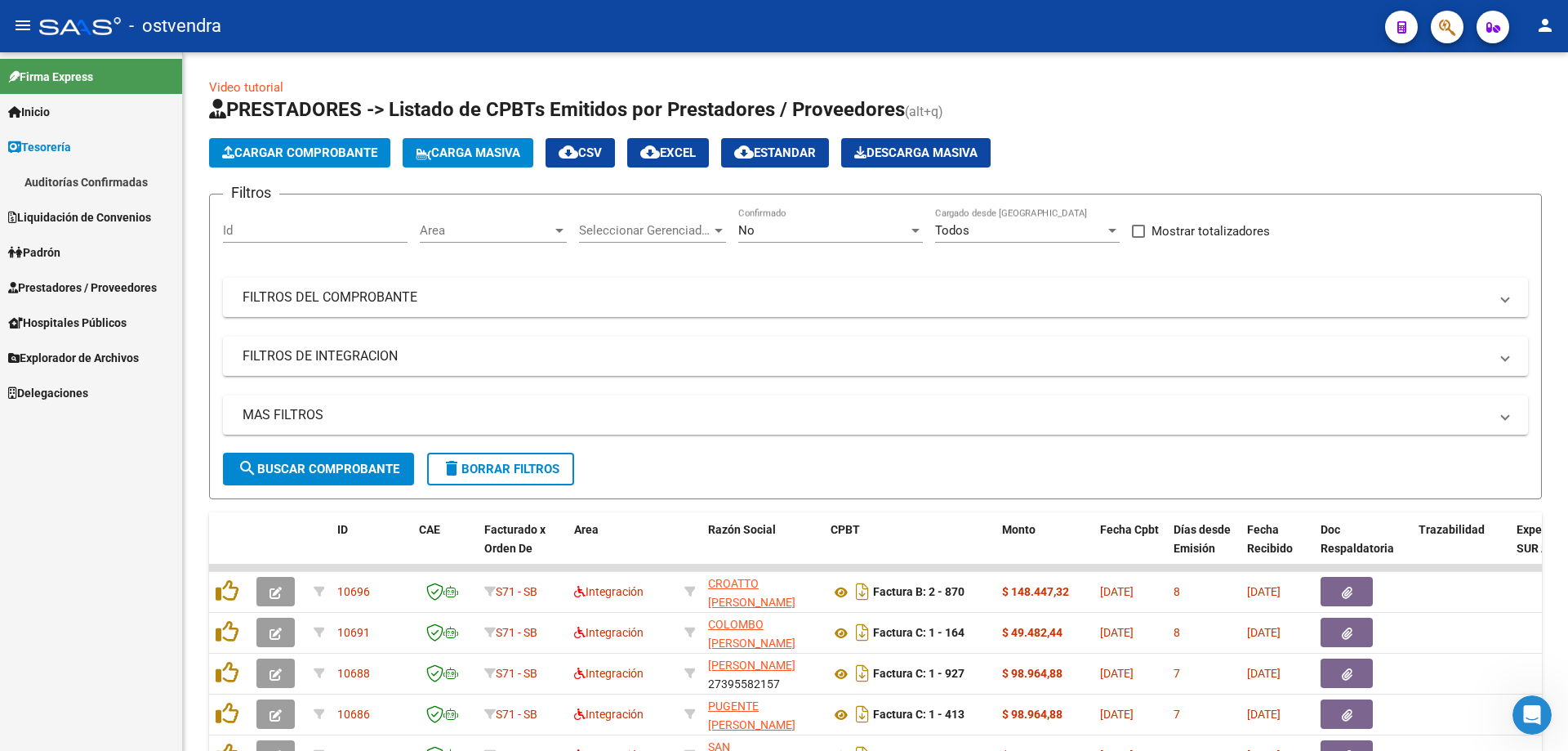
click at [63, 175] on link "Auditorías Confirmadas" at bounding box center [91, 182] width 182 height 35
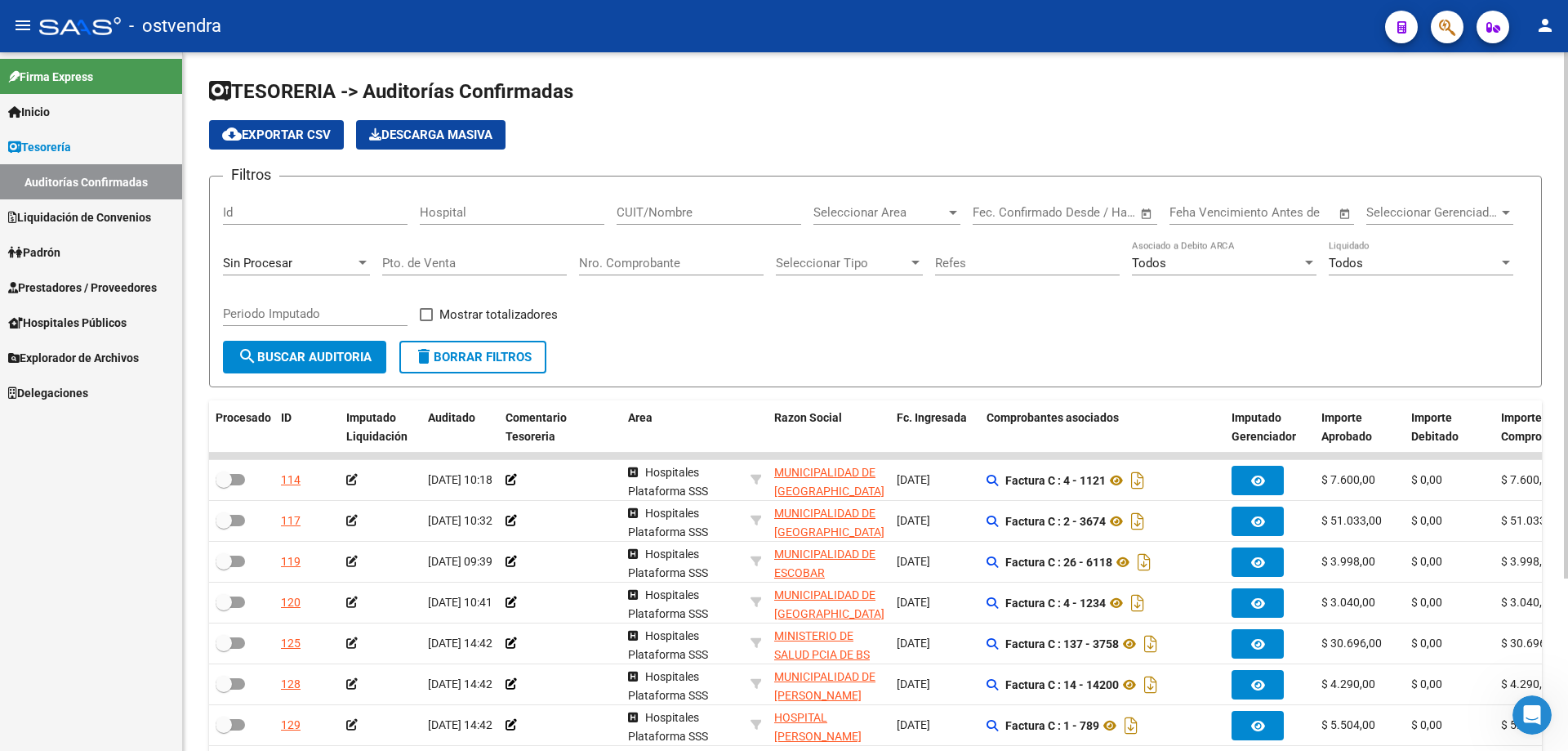
click at [814, 210] on div "Filtros Id Hospital CUIT/Nombre Seleccionar Area Seleccionar Area Fecha inicio …" at bounding box center [875, 265] width 1305 height 151
click at [817, 205] on div "Seleccionar Area Seleccionar Area" at bounding box center [887, 206] width 147 height 35
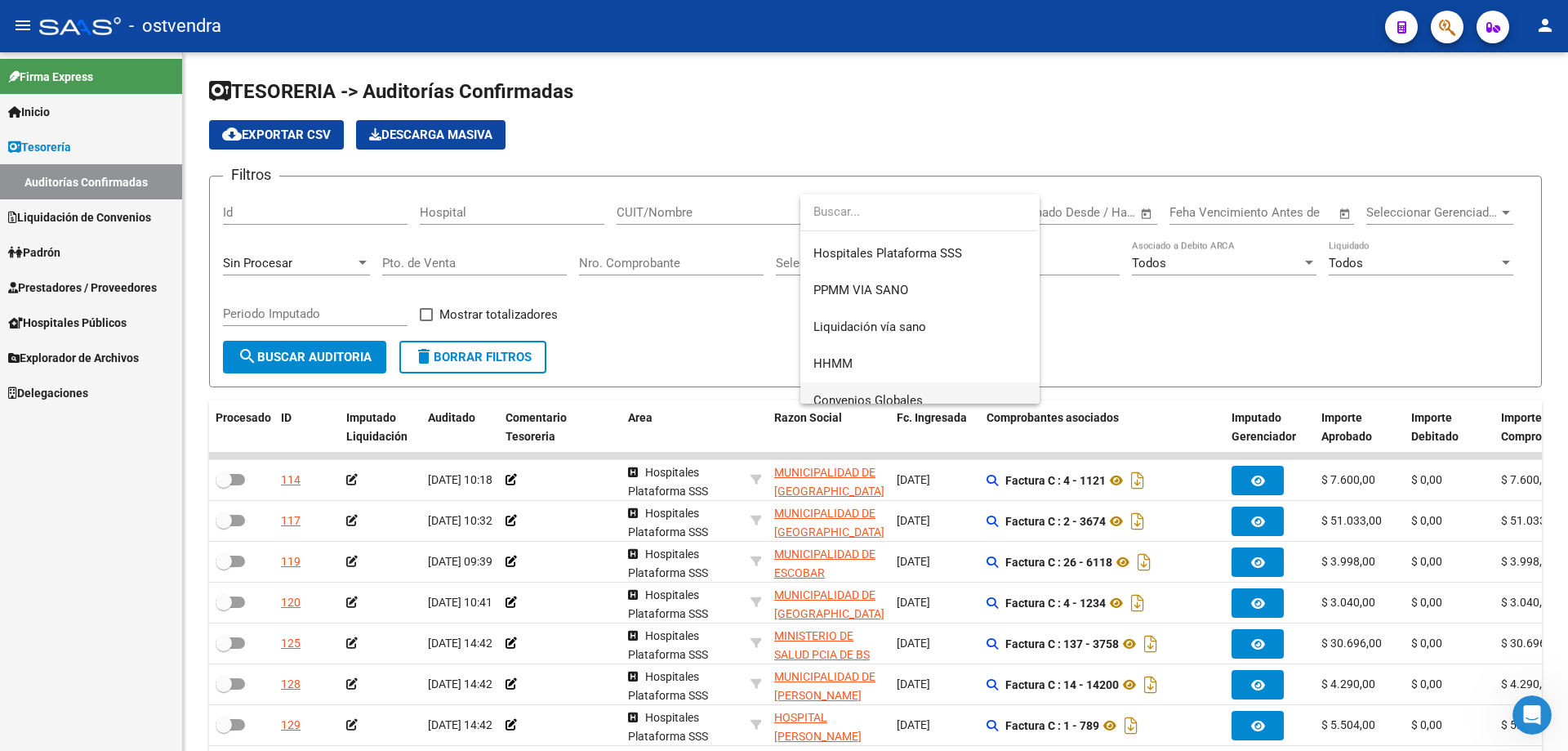
scroll to position [342, 0]
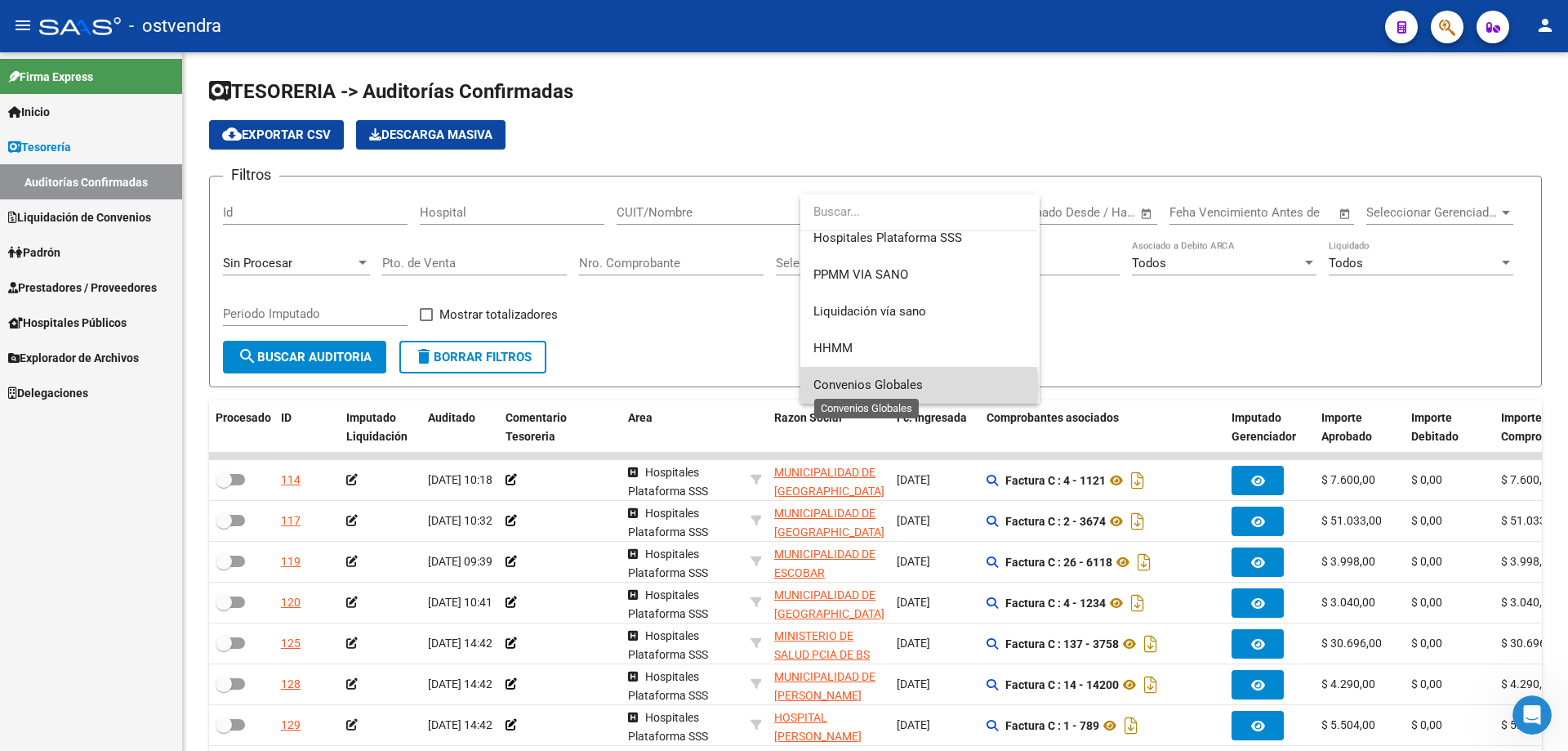
click at [914, 388] on span "Convenios Globales" at bounding box center [868, 385] width 109 height 15
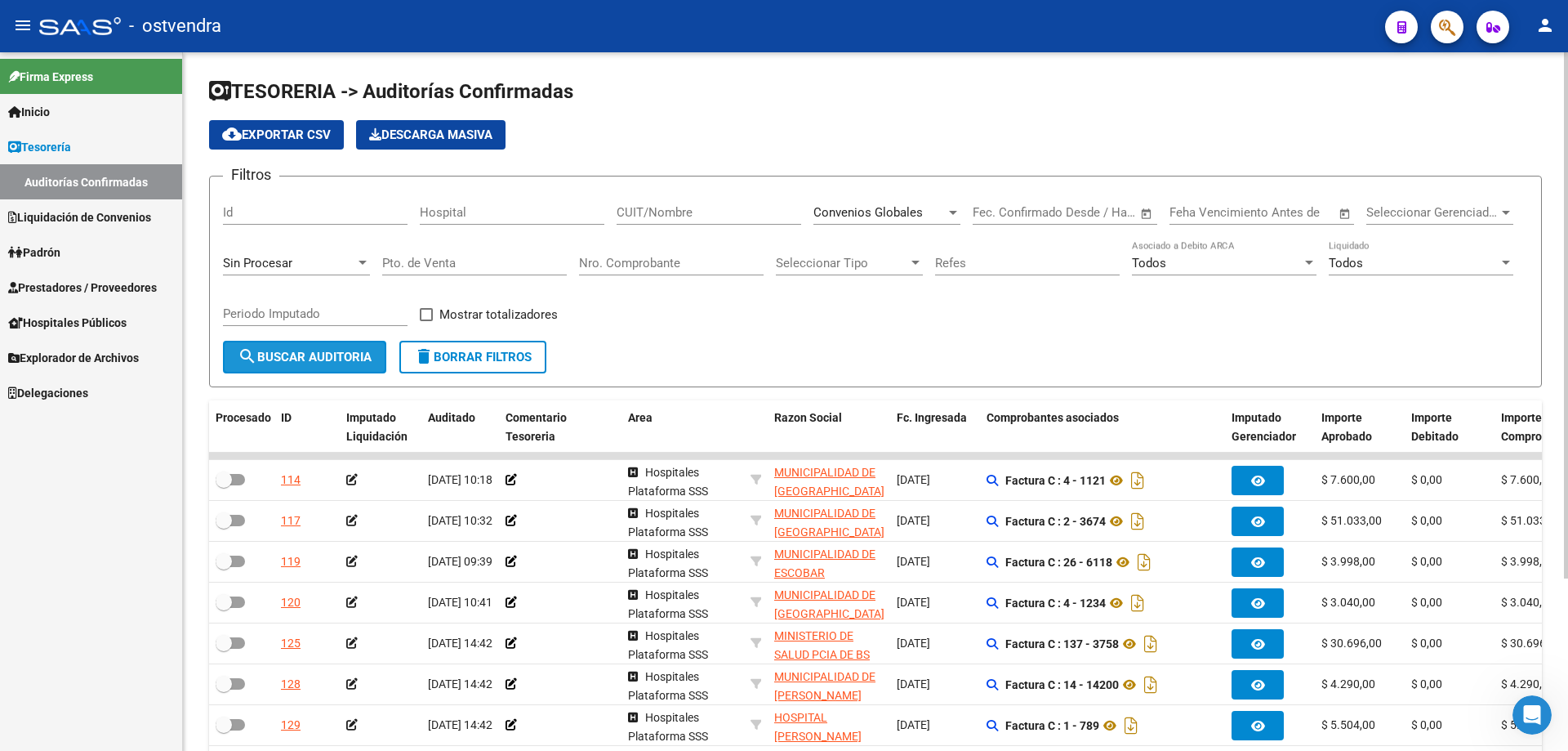
click at [320, 372] on button "search Buscar Auditoria" at bounding box center [305, 357] width 164 height 33
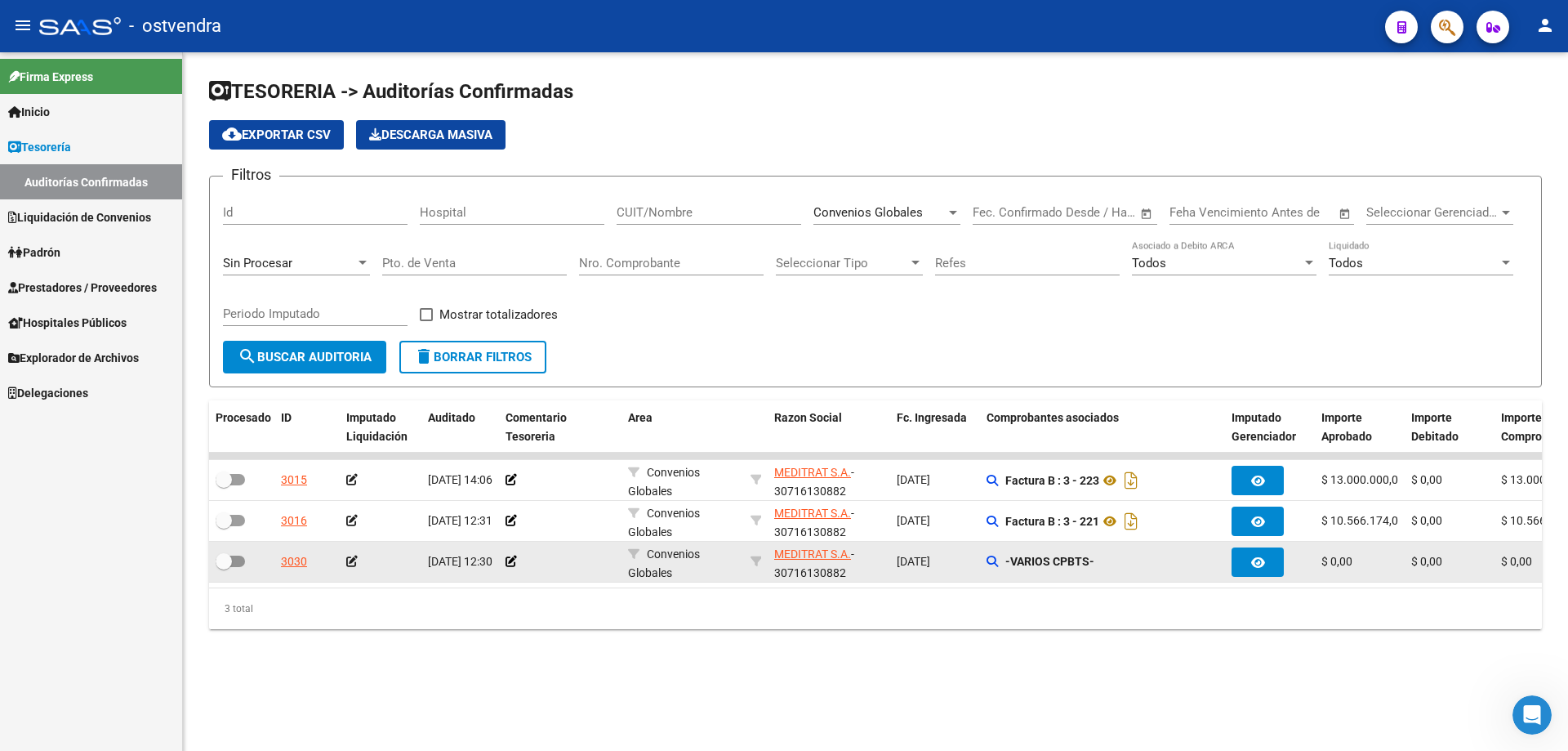
click at [985, 556] on datatable-body-cell "-VARIOS CPBTS-" at bounding box center [1103, 562] width 245 height 40
